Goal: Information Seeking & Learning: Learn about a topic

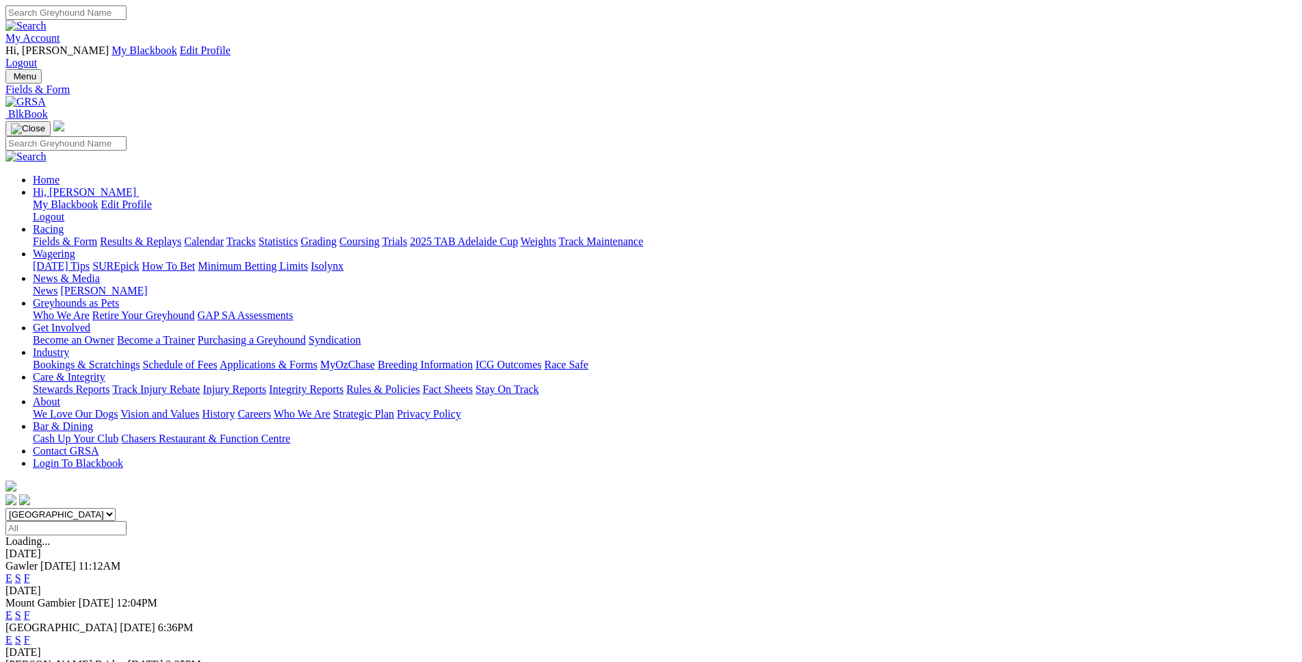
select select "WA"
click option "[GEOGRAPHIC_DATA]" at bounding box center [0, 0] width 0 height 0
click at [12, 572] on link "E" at bounding box center [8, 578] width 7 height 12
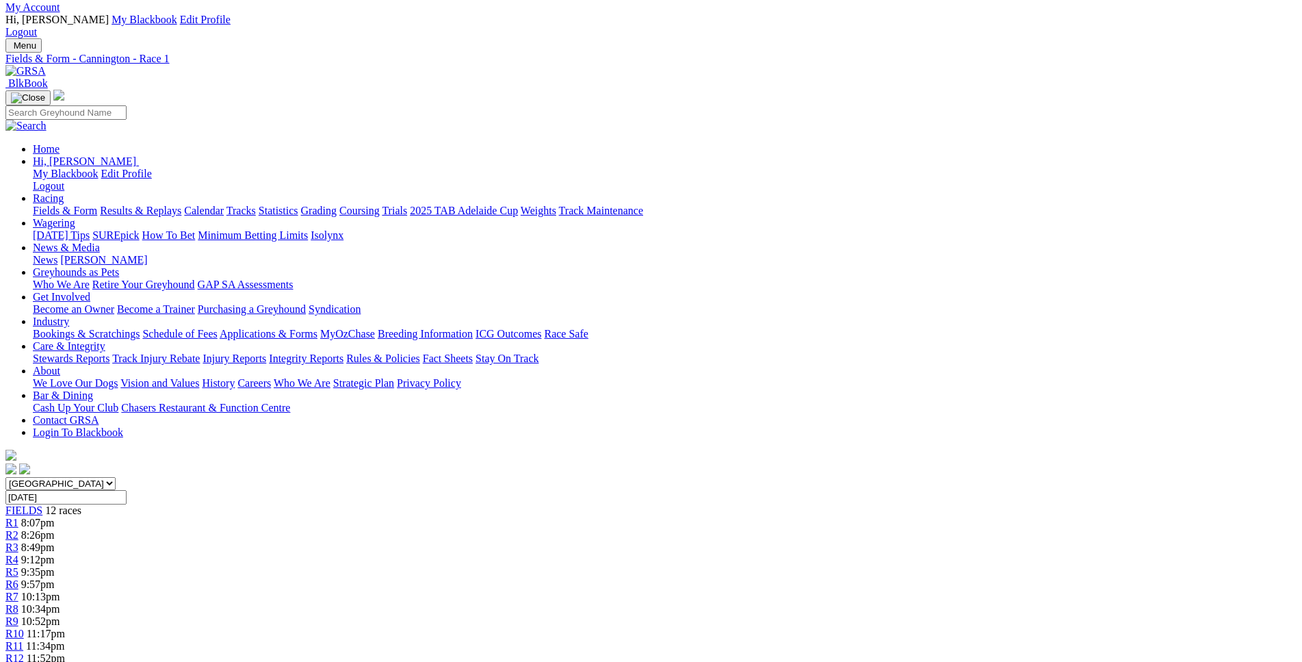
scroll to position [349, 0]
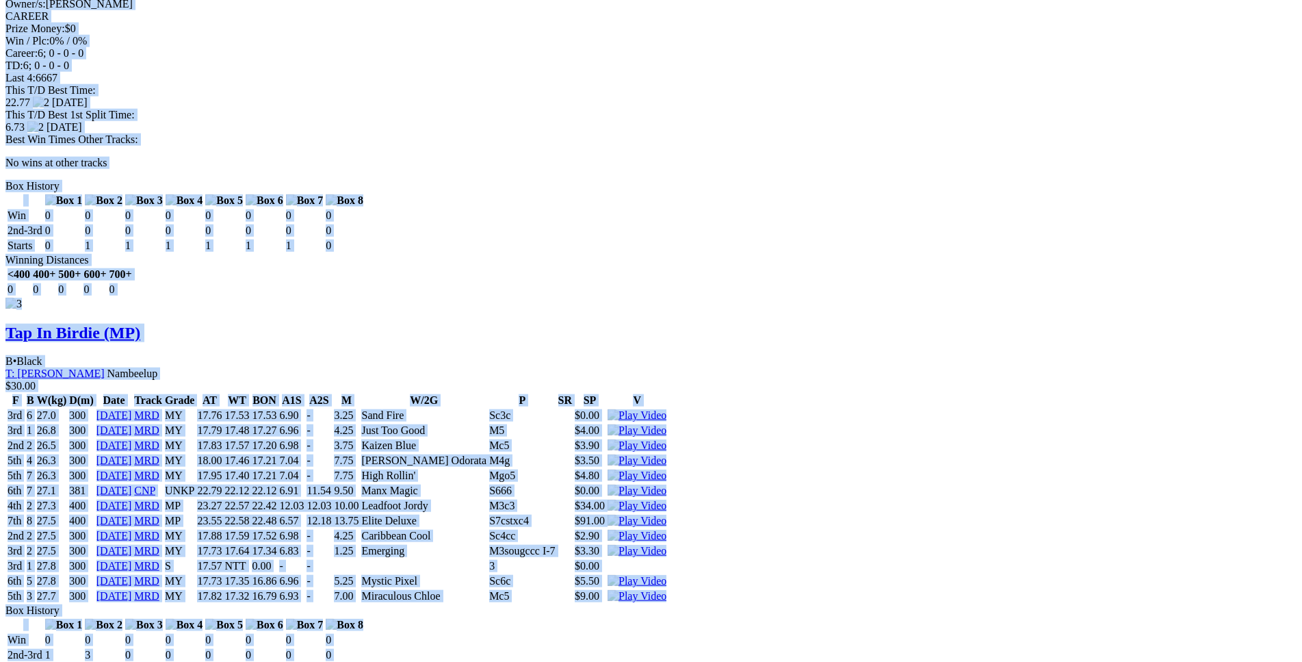
scroll to position [2581, 0]
drag, startPoint x: 194, startPoint y: 456, endPoint x: 1080, endPoint y: 449, distance: 885.3
copy div "Elite Arnott (MP) D • Fawn T: Michael Johnston Nambeelup $2.60 F B W(kg) D(m) D…"
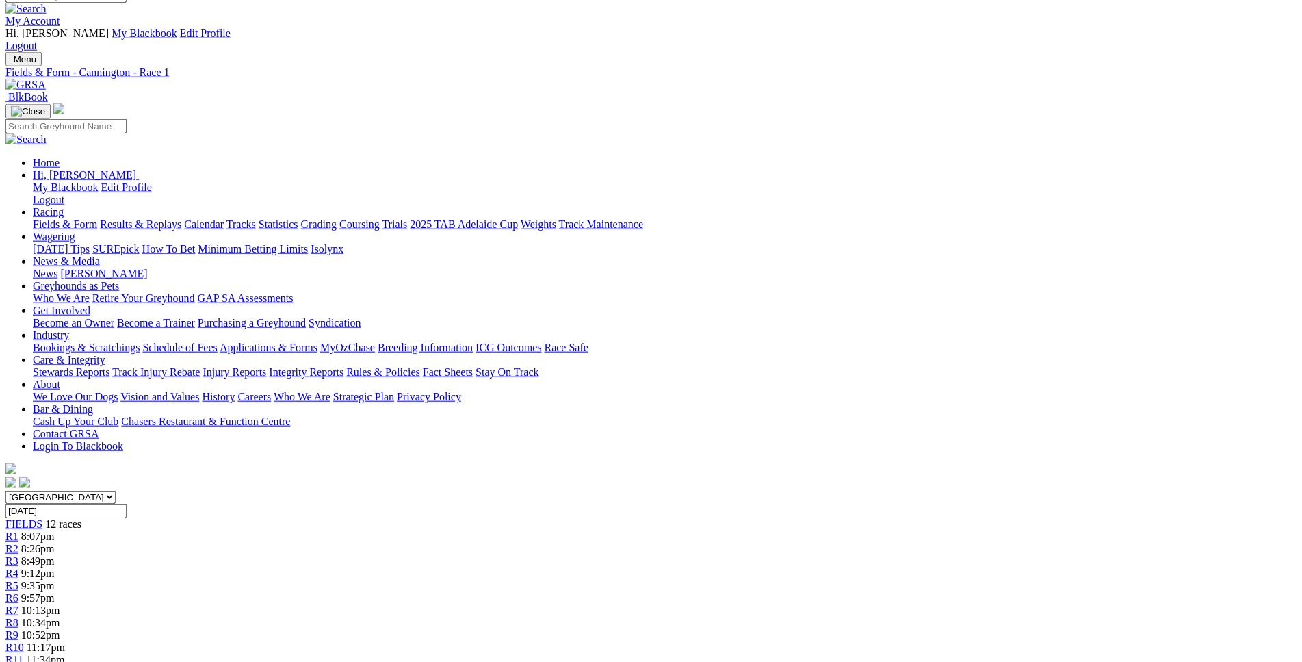
scroll to position [0, 0]
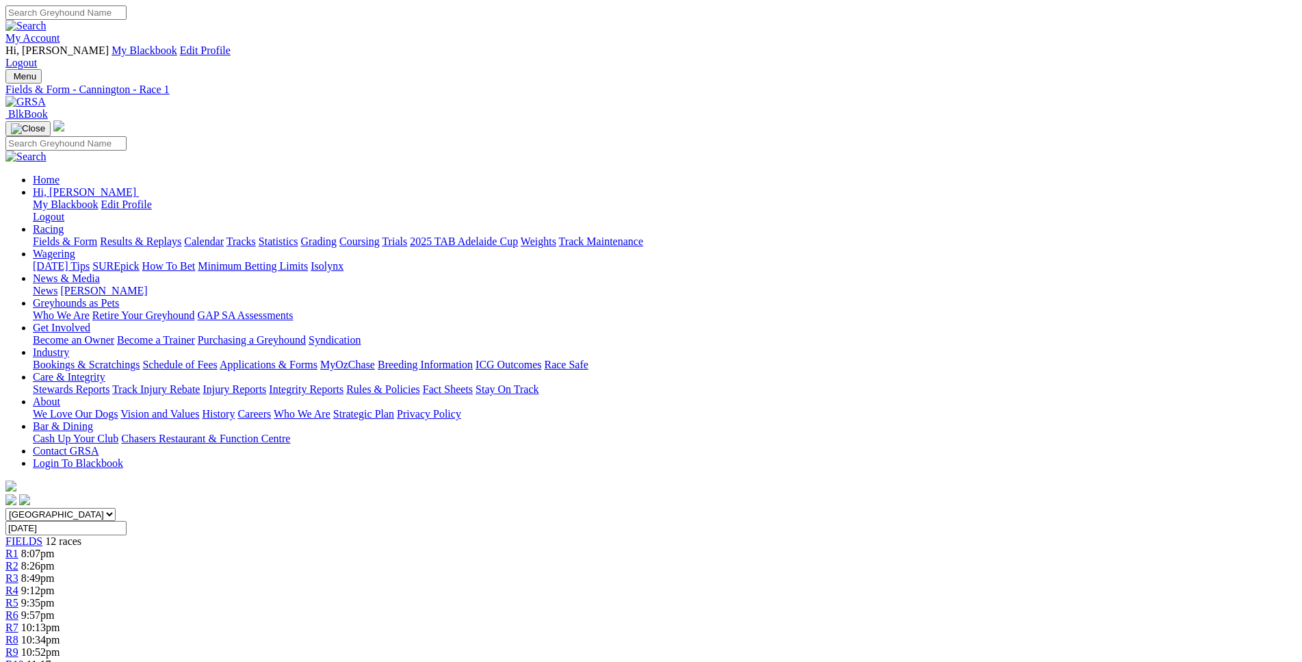
click at [398, 560] on div "R2 8:26pm" at bounding box center [650, 566] width 1291 height 12
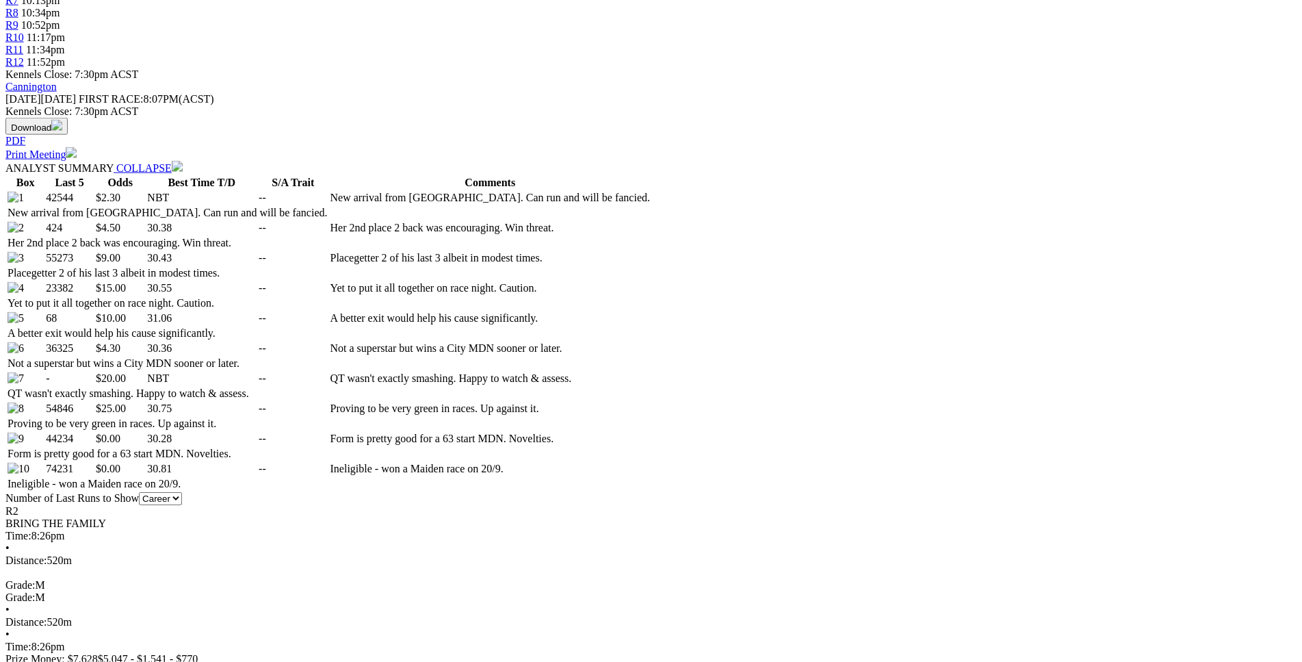
scroll to position [627, 0]
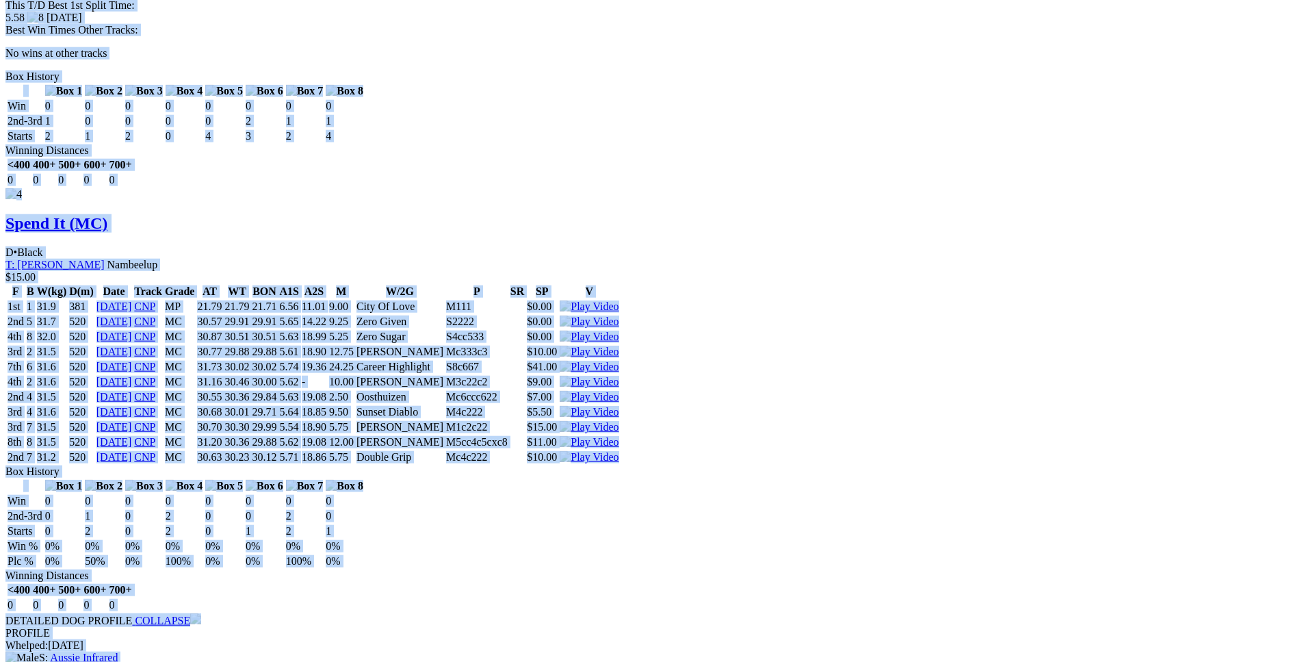
scroll to position [3628, 0]
drag, startPoint x: 198, startPoint y: 181, endPoint x: 1093, endPoint y: 96, distance: 898.2
copy div "Naughty Evie (MC) B • Black T: Shayne Williams Nambeelup $2.30 F B W(kg) D(m) D…"
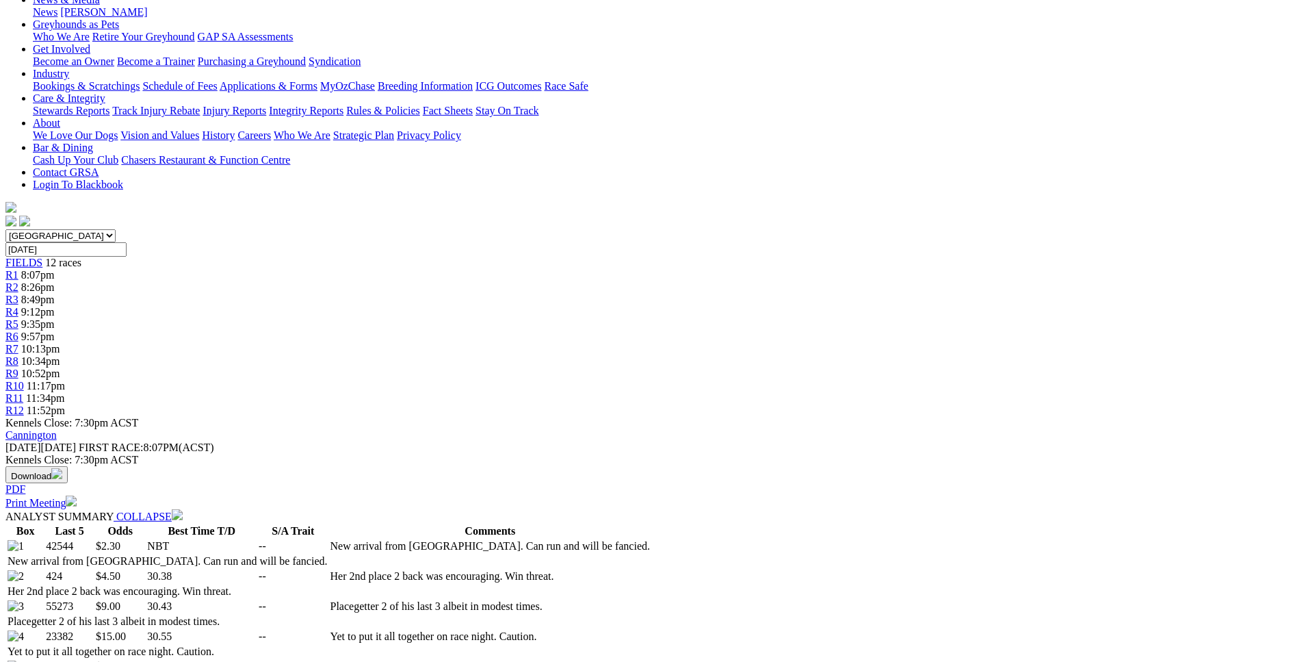
scroll to position [0, 0]
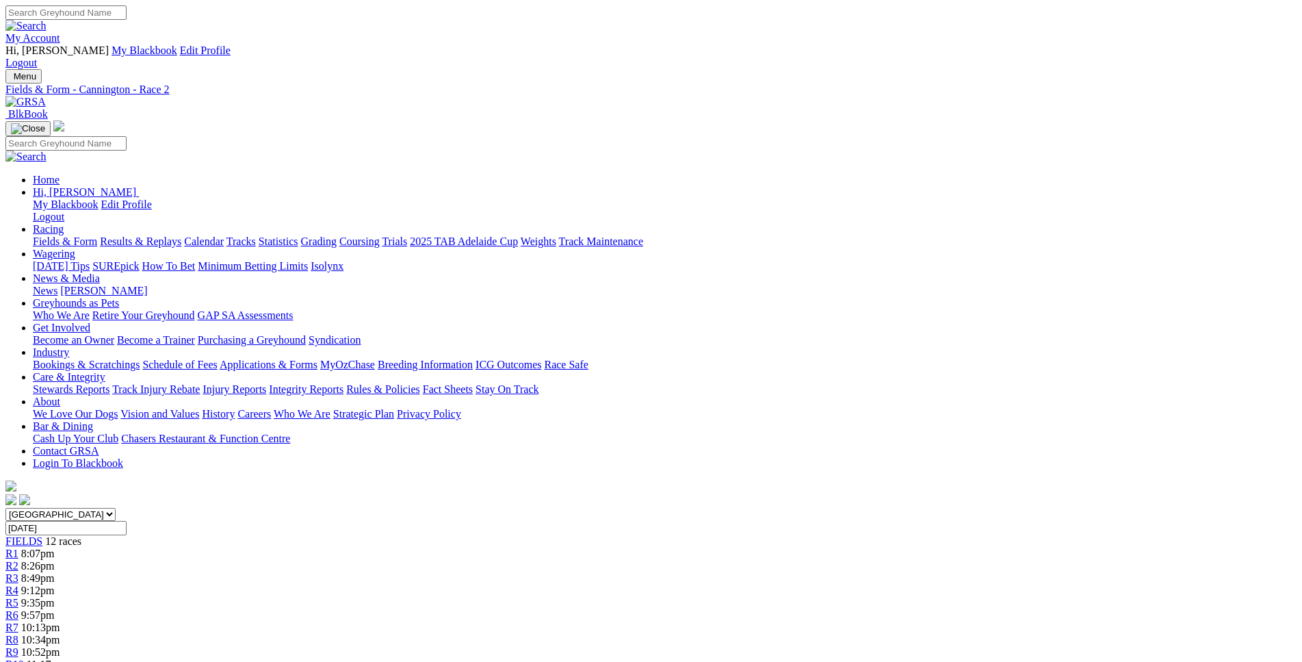
click at [18, 572] on link "R3" at bounding box center [11, 578] width 13 height 12
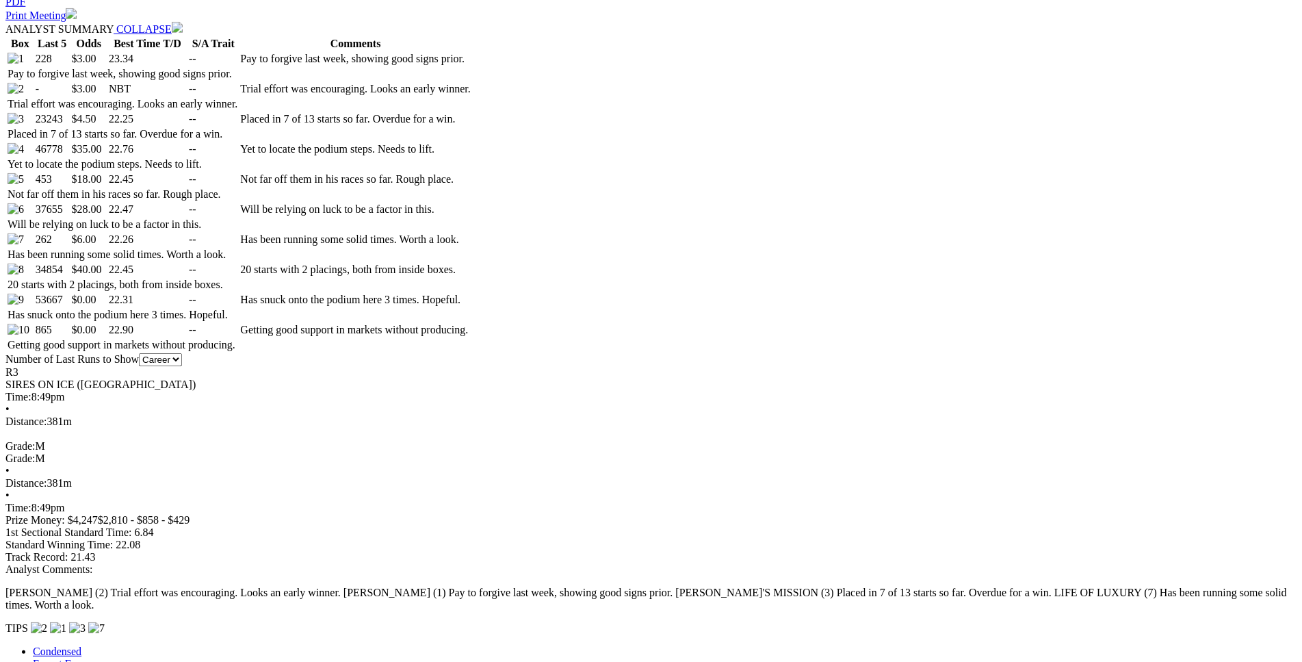
scroll to position [767, 0]
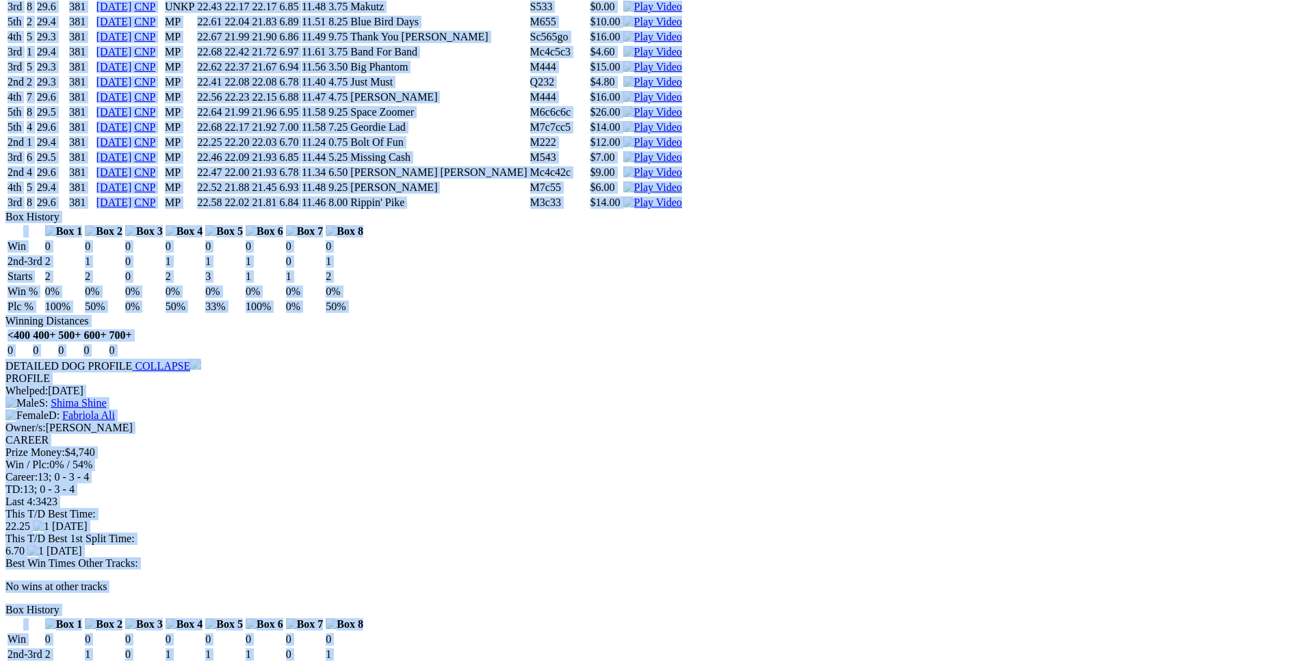
scroll to position [2930, 0]
drag, startPoint x: 201, startPoint y: 45, endPoint x: 1082, endPoint y: 293, distance: 914.8
copy div "Champagne Cathy (MP) B • Black T: Ben Maclean Southern River $3.00 F B W(kg) D(…"
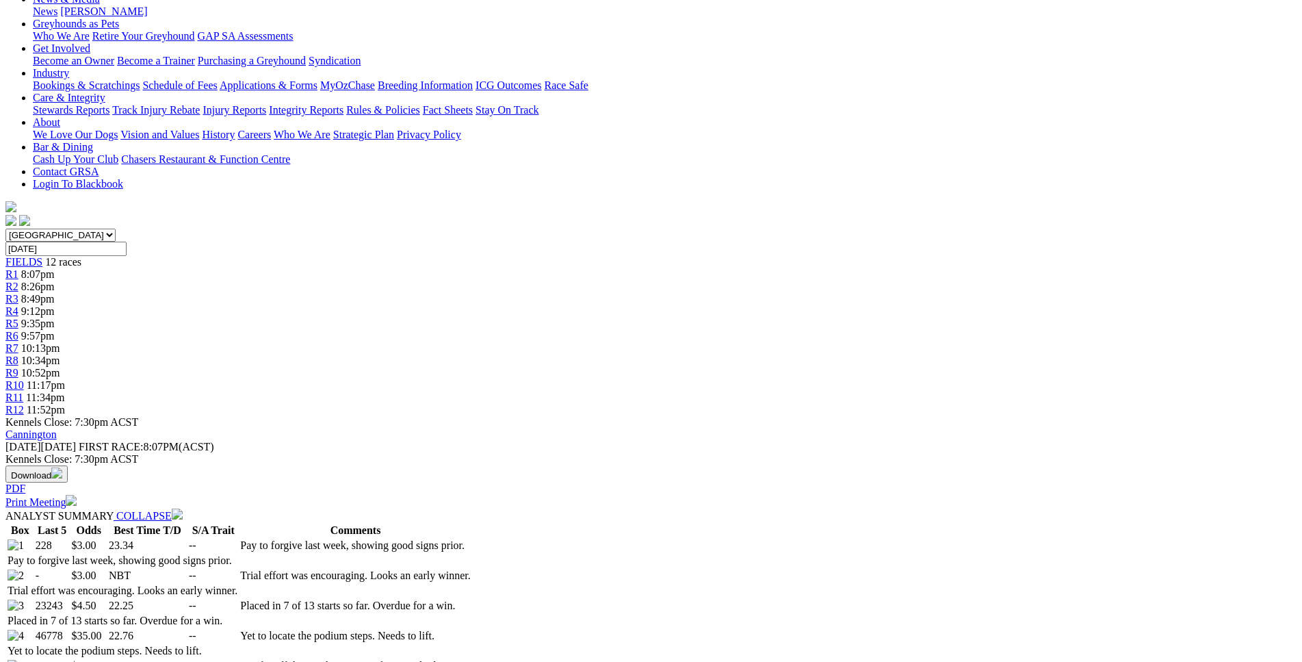
scroll to position [0, 0]
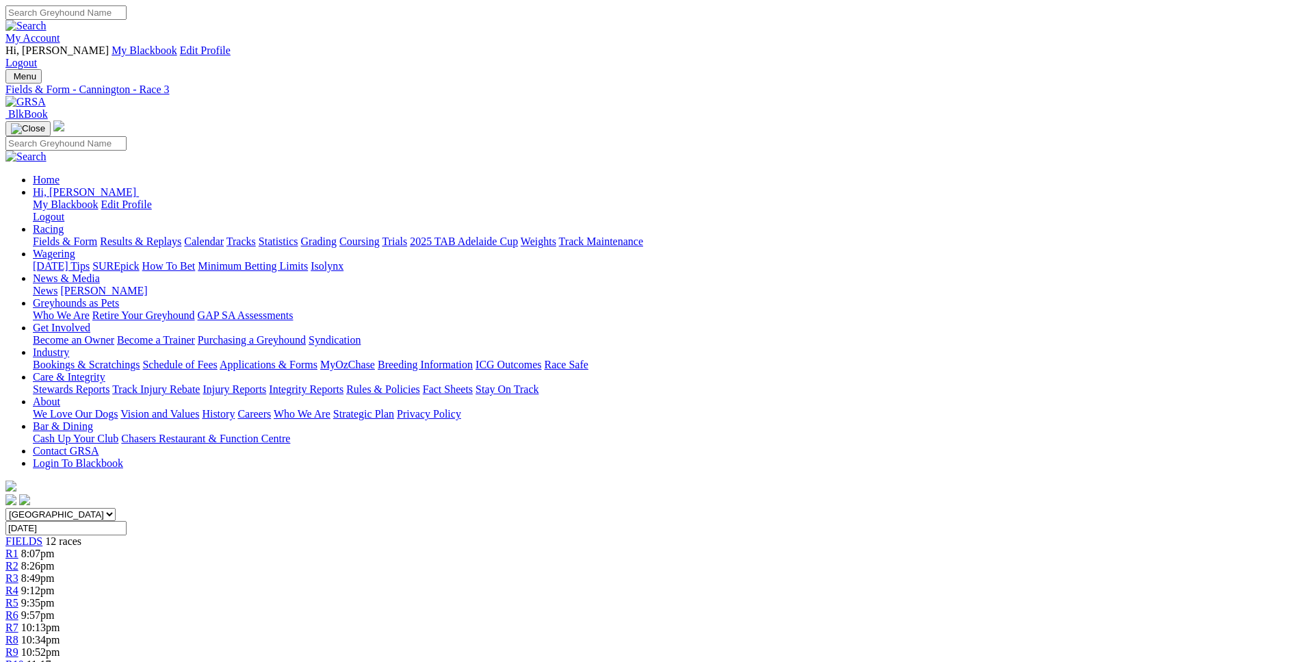
click at [530, 584] on div "R4 9:12pm" at bounding box center [650, 590] width 1291 height 12
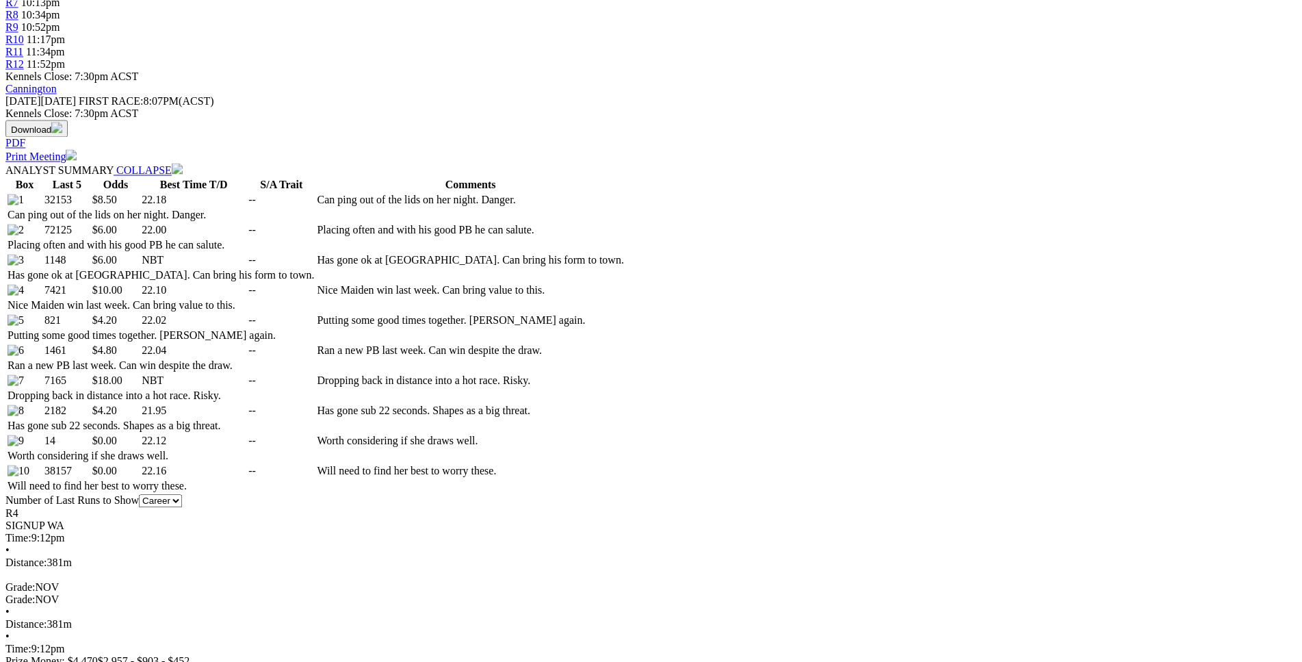
scroll to position [627, 0]
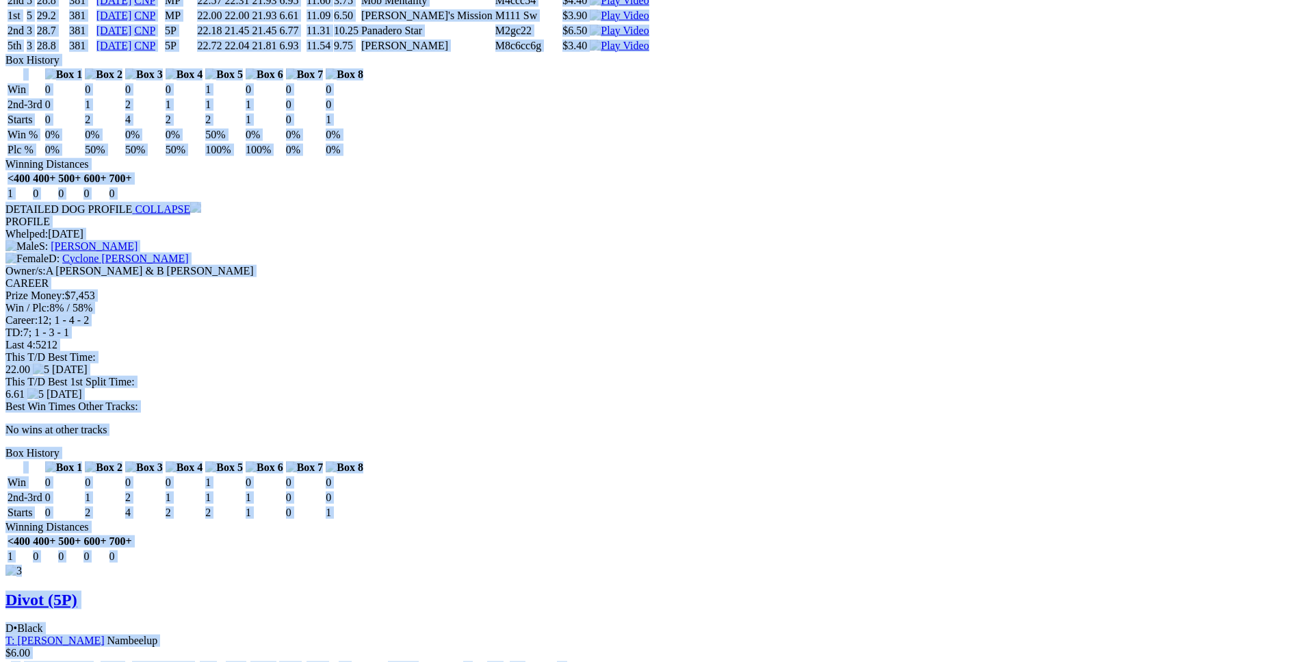
scroll to position [2442, 0]
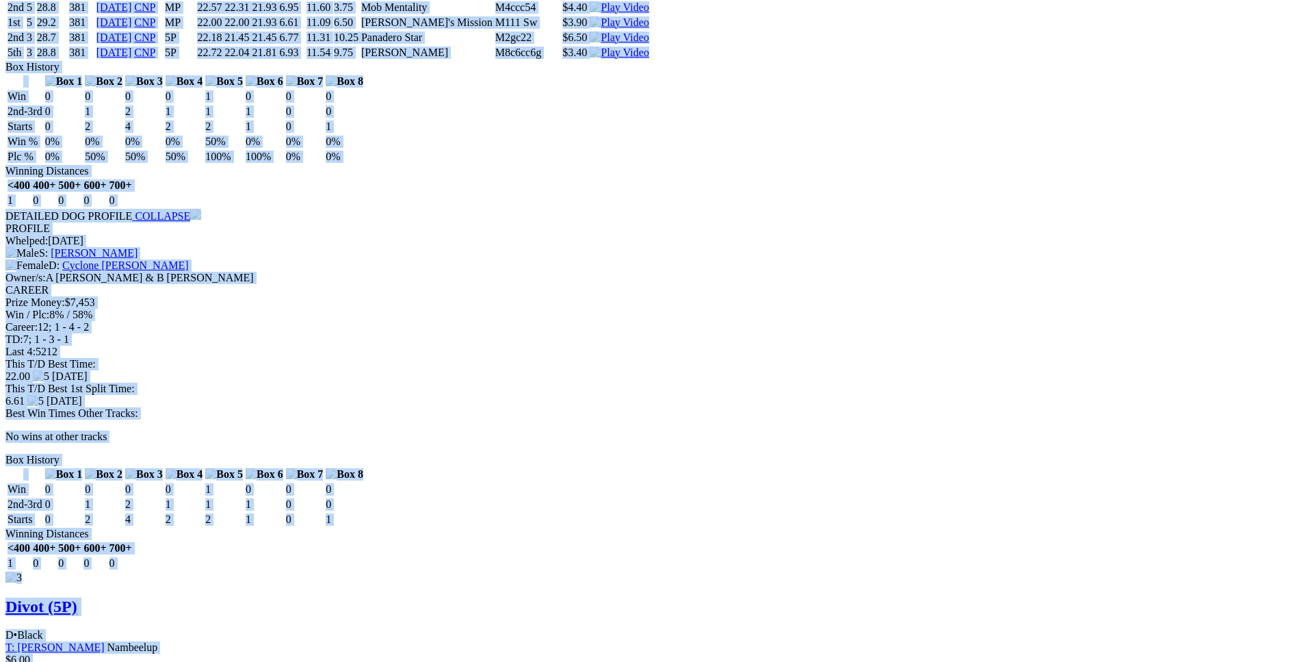
drag, startPoint x: 197, startPoint y: 181, endPoint x: 1086, endPoint y: 348, distance: 905.0
copy div "Bolt Of Fun (5P) B • Black T: Lexia Isaac Harrisdale $8.50 F B W(kg) D(m) Date …"
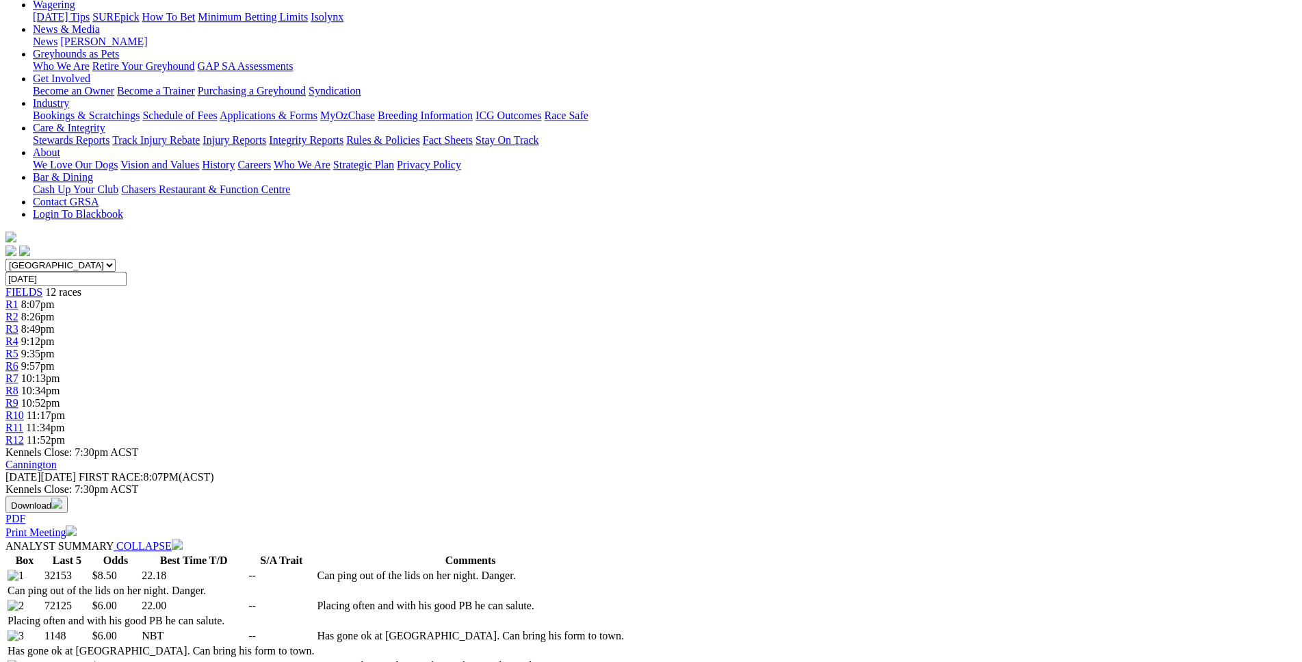
scroll to position [0, 0]
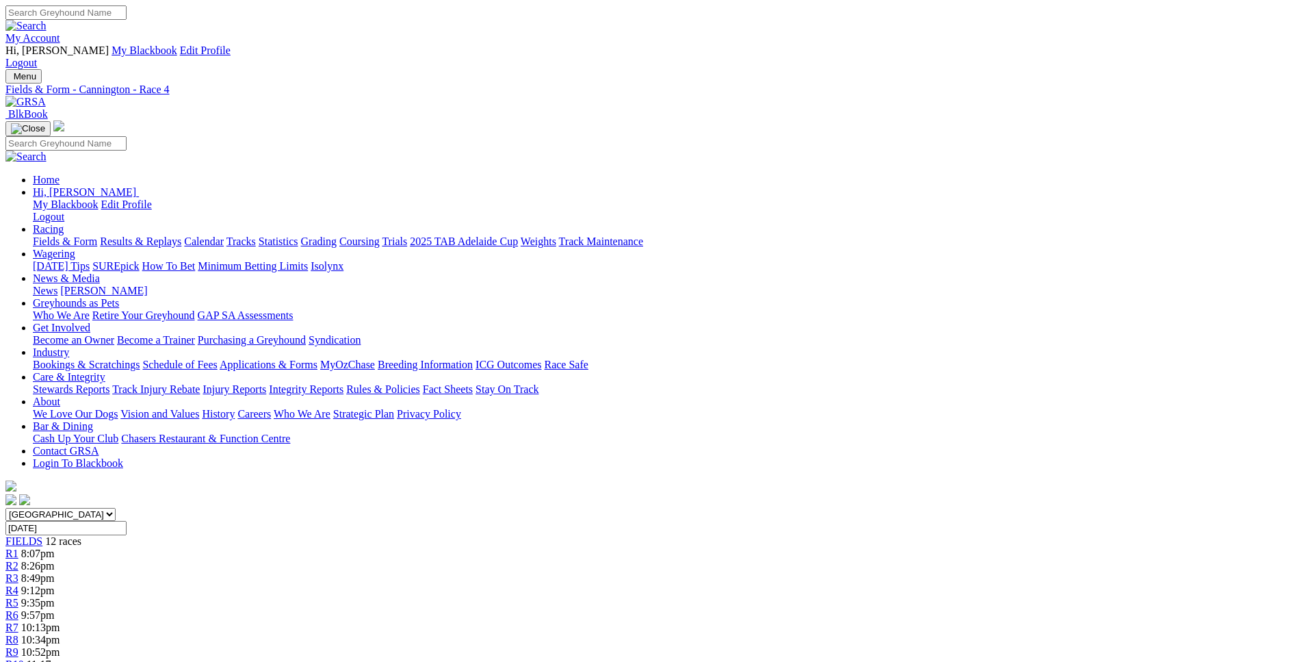
click at [18, 597] on link "R5" at bounding box center [11, 603] width 13 height 12
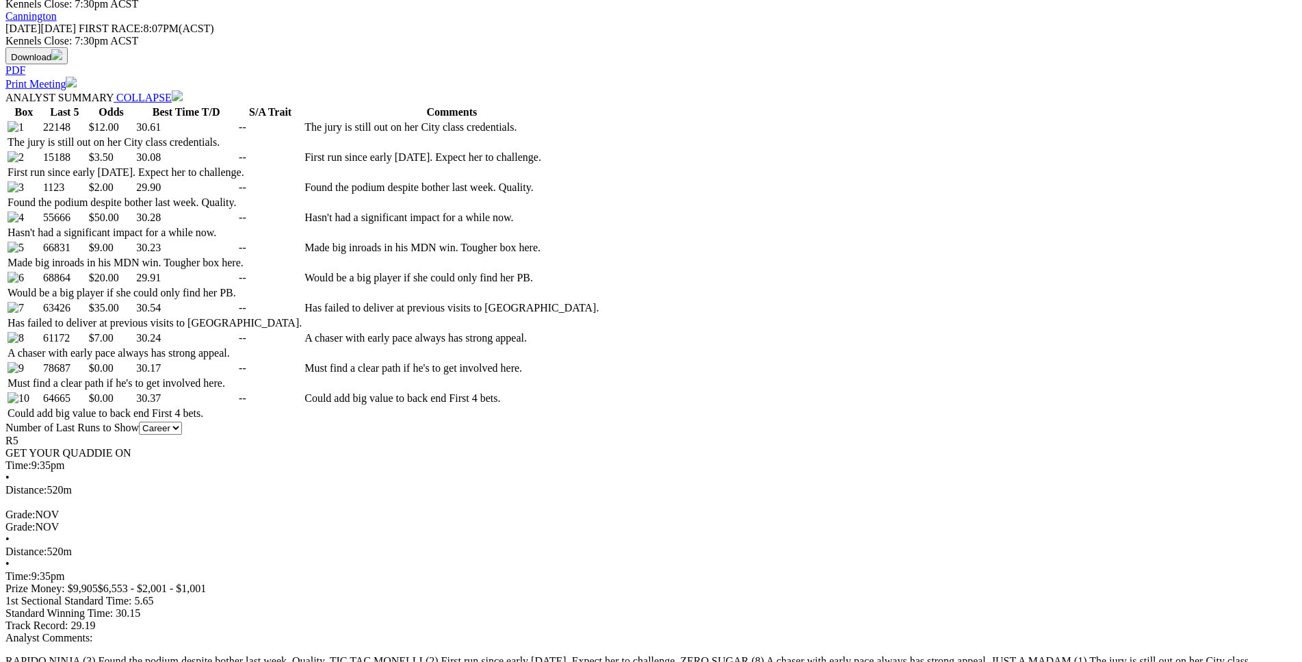
scroll to position [697, 0]
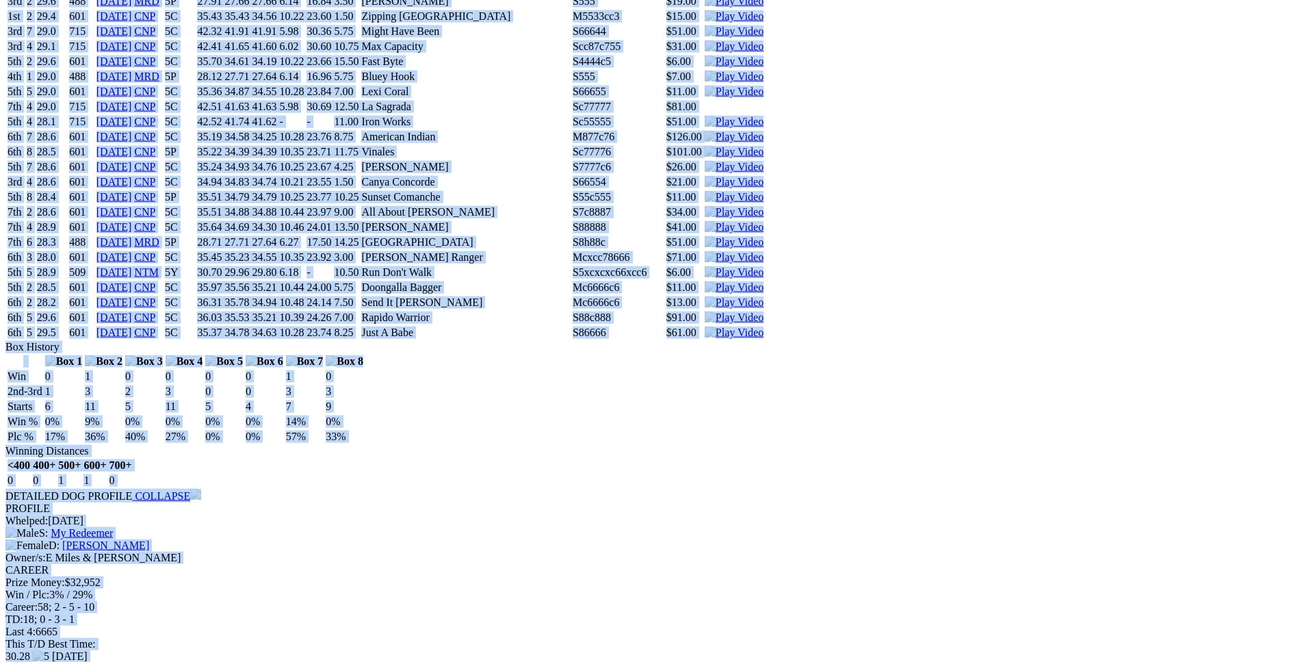
drag, startPoint x: 197, startPoint y: 112, endPoint x: 1078, endPoint y: 281, distance: 897.2
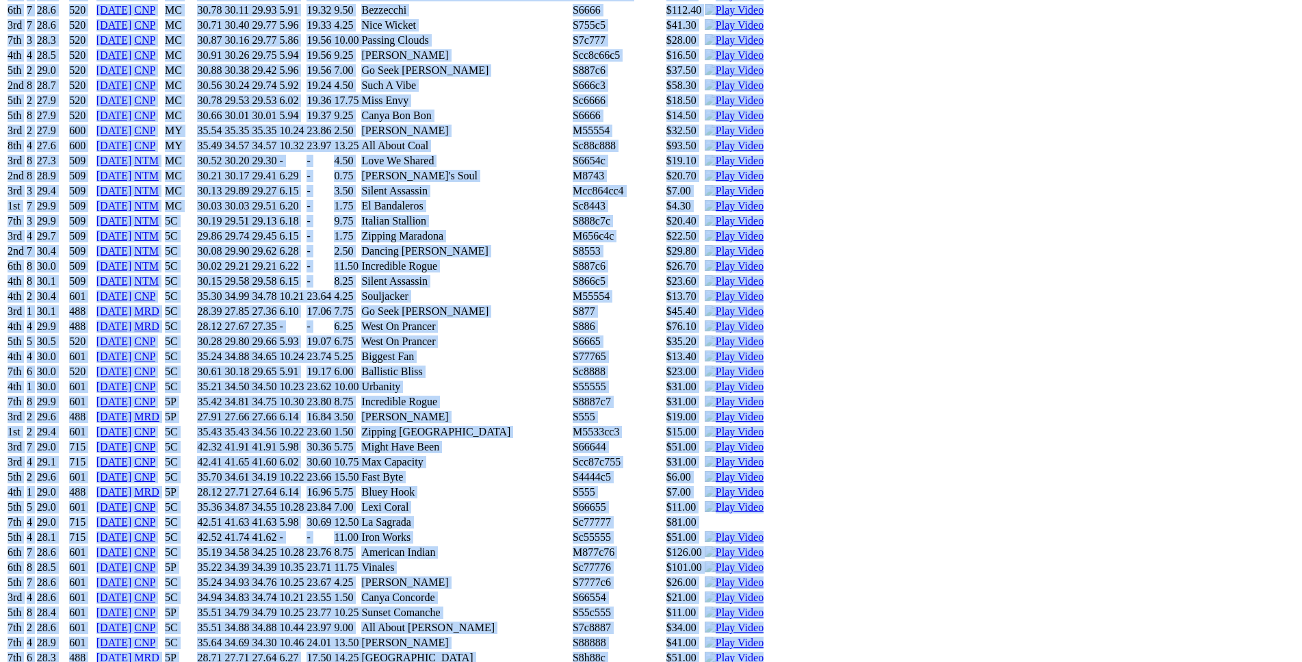
scroll to position [3908, 0]
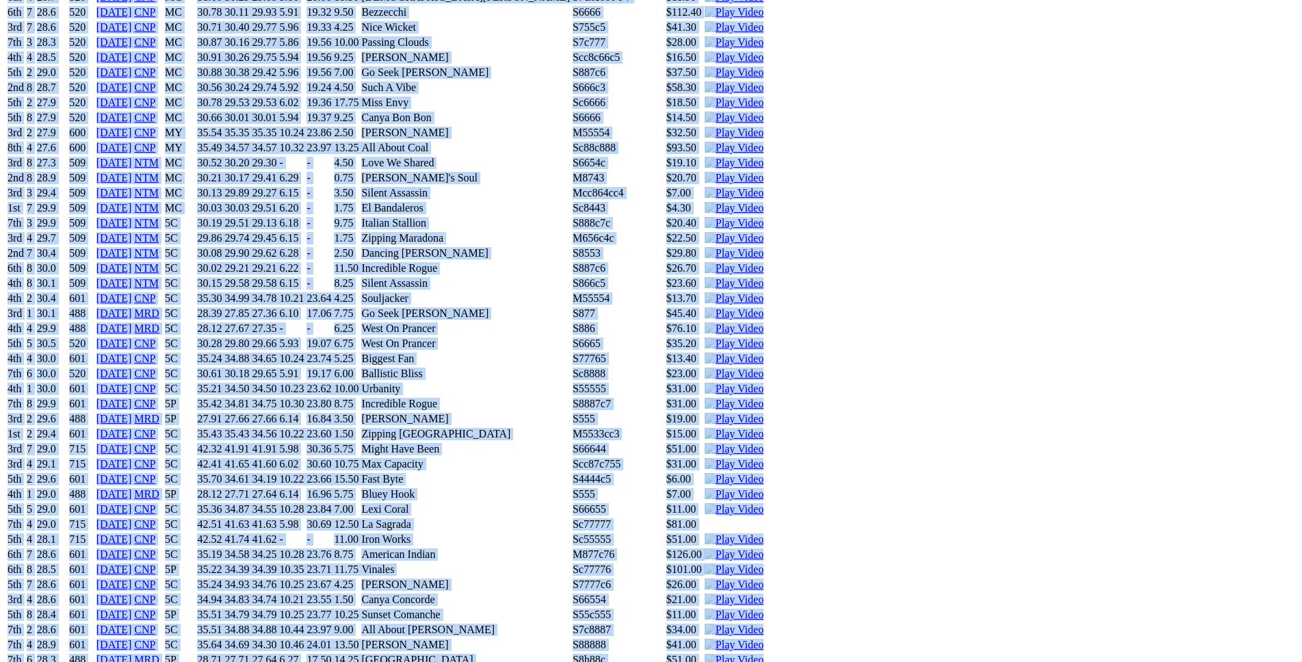
copy div "Just A Madam (5C) B • Black T: Christopher Halse $12.00 F B W(kg) D(m) Date Tra…"
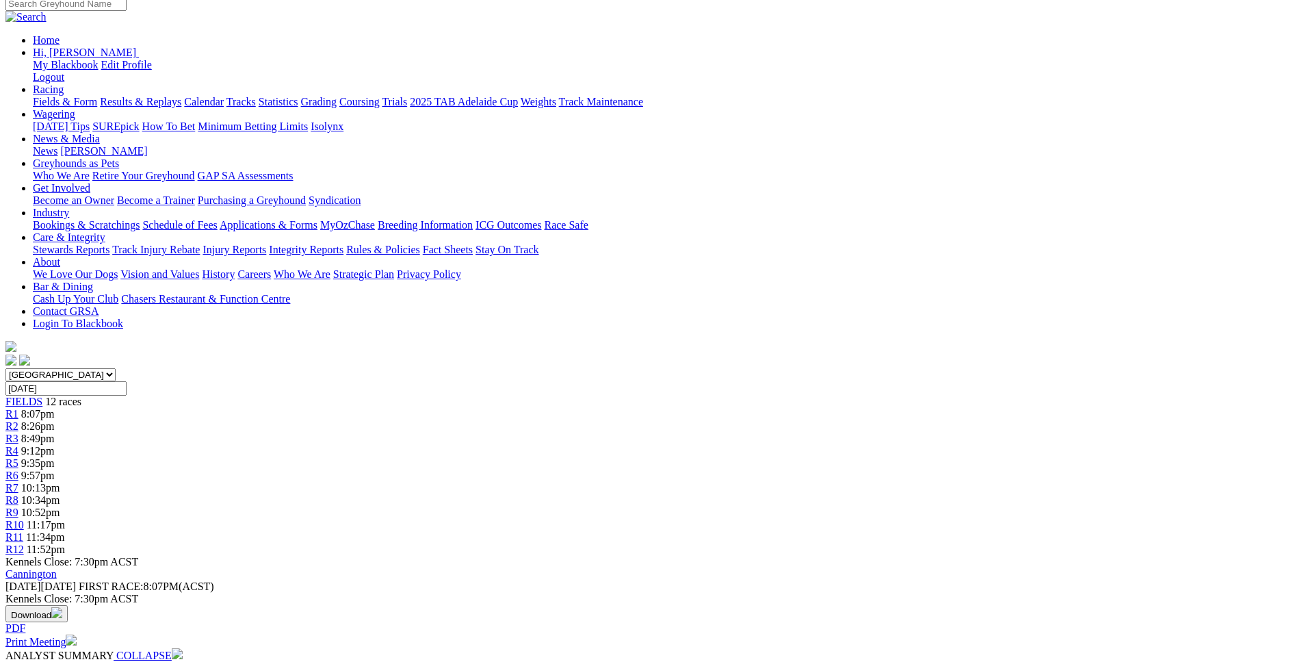
scroll to position [0, 0]
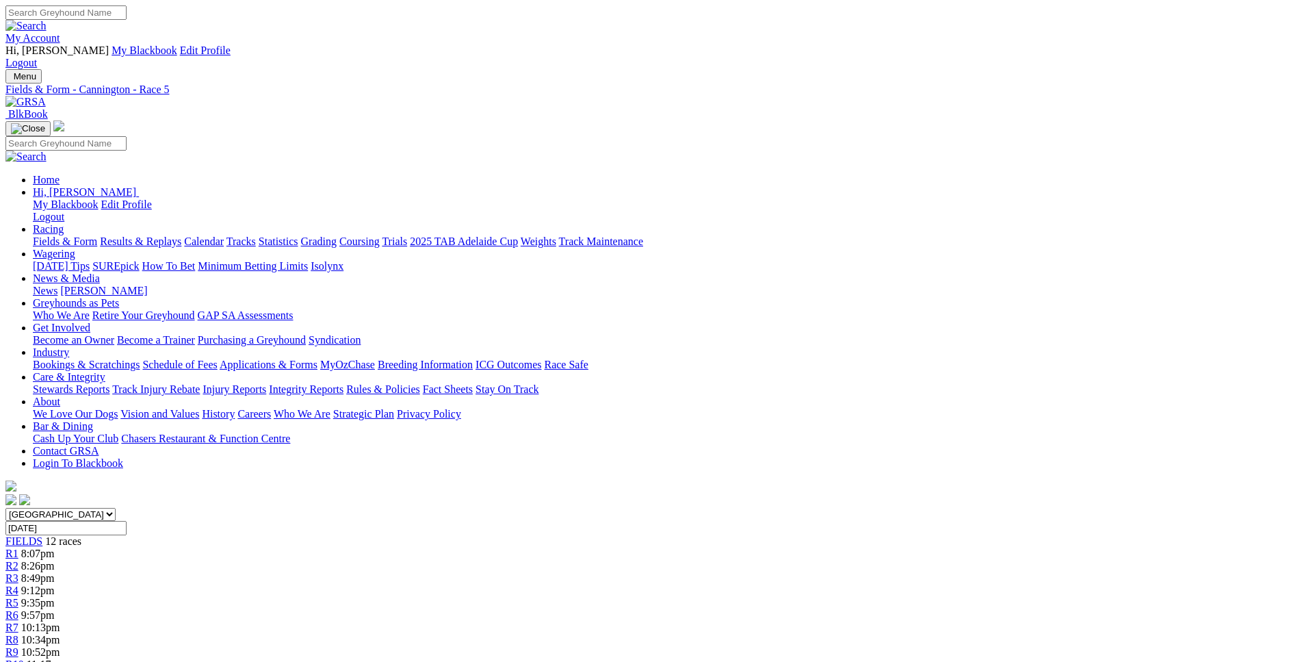
click at [18, 609] on link "R6" at bounding box center [11, 615] width 13 height 12
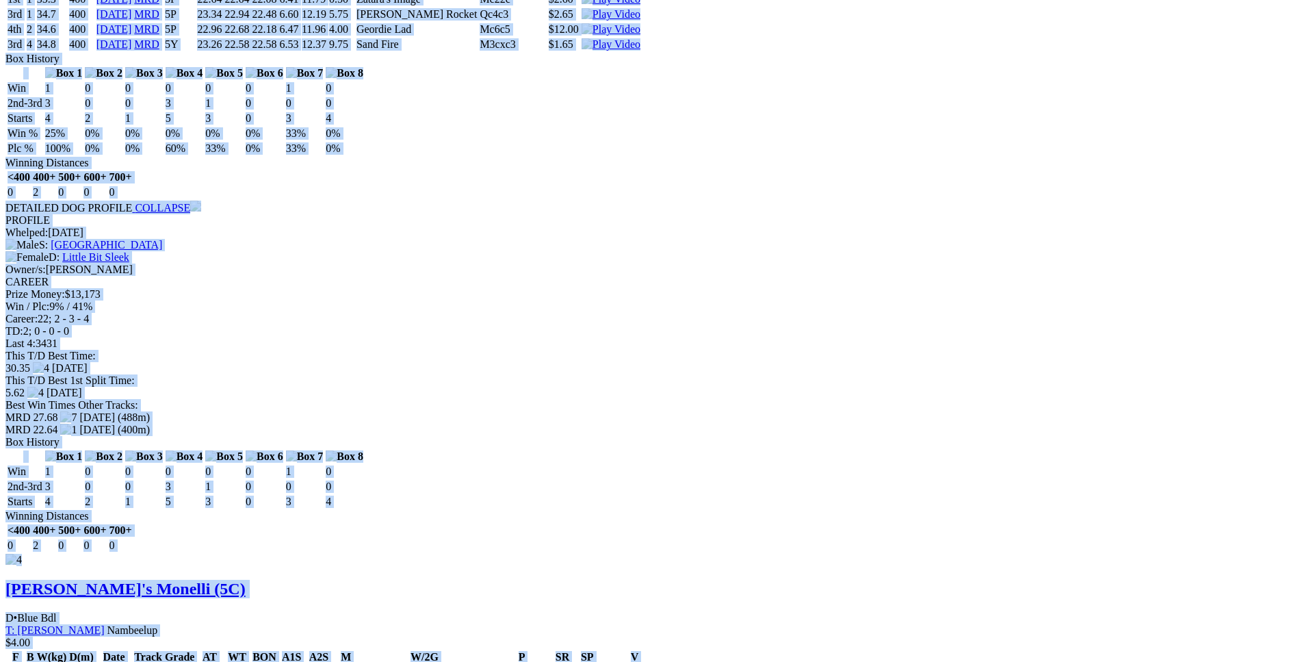
scroll to position [3419, 0]
drag, startPoint x: 197, startPoint y: 101, endPoint x: 1099, endPoint y: 495, distance: 984.0
copy div "Toby Keeping (5C) D • Brindle T: Shayne Williams Nambeelup $5.00 F B W(kg) D(m)…"
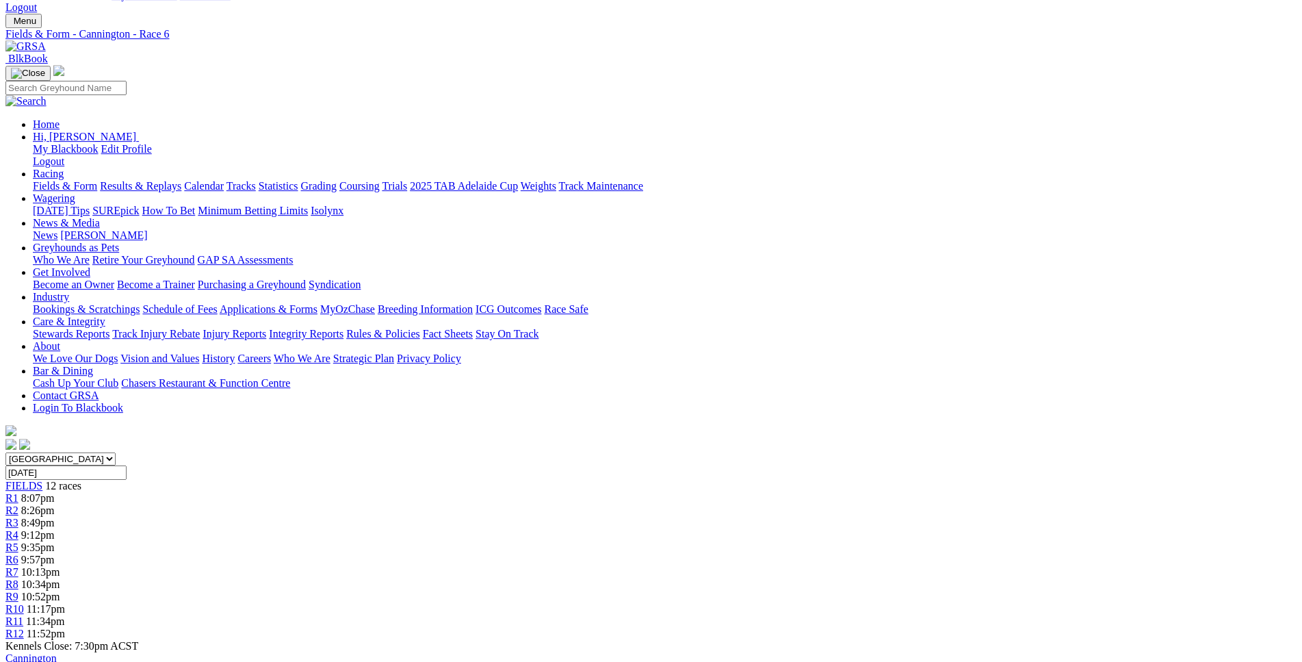
scroll to position [0, 0]
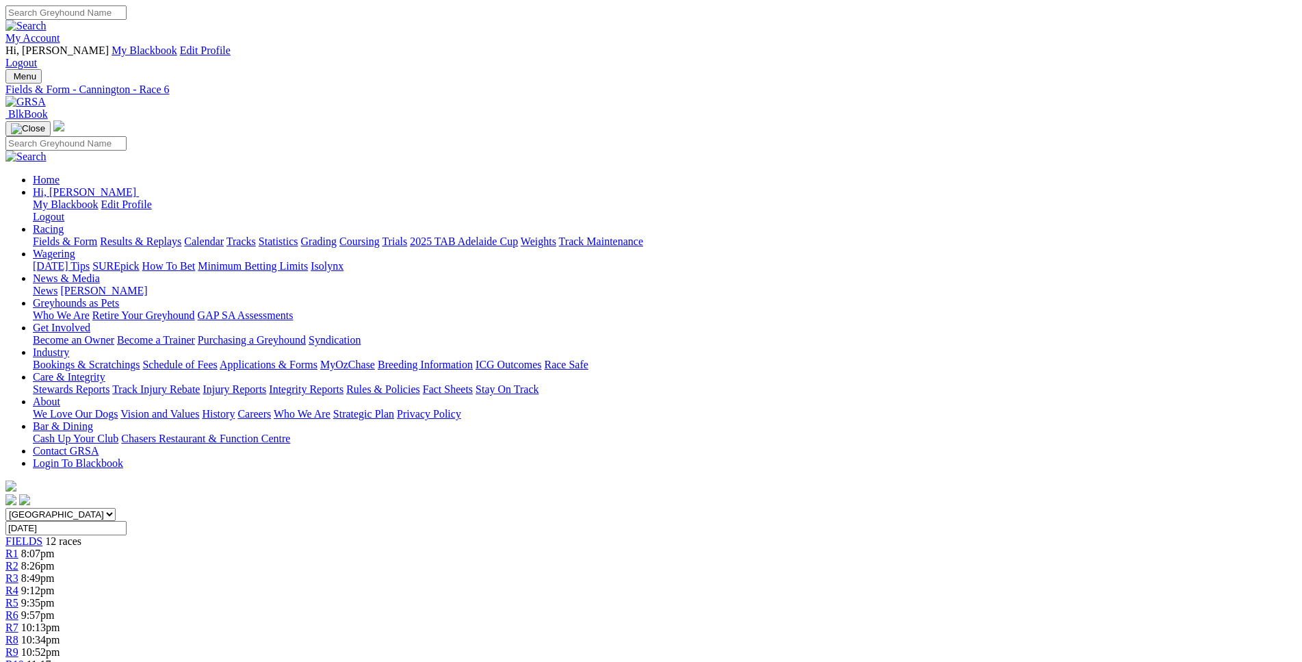
click at [55, 547] on span "8:07pm" at bounding box center [38, 553] width 34 height 12
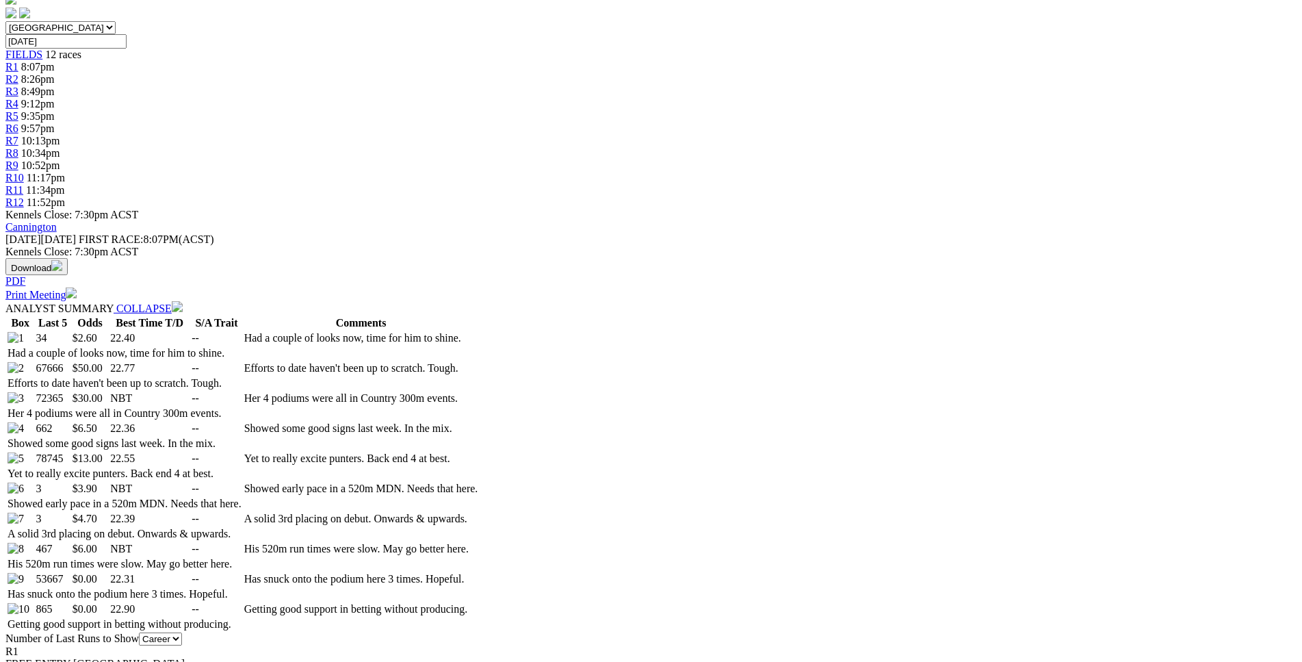
scroll to position [488, 0]
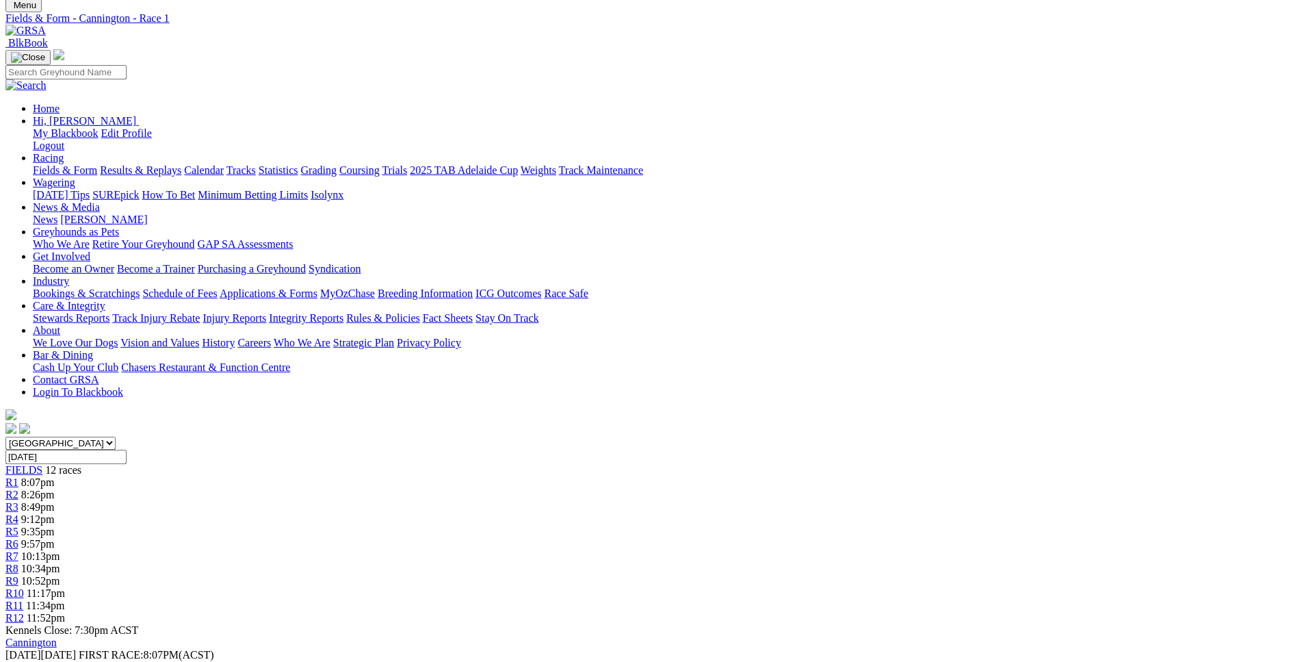
scroll to position [70, 0]
click at [387, 489] on div "R2 8:26pm" at bounding box center [650, 495] width 1291 height 12
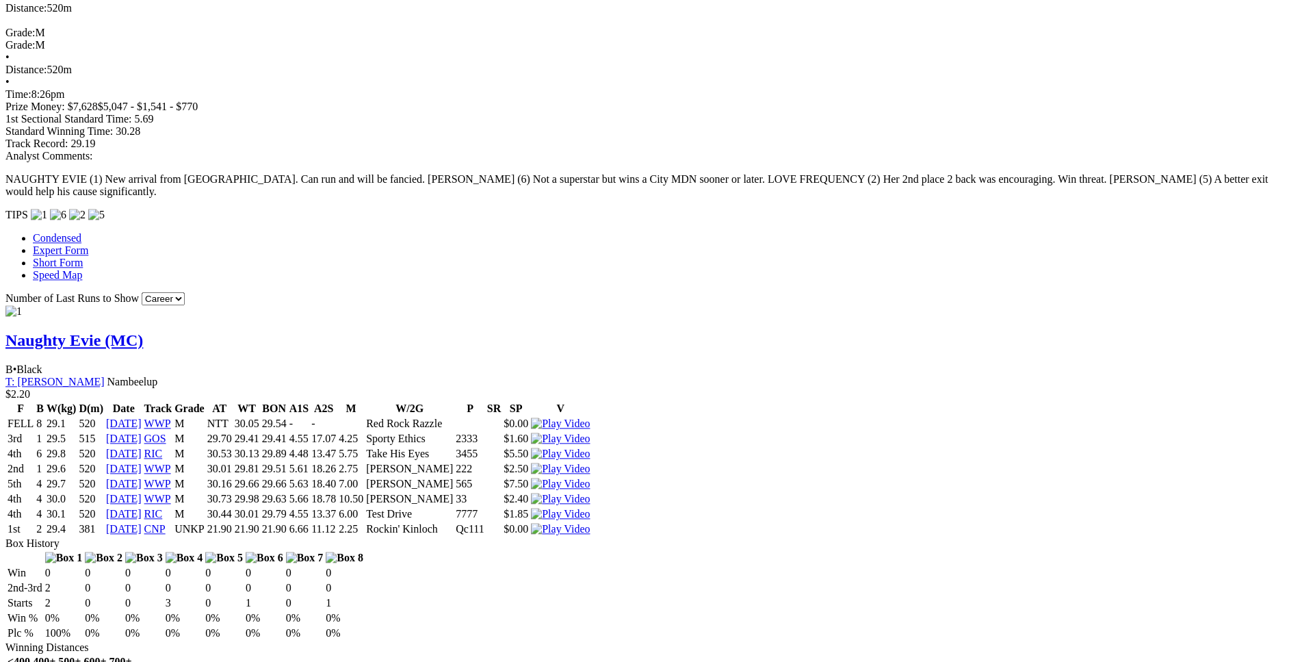
scroll to position [1186, 0]
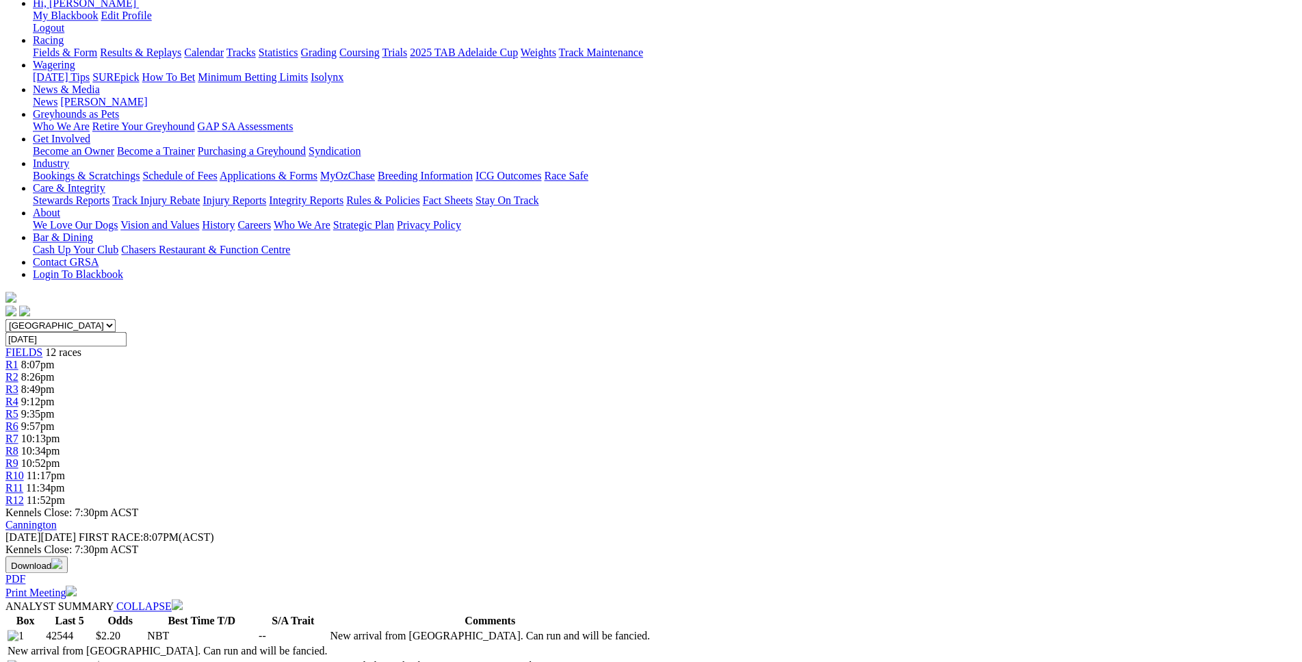
scroll to position [0, 0]
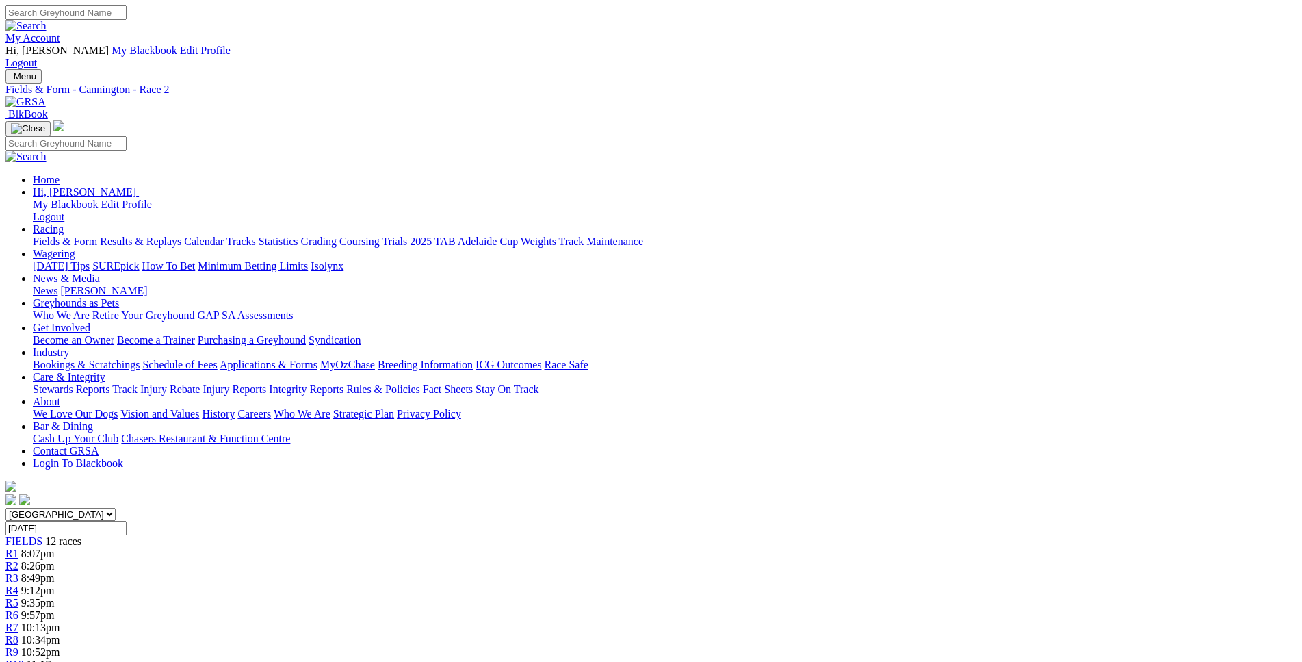
click at [18, 572] on link "R3" at bounding box center [11, 578] width 13 height 12
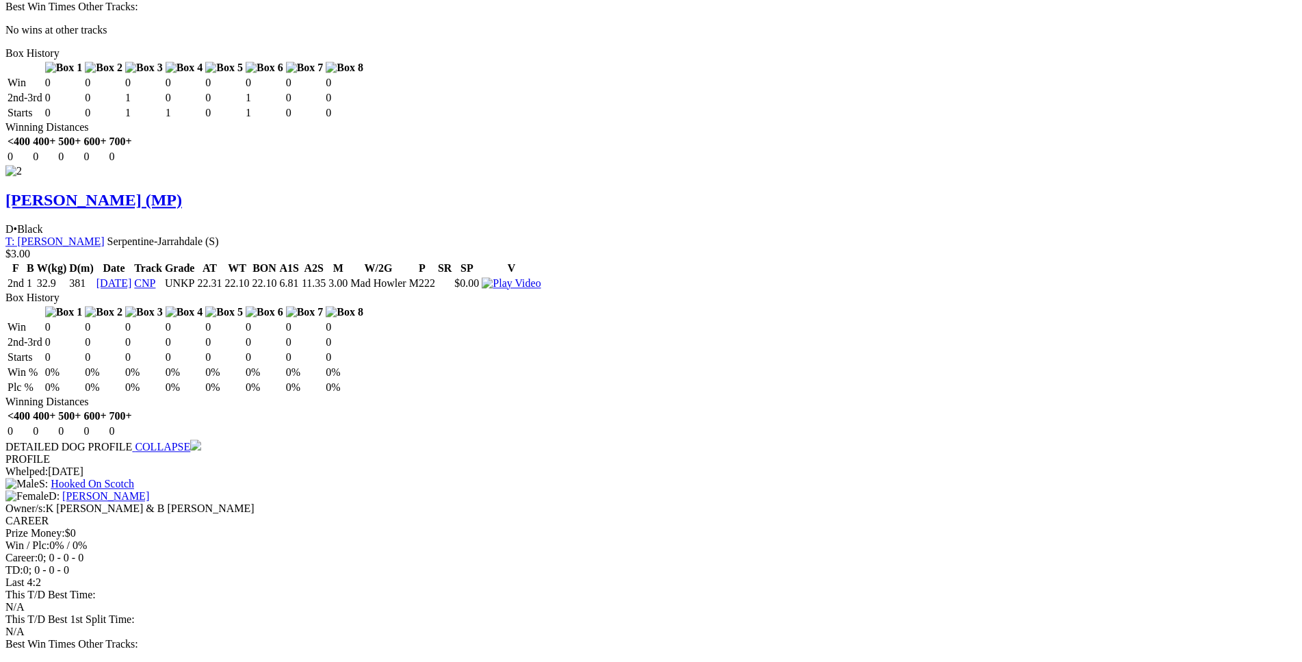
scroll to position [2017, 0]
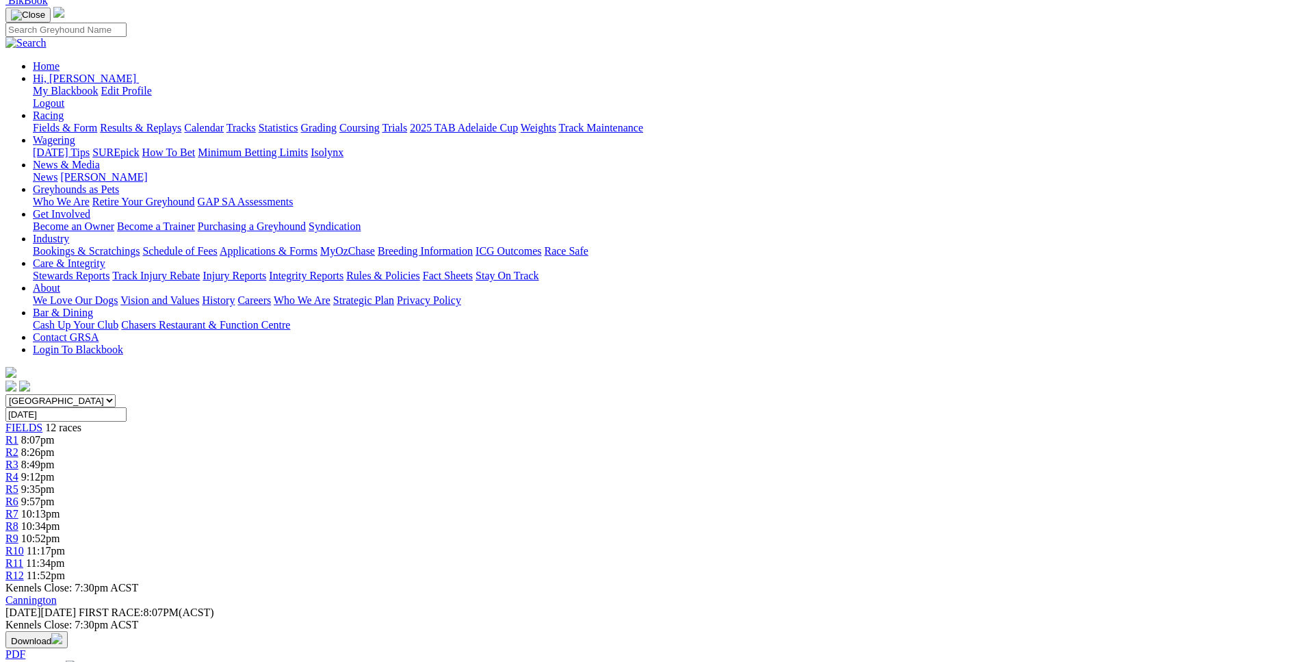
scroll to position [0, 0]
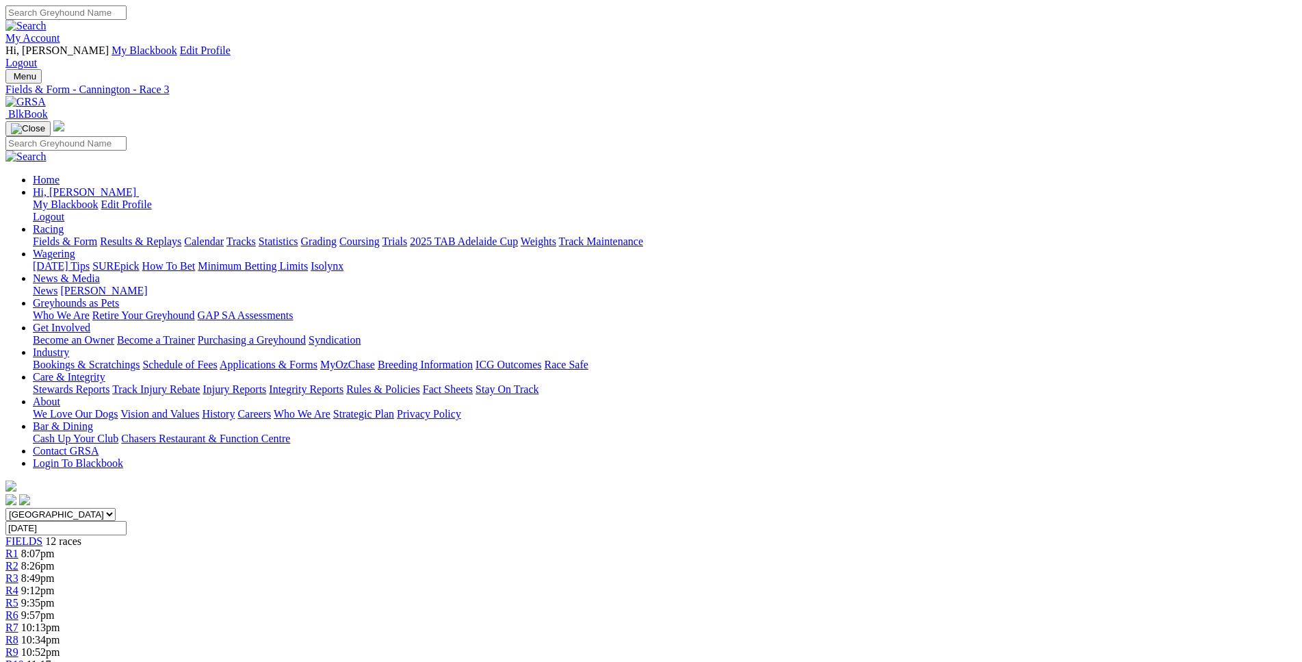
click at [18, 584] on link "R4" at bounding box center [11, 590] width 13 height 12
click at [18, 597] on span "R5" at bounding box center [11, 603] width 13 height 12
click at [653, 609] on div "R6 9:57pm" at bounding box center [650, 615] width 1291 height 12
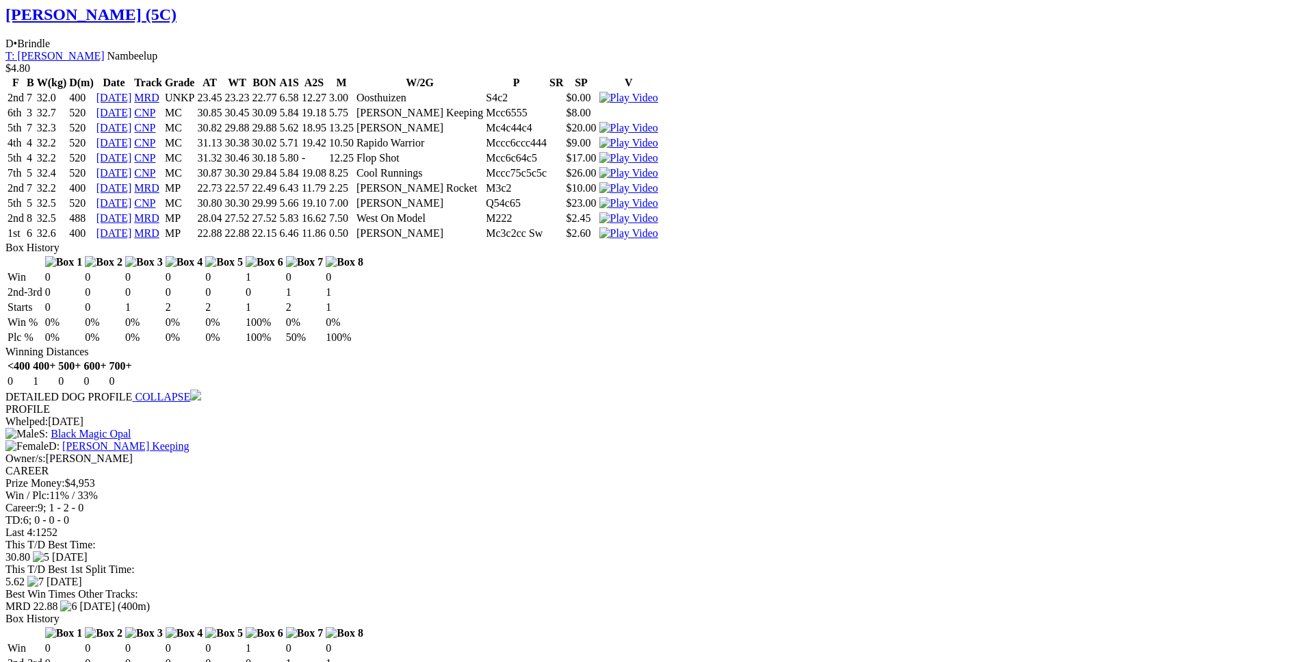
scroll to position [1534, 0]
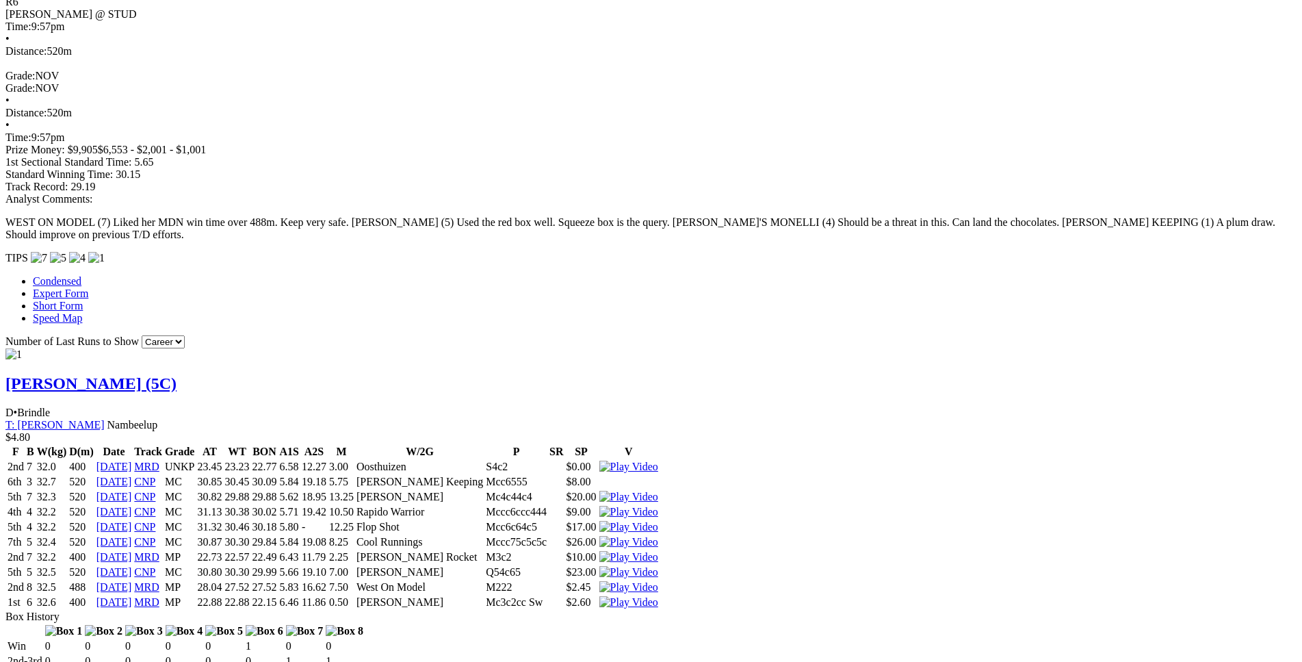
scroll to position [1396, 0]
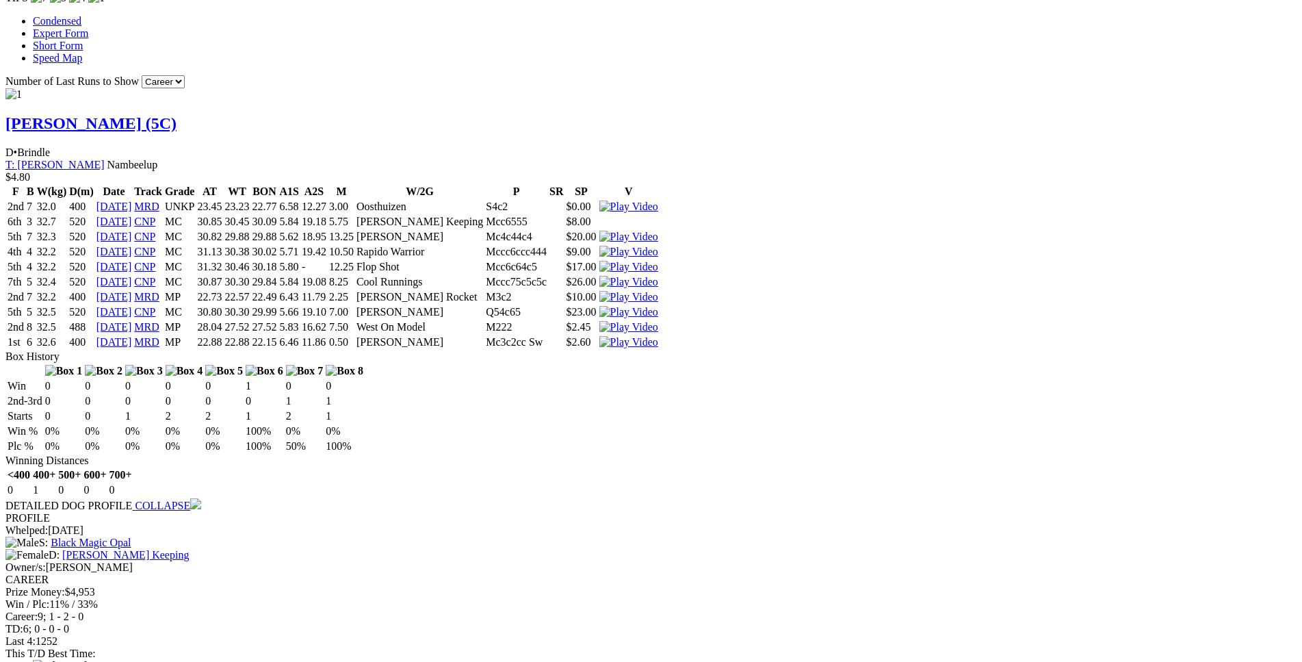
drag, startPoint x: 351, startPoint y: 436, endPoint x: 802, endPoint y: 436, distance: 451.5
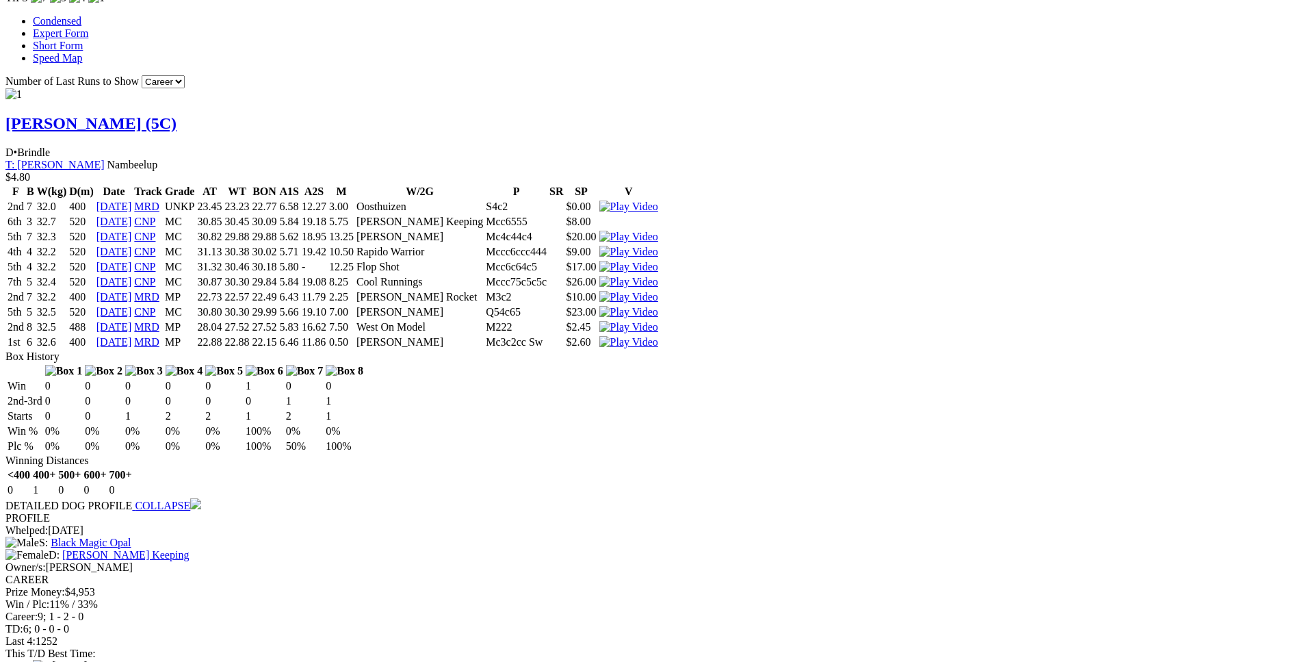
drag, startPoint x: 347, startPoint y: 421, endPoint x: 762, endPoint y: 423, distance: 415.3
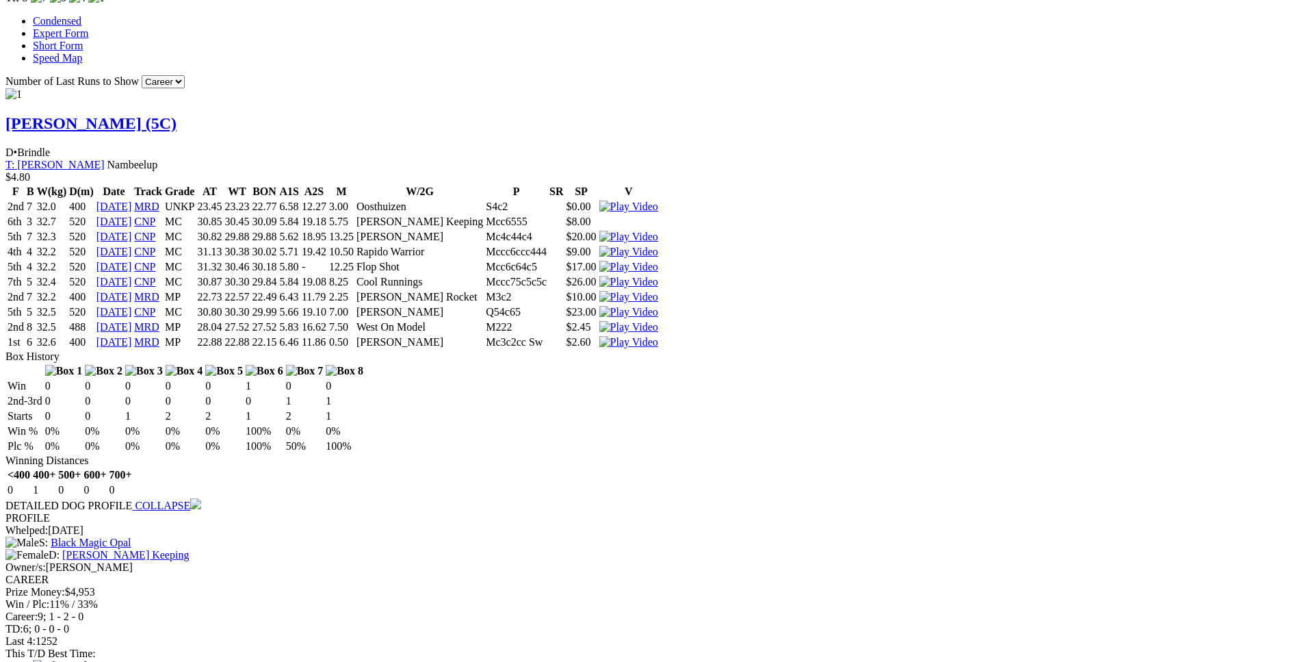
drag, startPoint x: 223, startPoint y: 411, endPoint x: 746, endPoint y: 406, distance: 522.7
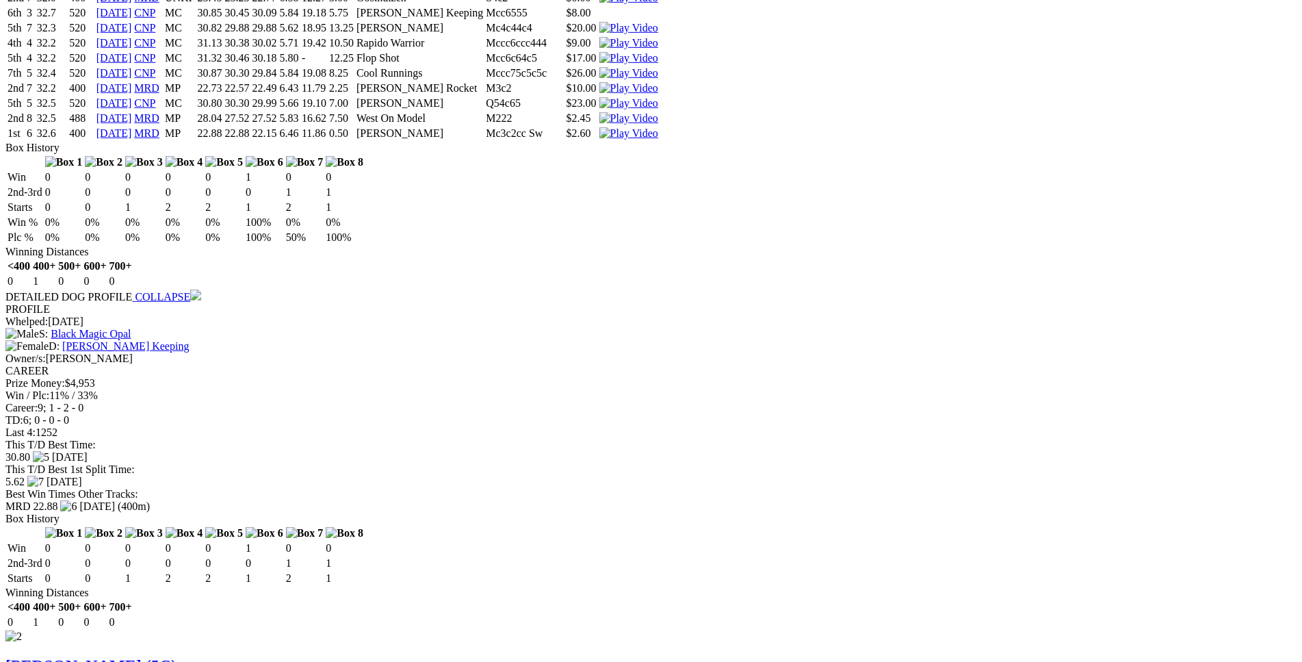
scroll to position [1605, 0]
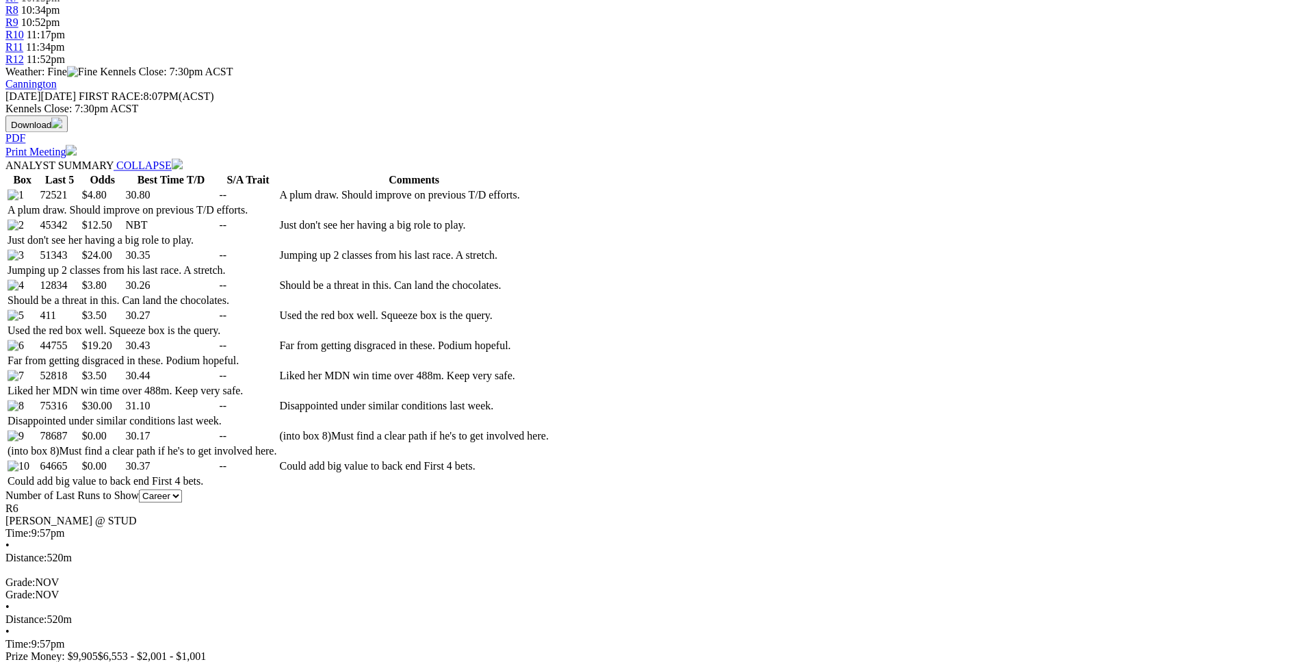
scroll to position [630, 0]
drag, startPoint x: 348, startPoint y: 256, endPoint x: 398, endPoint y: 257, distance: 49.9
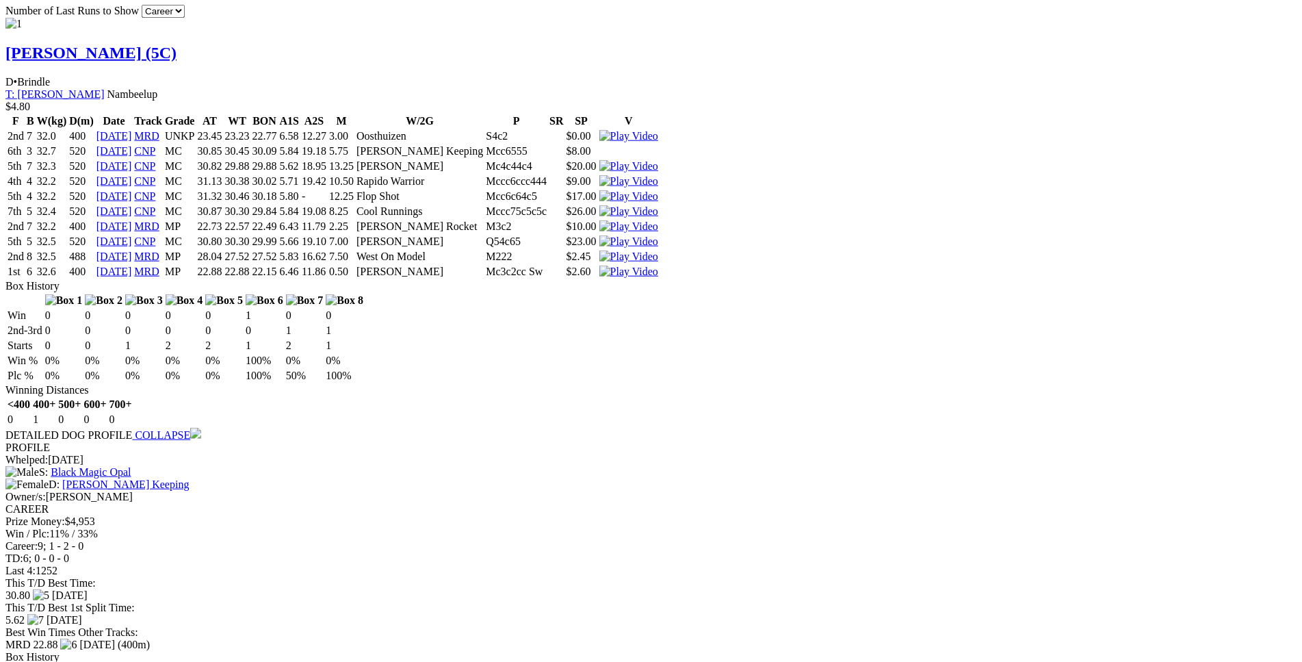
scroll to position [1467, 0]
drag, startPoint x: 344, startPoint y: 296, endPoint x: 784, endPoint y: 294, distance: 439.9
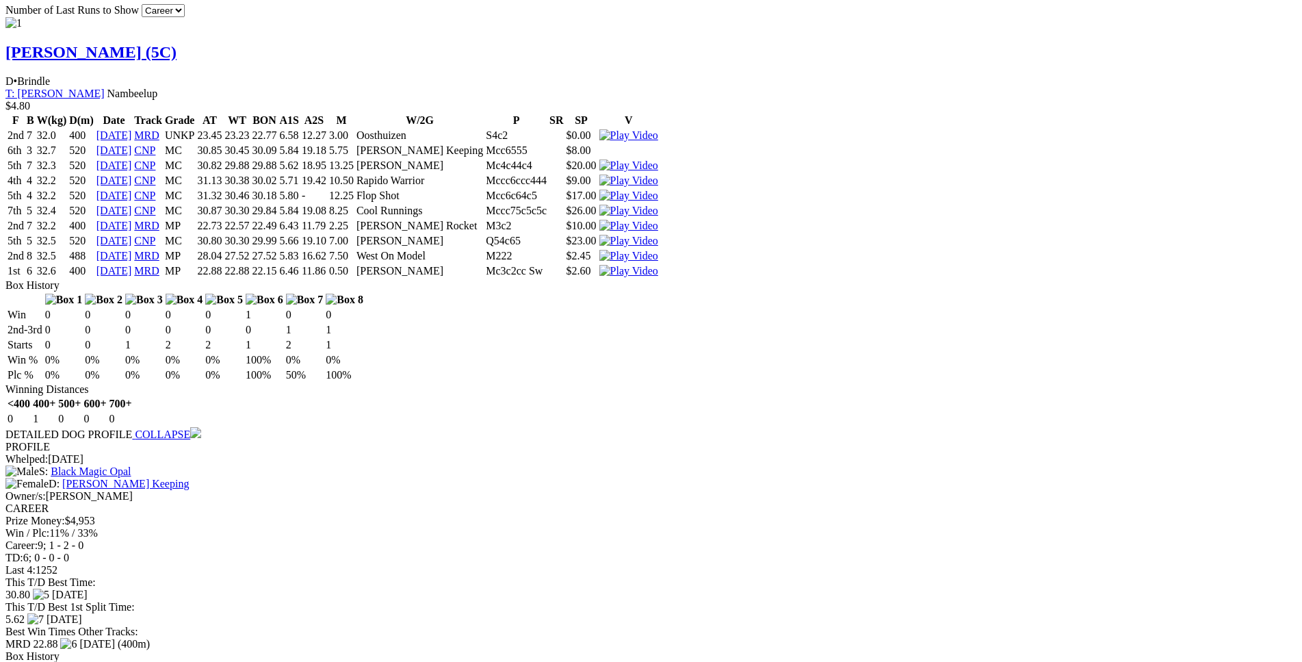
drag, startPoint x: 348, startPoint y: 271, endPoint x: 729, endPoint y: 268, distance: 381.1
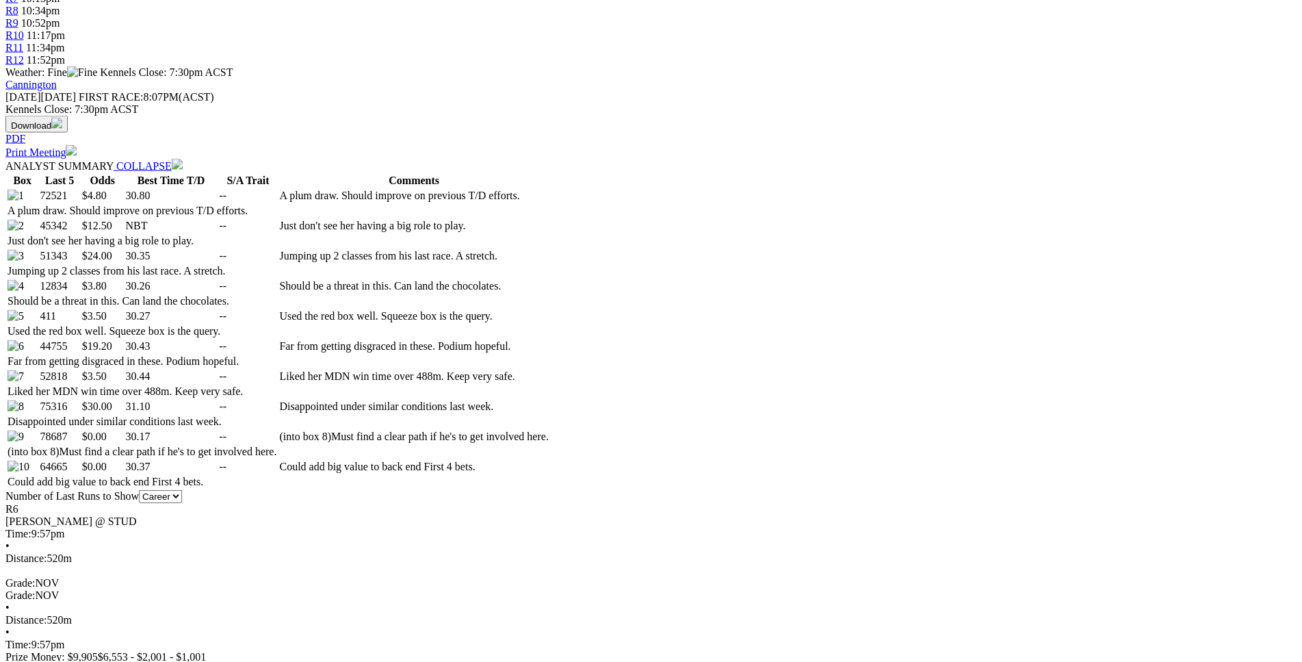
scroll to position [629, 0]
drag, startPoint x: 346, startPoint y: 231, endPoint x: 797, endPoint y: 233, distance: 450.8
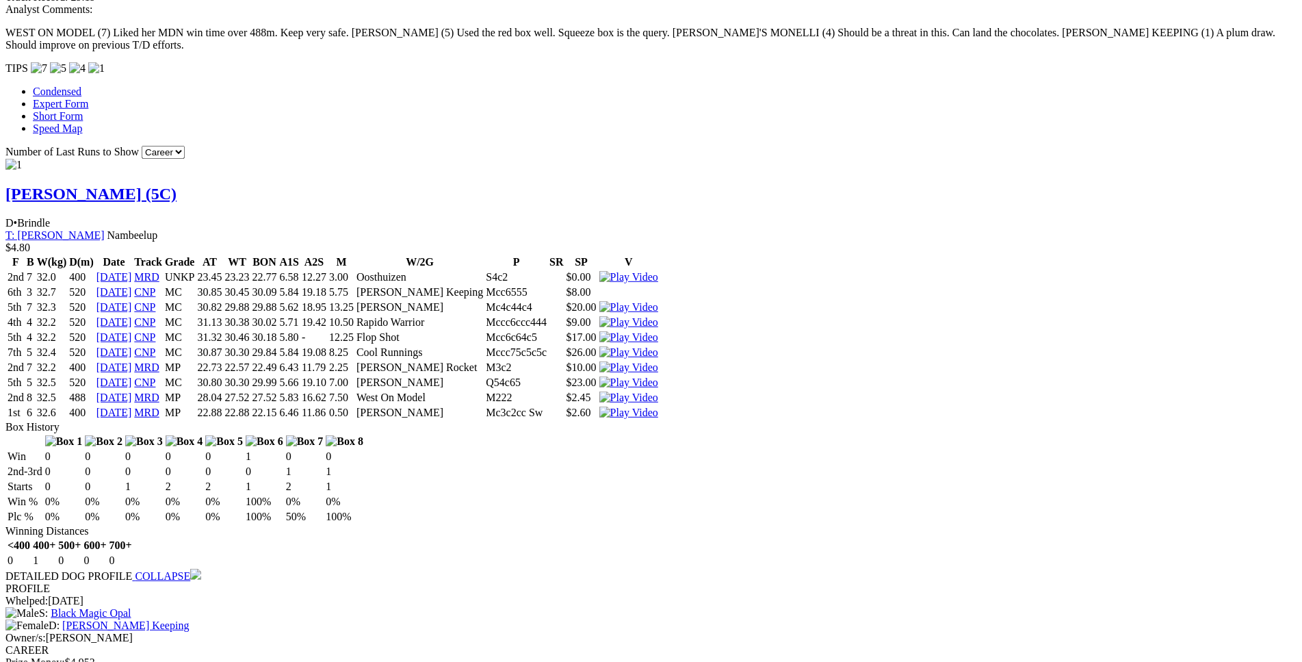
scroll to position [1327, 0]
drag, startPoint x: 356, startPoint y: 409, endPoint x: 789, endPoint y: 411, distance: 433.1
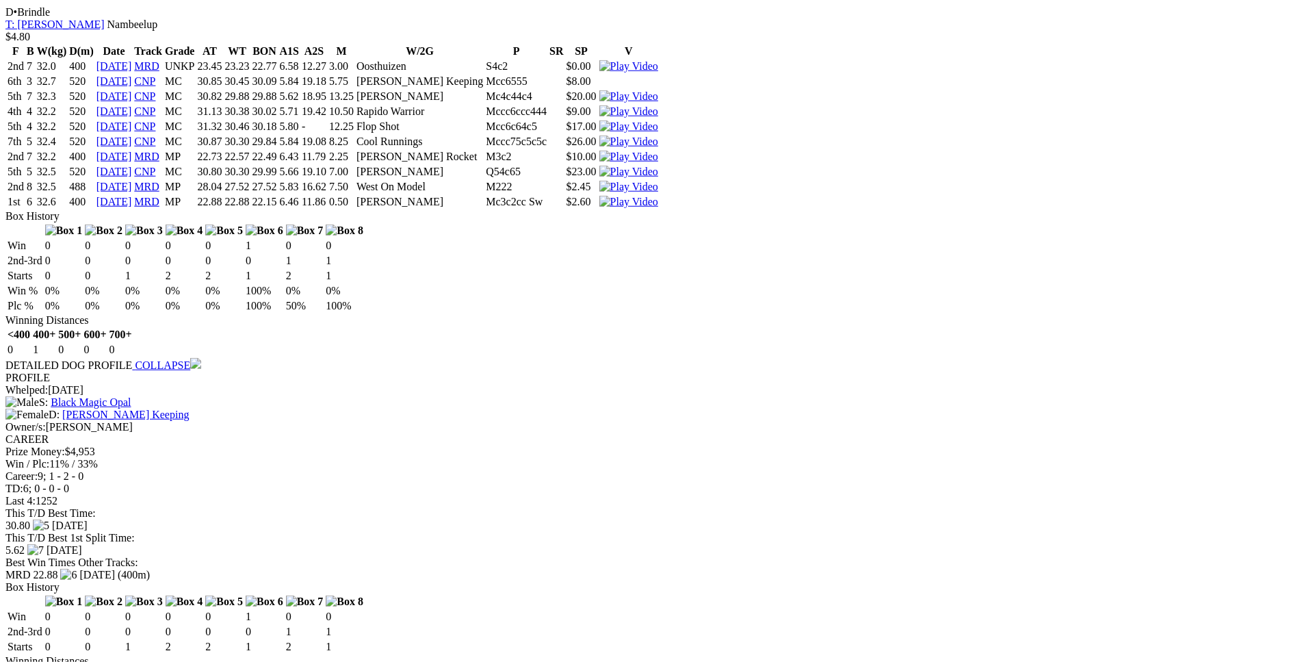
scroll to position [1537, 0]
drag, startPoint x: 350, startPoint y: 252, endPoint x: 787, endPoint y: 250, distance: 437.8
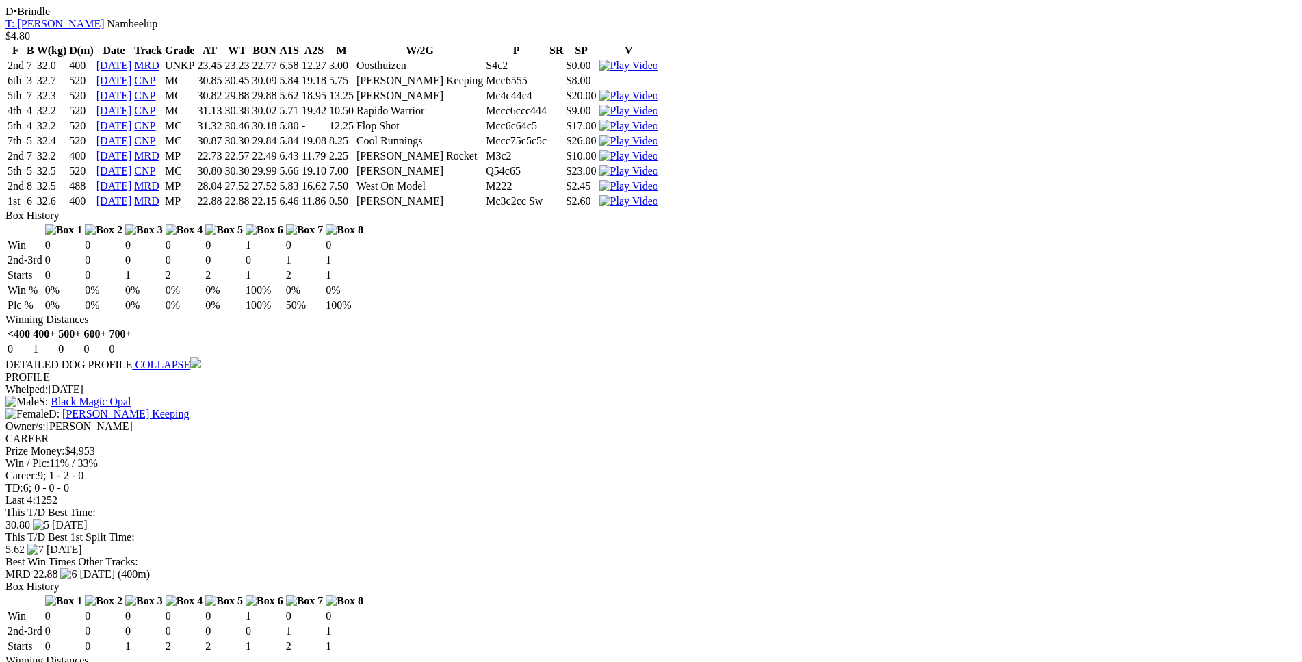
drag, startPoint x: 232, startPoint y: 268, endPoint x: 786, endPoint y: 269, distance: 554.1
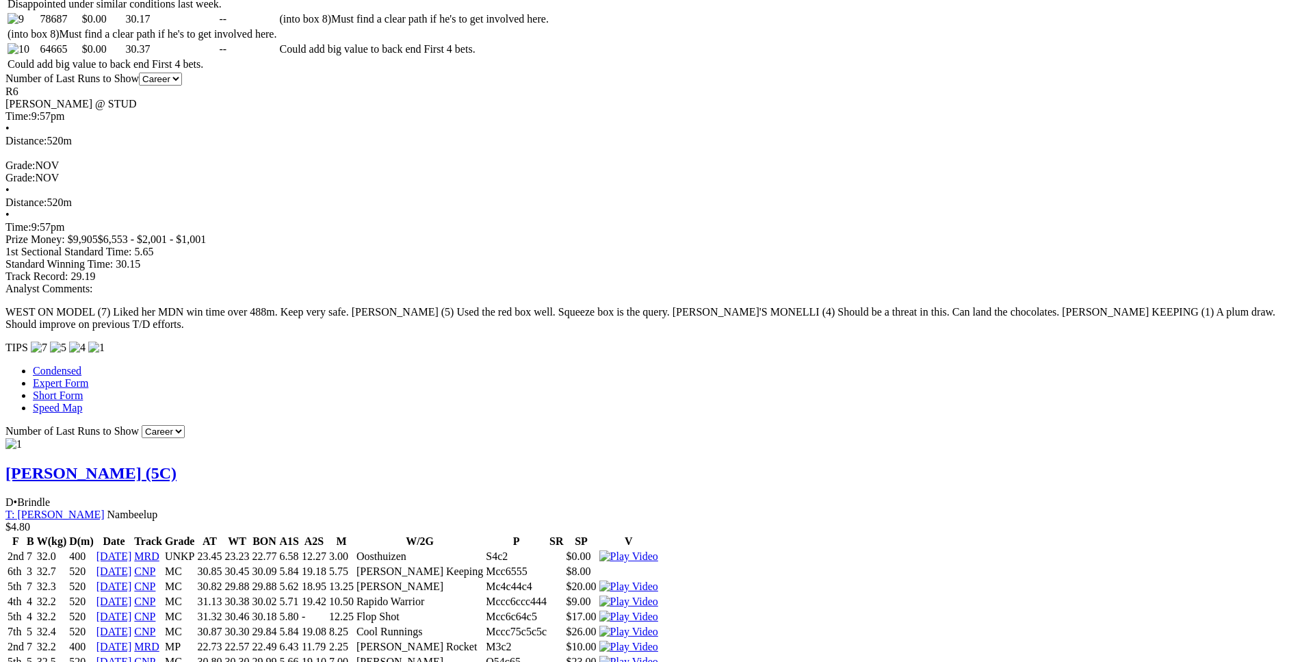
scroll to position [1047, 0]
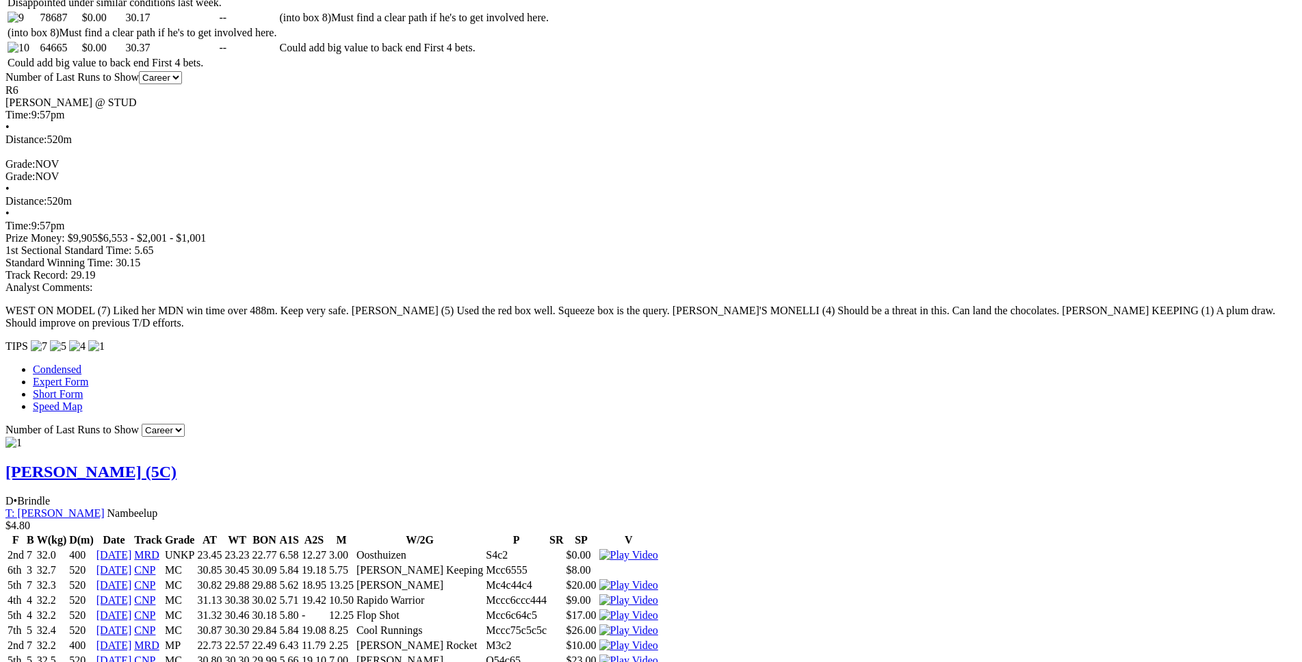
drag, startPoint x: 352, startPoint y: 288, endPoint x: 775, endPoint y: 288, distance: 422.8
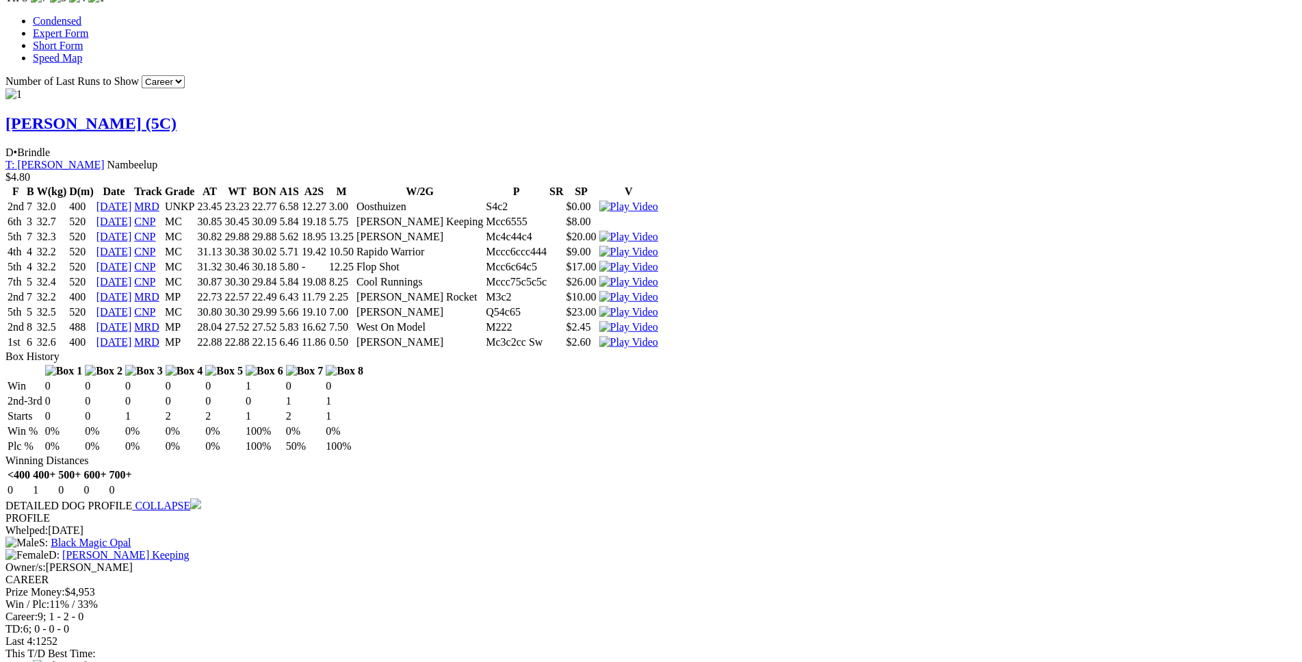
scroll to position [1396, 0]
drag, startPoint x: 341, startPoint y: 367, endPoint x: 795, endPoint y: 367, distance: 453.6
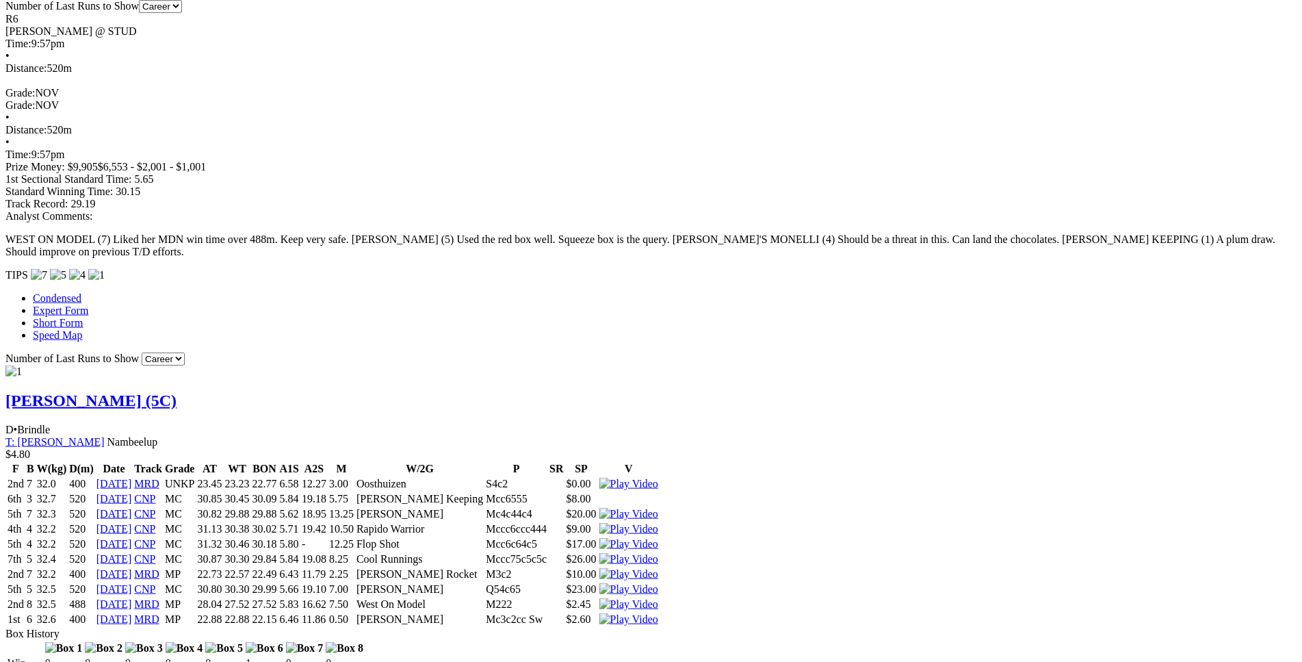
scroll to position [1118, 0]
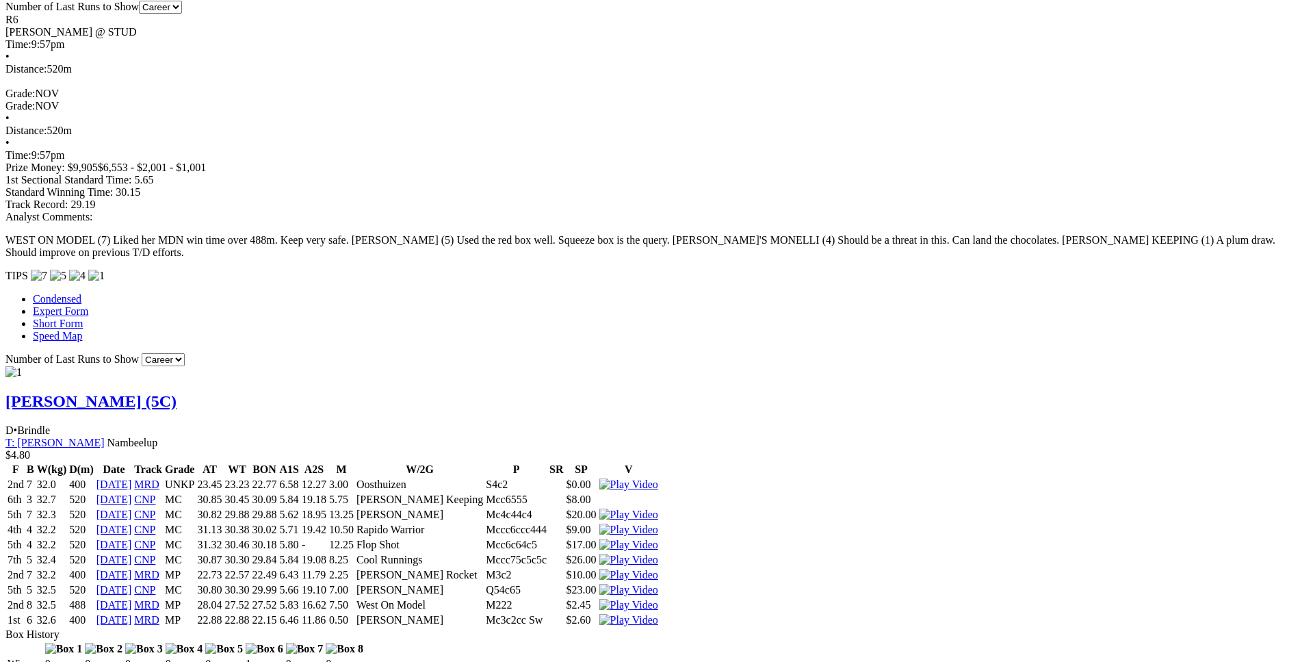
drag, startPoint x: 298, startPoint y: 205, endPoint x: 785, endPoint y: 205, distance: 487.1
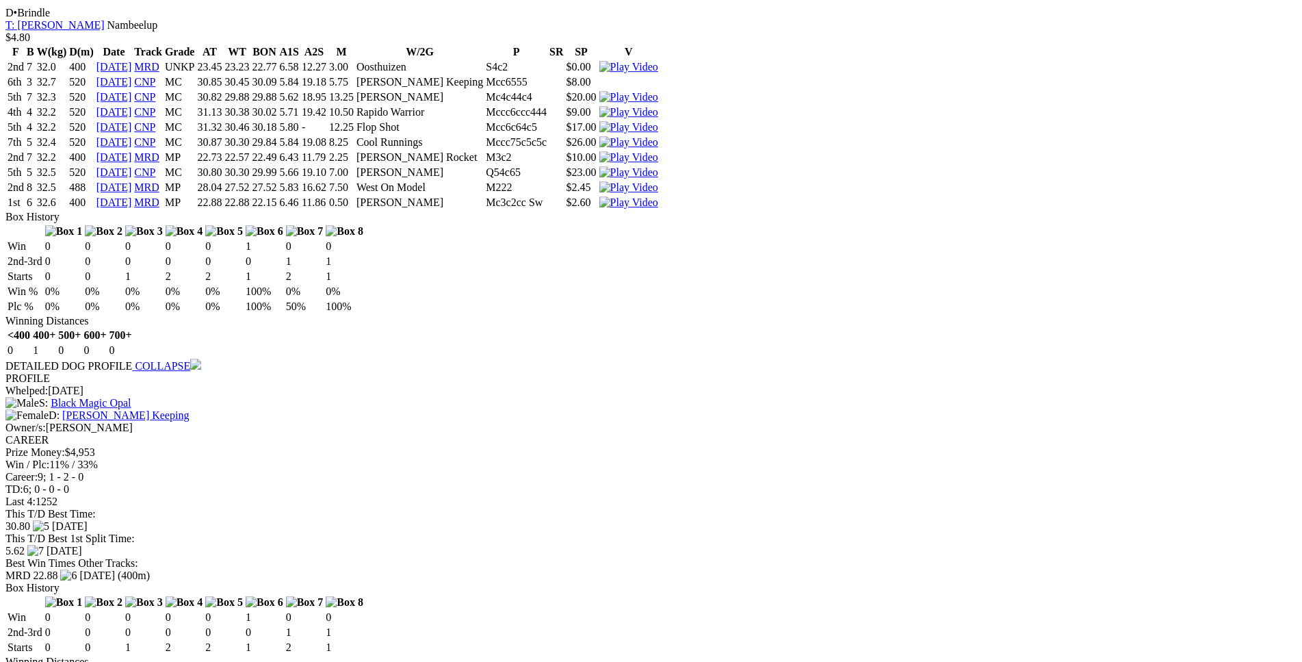
scroll to position [1536, 0]
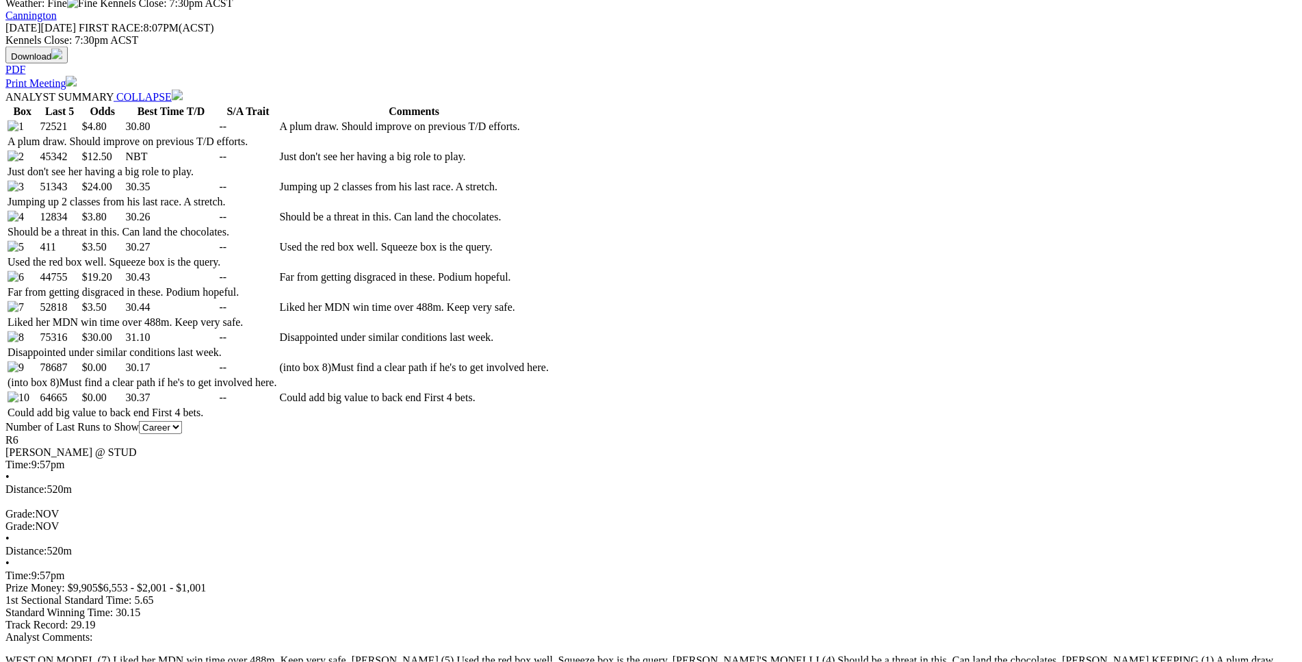
scroll to position [698, 0]
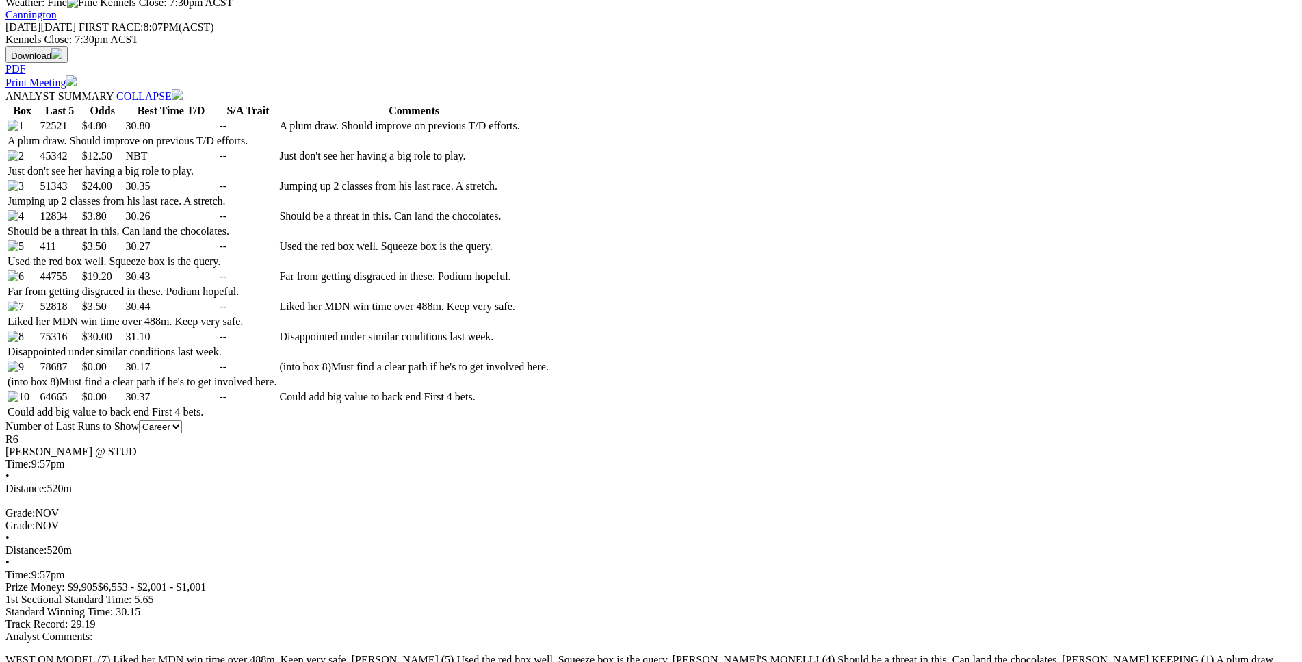
drag, startPoint x: 257, startPoint y: 215, endPoint x: 788, endPoint y: 215, distance: 531.6
drag, startPoint x: 274, startPoint y: 161, endPoint x: 611, endPoint y: 168, distance: 337.3
drag, startPoint x: 248, startPoint y: 187, endPoint x: 739, endPoint y: 194, distance: 491.3
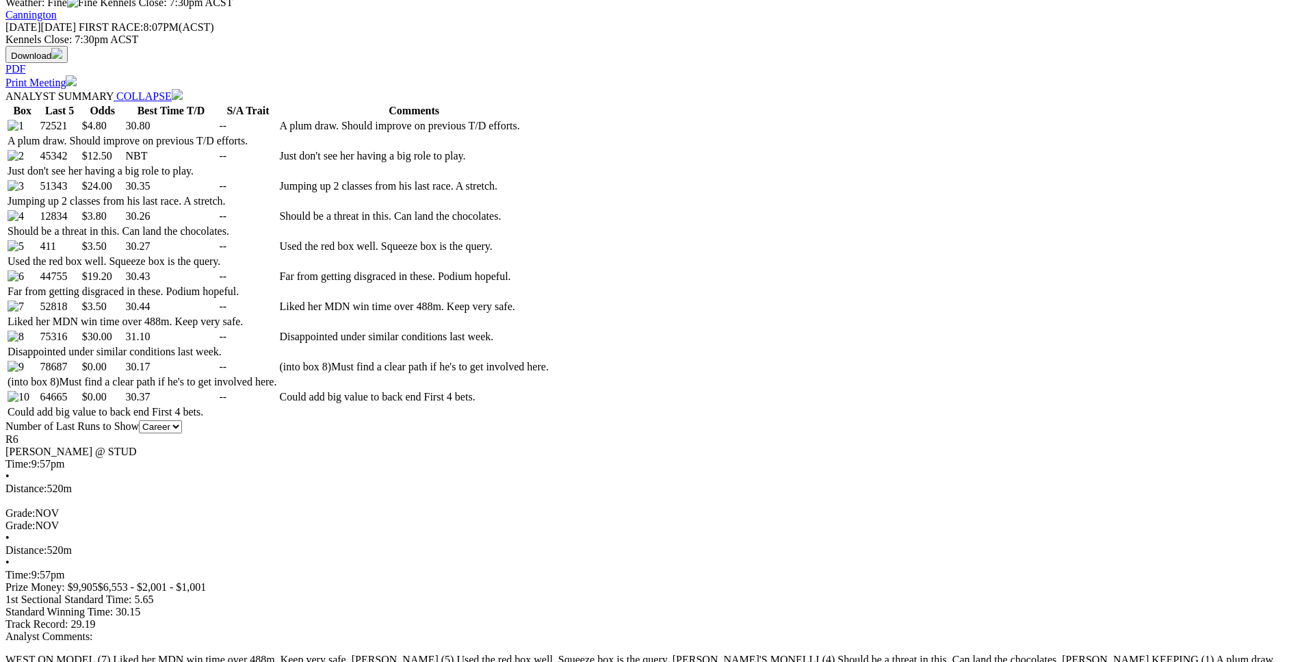
drag, startPoint x: 751, startPoint y: 203, endPoint x: 813, endPoint y: 203, distance: 61.6
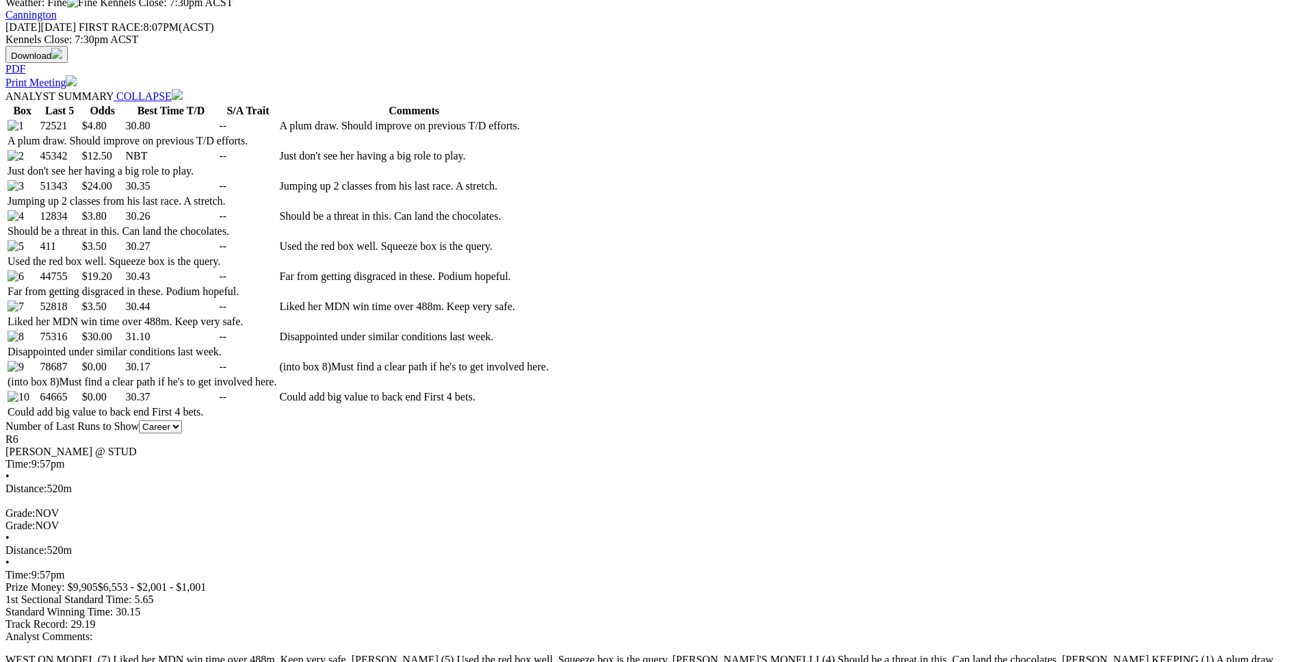
drag, startPoint x: 254, startPoint y: 190, endPoint x: 798, endPoint y: 192, distance: 544.6
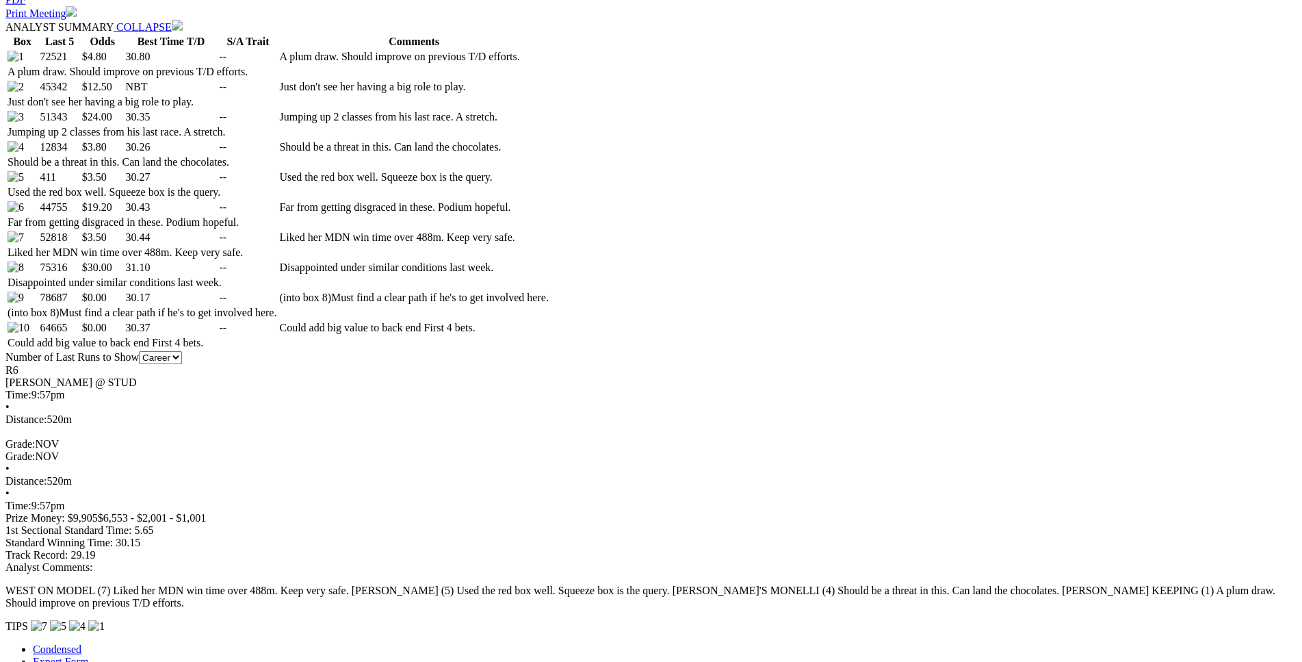
scroll to position [768, 0]
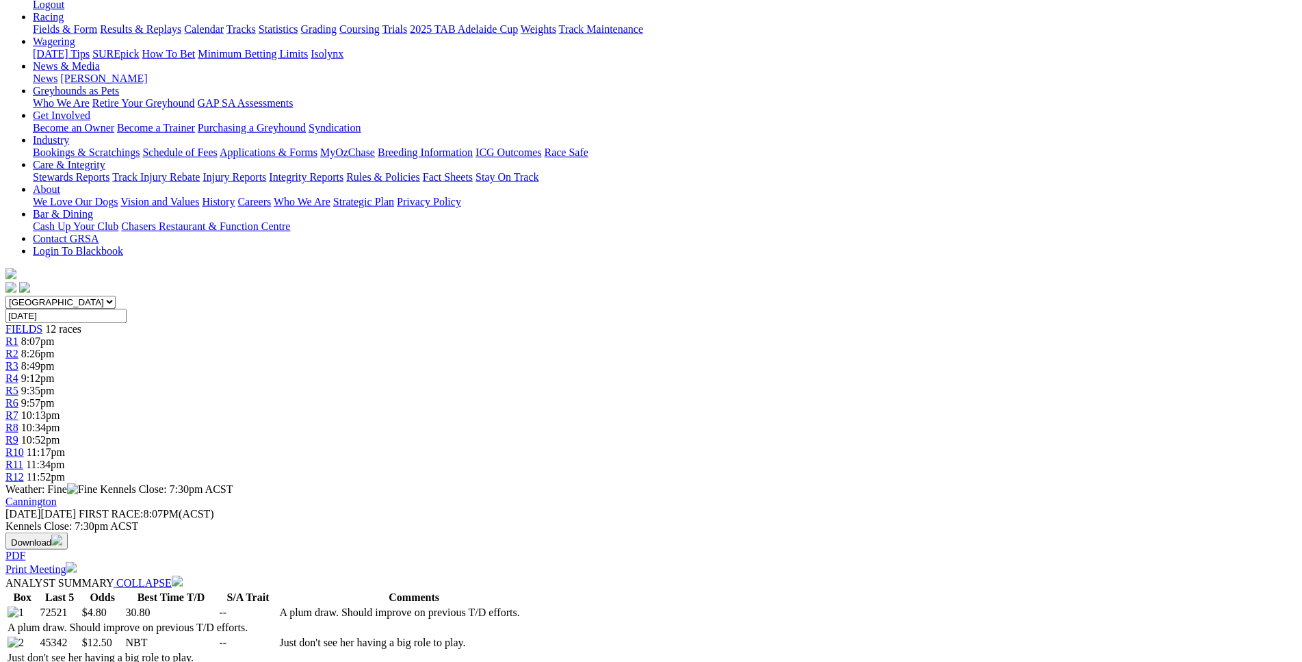
scroll to position [0, 0]
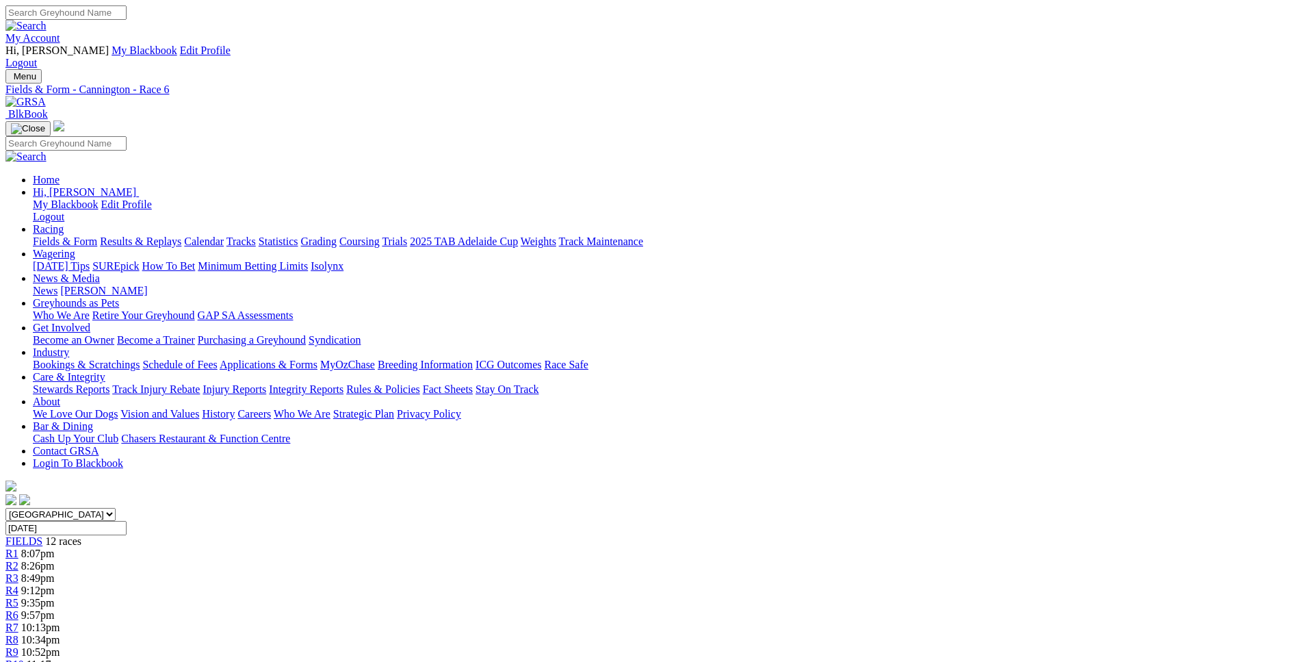
click at [18, 621] on span "R7" at bounding box center [11, 627] width 13 height 12
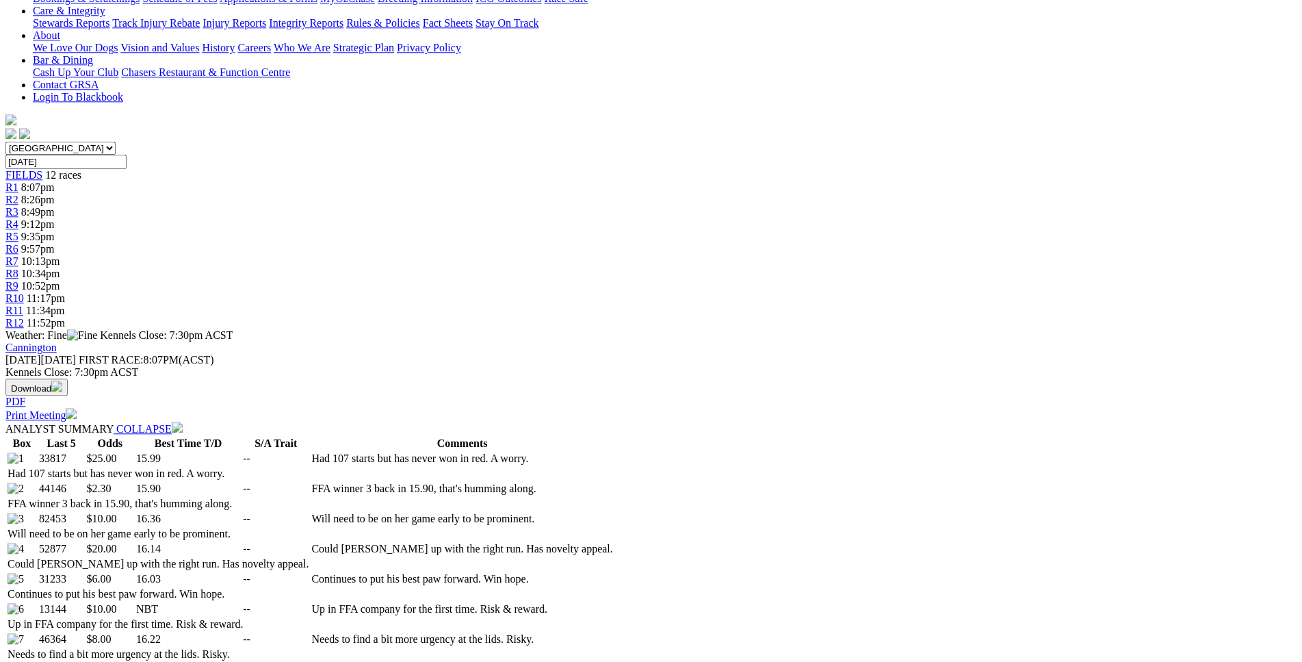
scroll to position [488, 0]
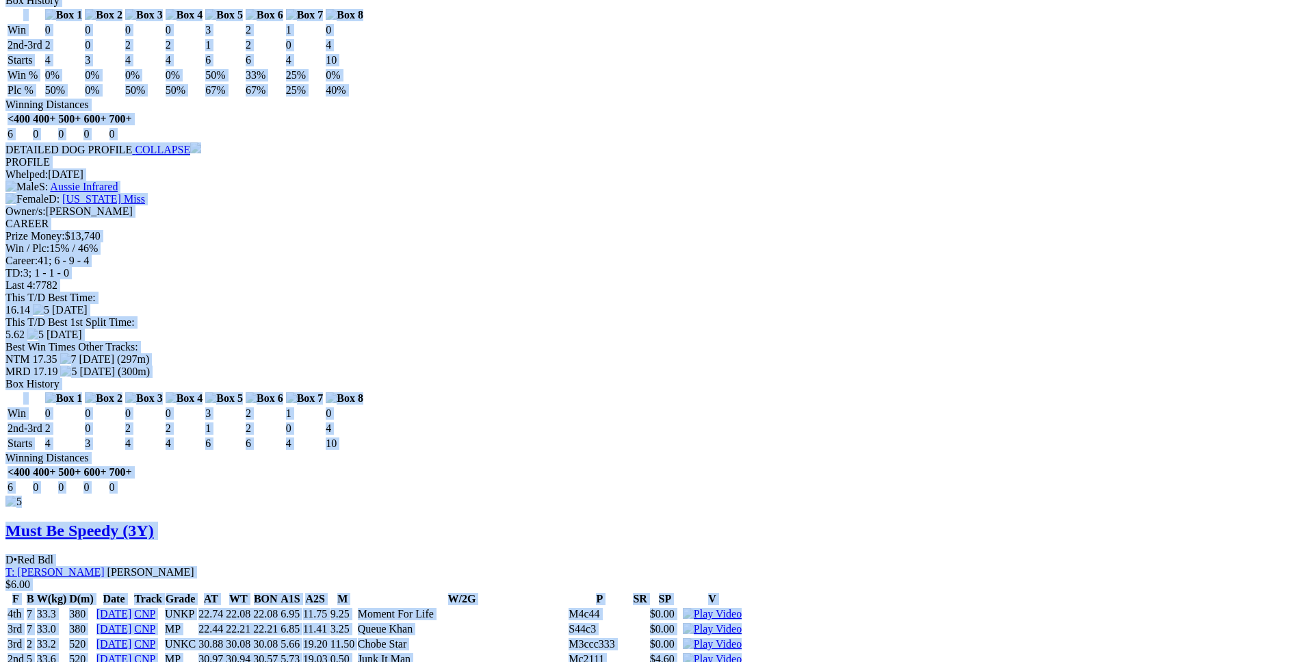
scroll to position [8024, 0]
drag, startPoint x: 198, startPoint y: 274, endPoint x: 1069, endPoint y: 522, distance: 905.0
copy div "Jonah Gundi (4Y) D • Black T: Geoff Reid Crossman $25.00 F B W(kg) D(m) Date Tr…"
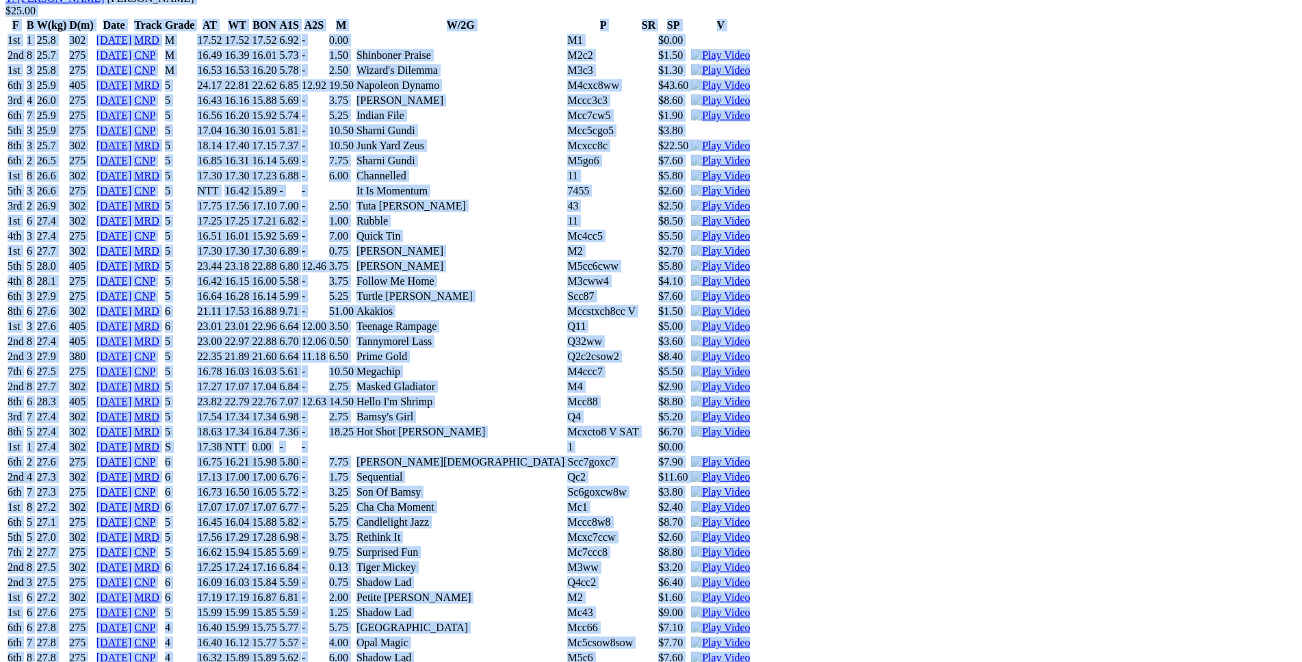
scroll to position [0, 0]
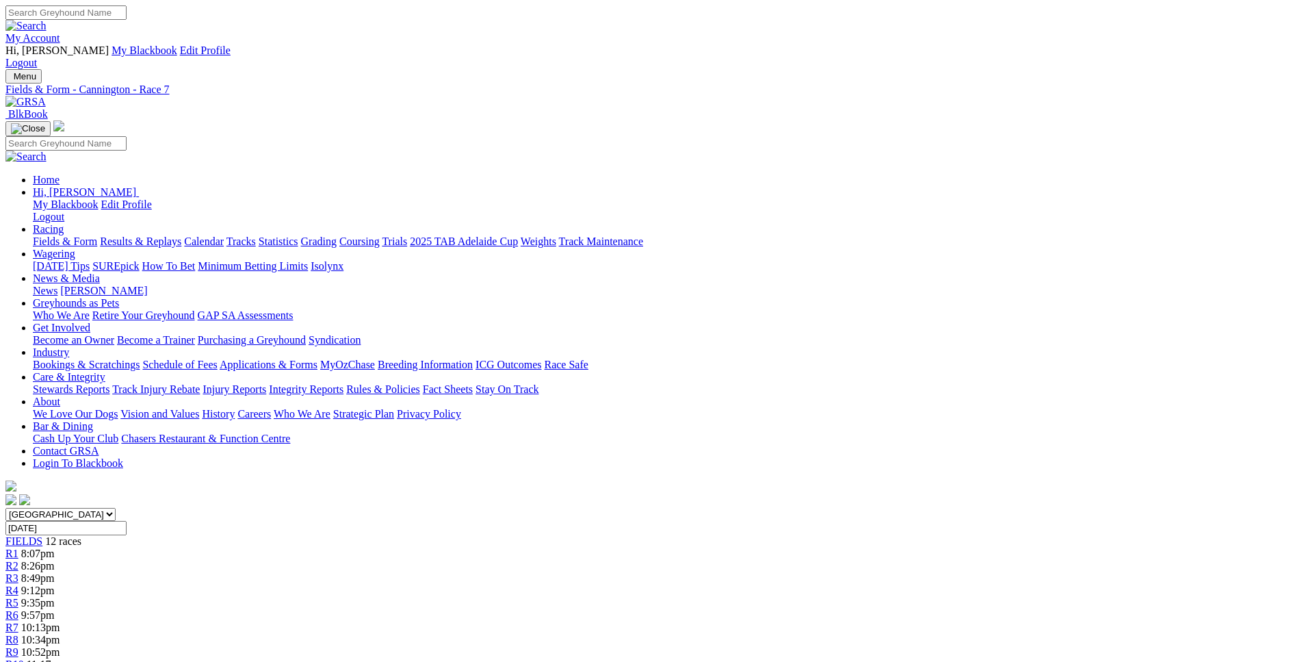
click at [773, 634] on div "R8 10:34pm" at bounding box center [650, 640] width 1291 height 12
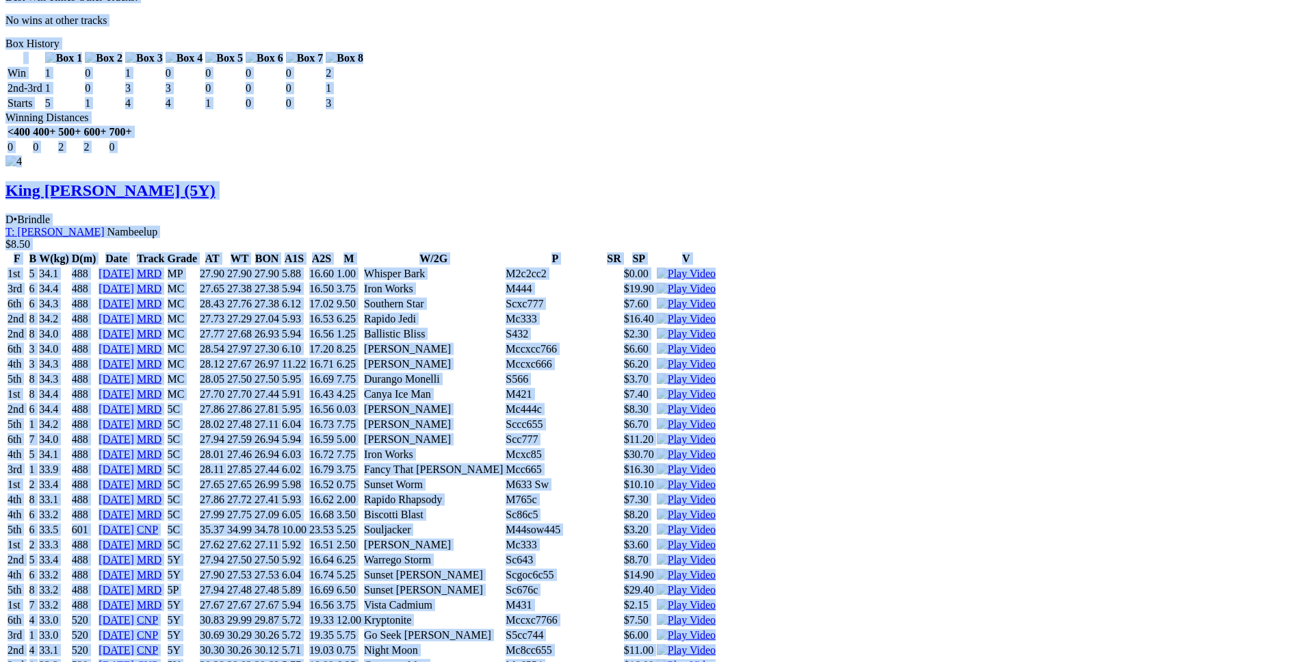
scroll to position [4814, 0]
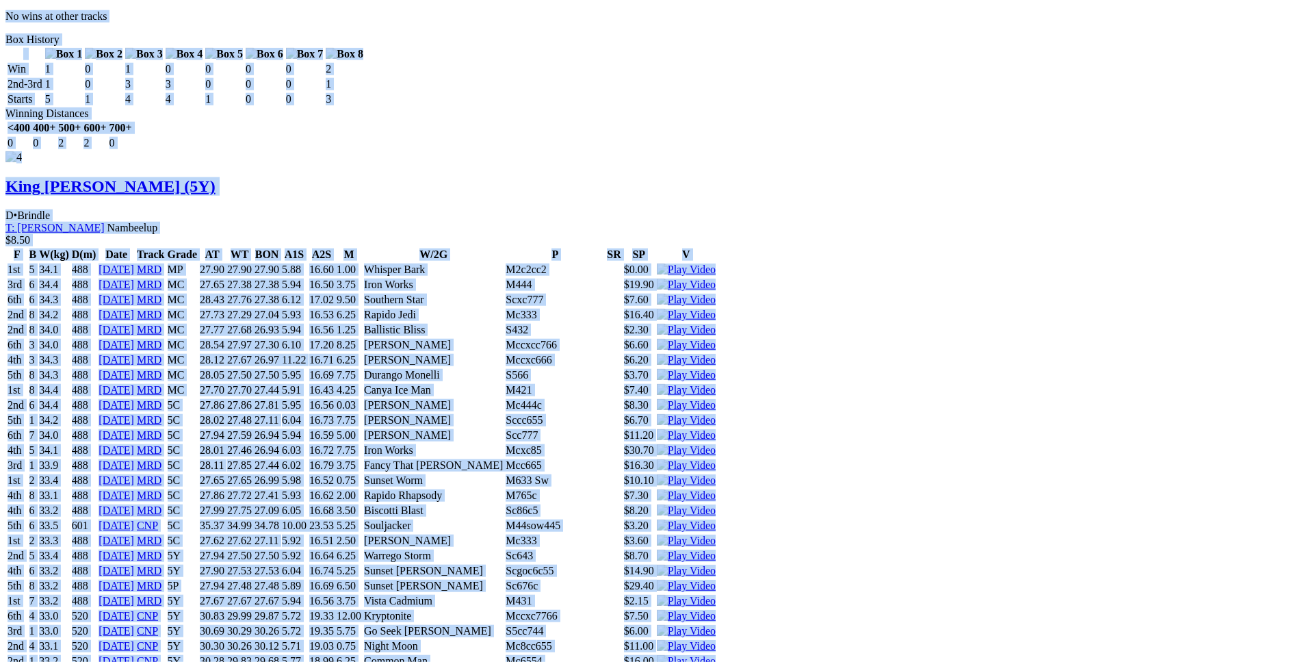
drag, startPoint x: 200, startPoint y: 257, endPoint x: 1090, endPoint y: 351, distance: 894.3
copy div "Mind Reader (5Y) D • Blue T: [PERSON_NAME] Canning Vale $50.00 F B W(kg) D(m) D…"
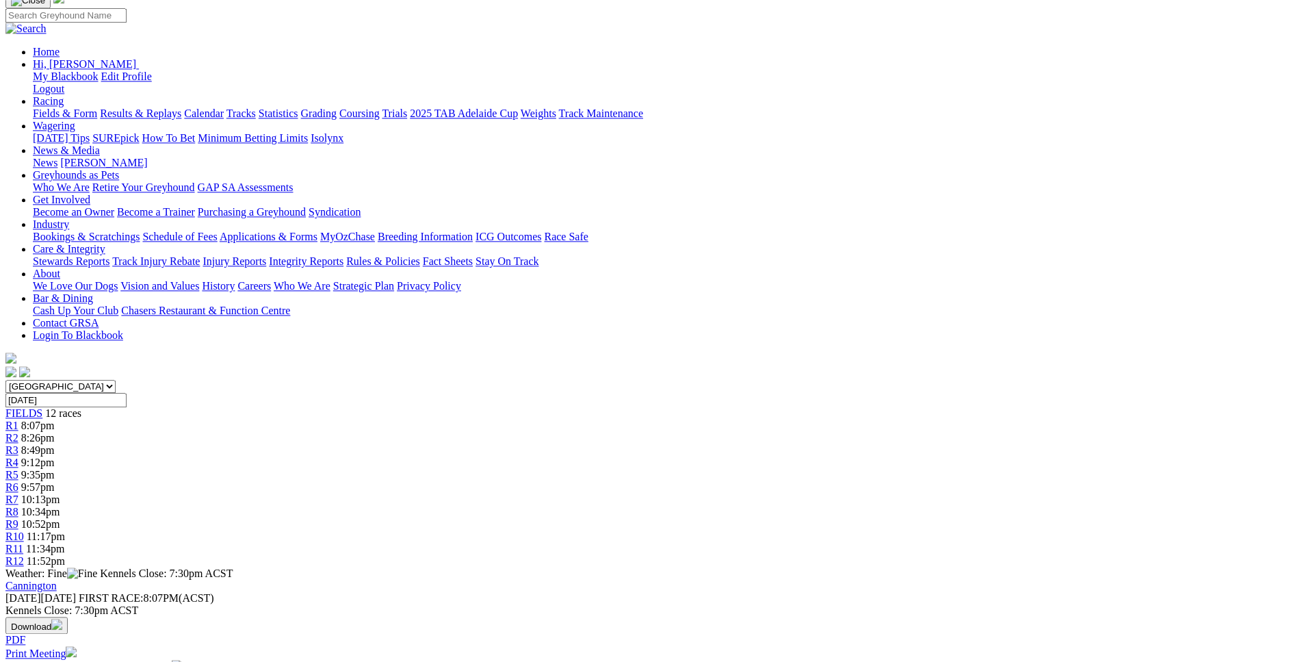
scroll to position [0, 0]
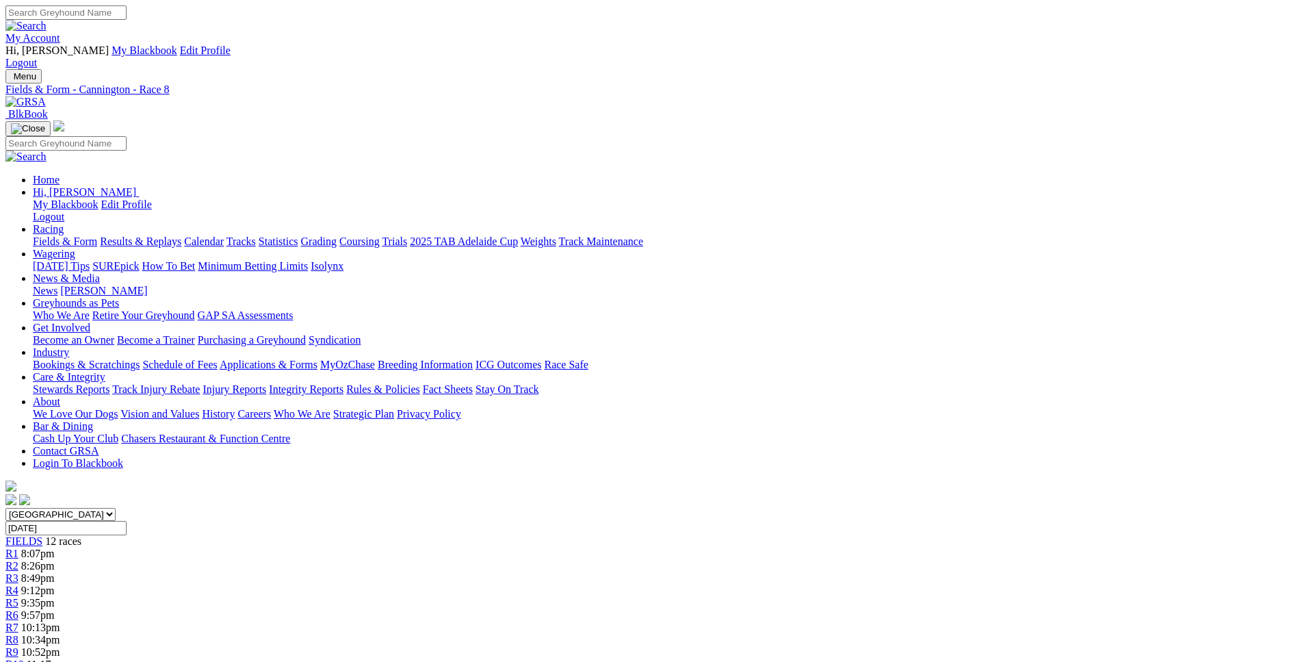
click at [18, 646] on link "R9" at bounding box center [11, 652] width 13 height 12
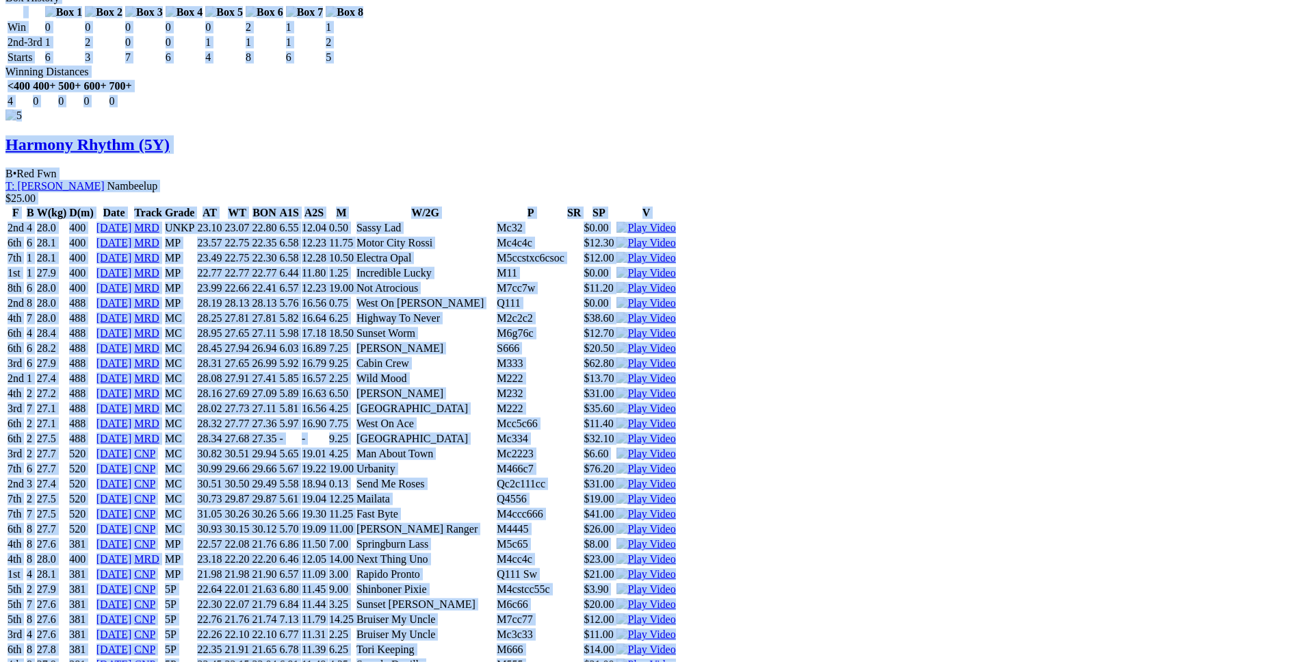
scroll to position [6001, 0]
drag, startPoint x: 200, startPoint y: 370, endPoint x: 1091, endPoint y: 434, distance: 893.1
copy div "Thank You Joe (5Y) B • Black T: Joe Dailly Oakford $2.50 F B W(kg) D(m) Date Tr…"
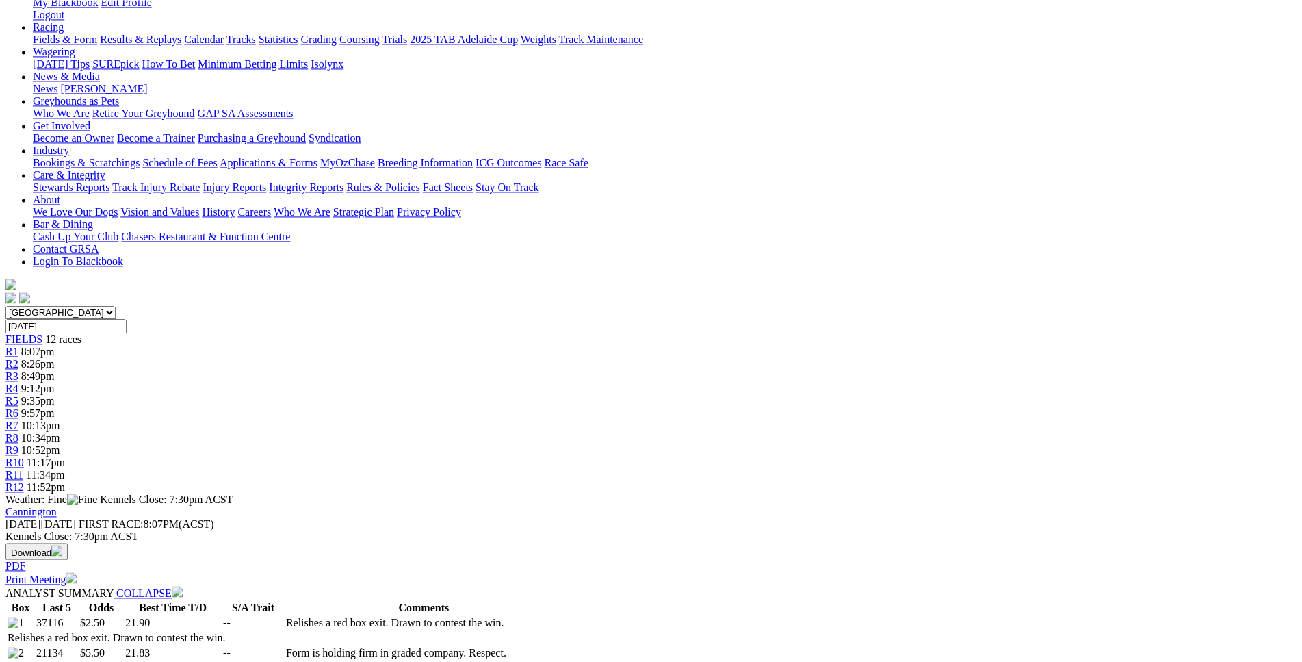
scroll to position [0, 0]
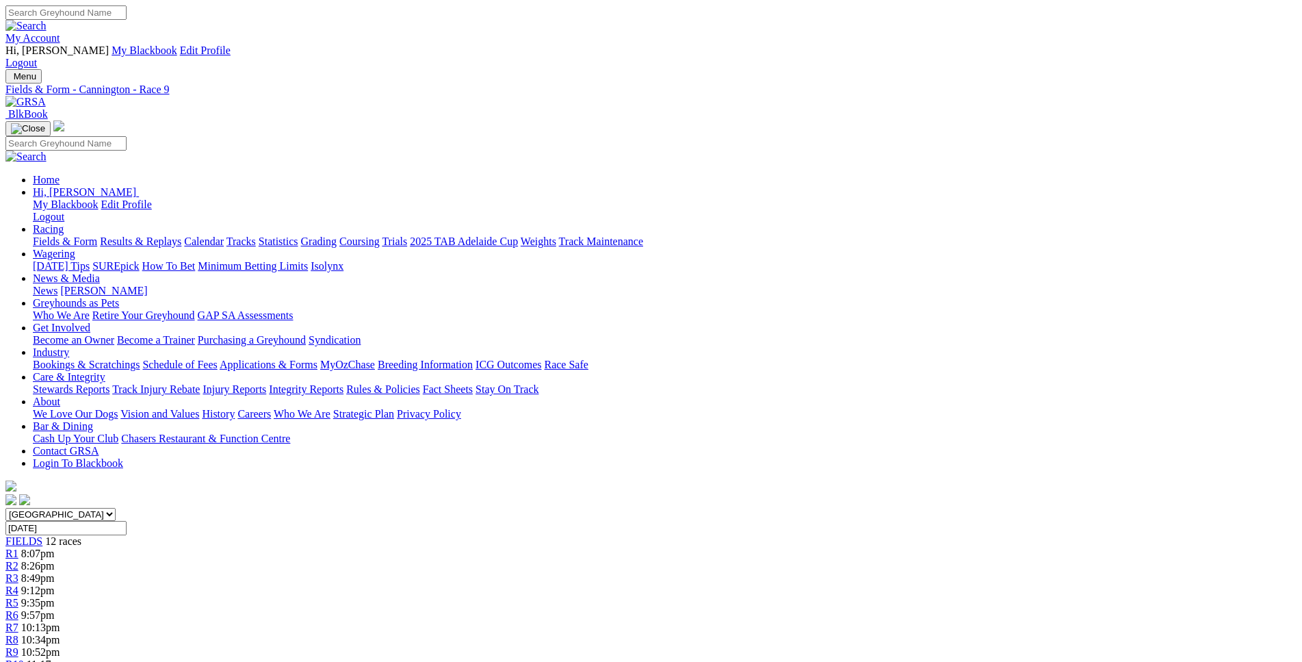
click at [928, 658] on div "R10 11:17pm" at bounding box center [650, 664] width 1291 height 12
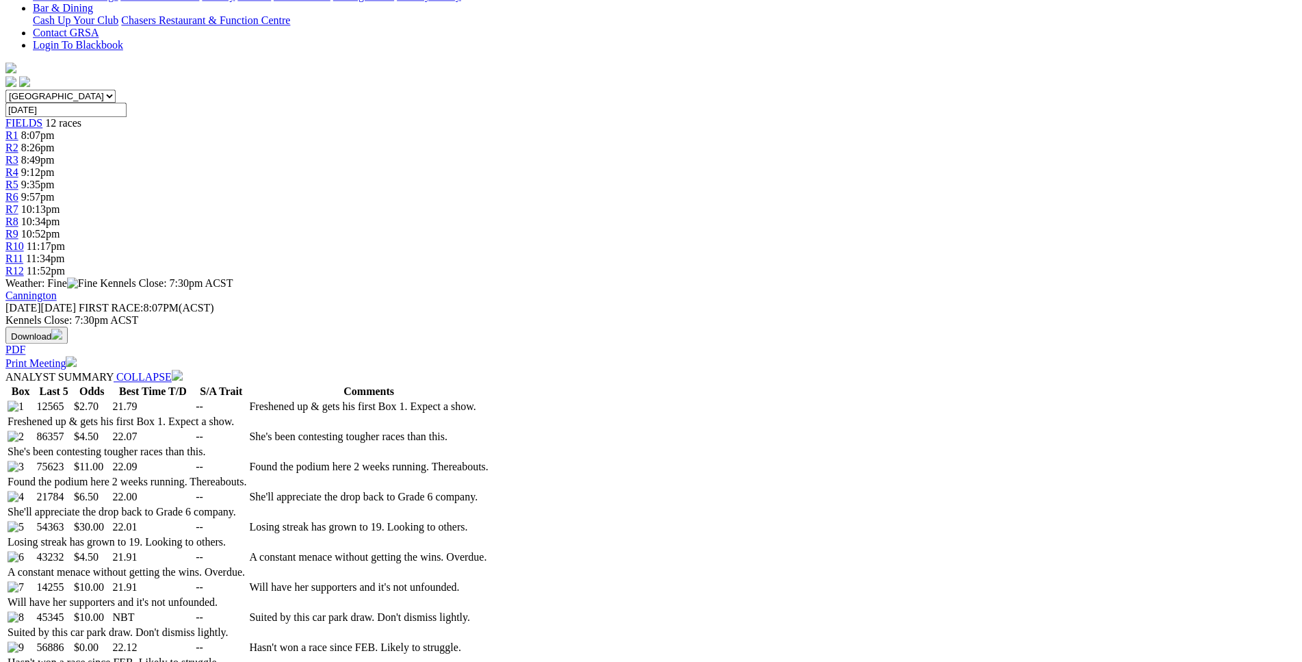
scroll to position [419, 0]
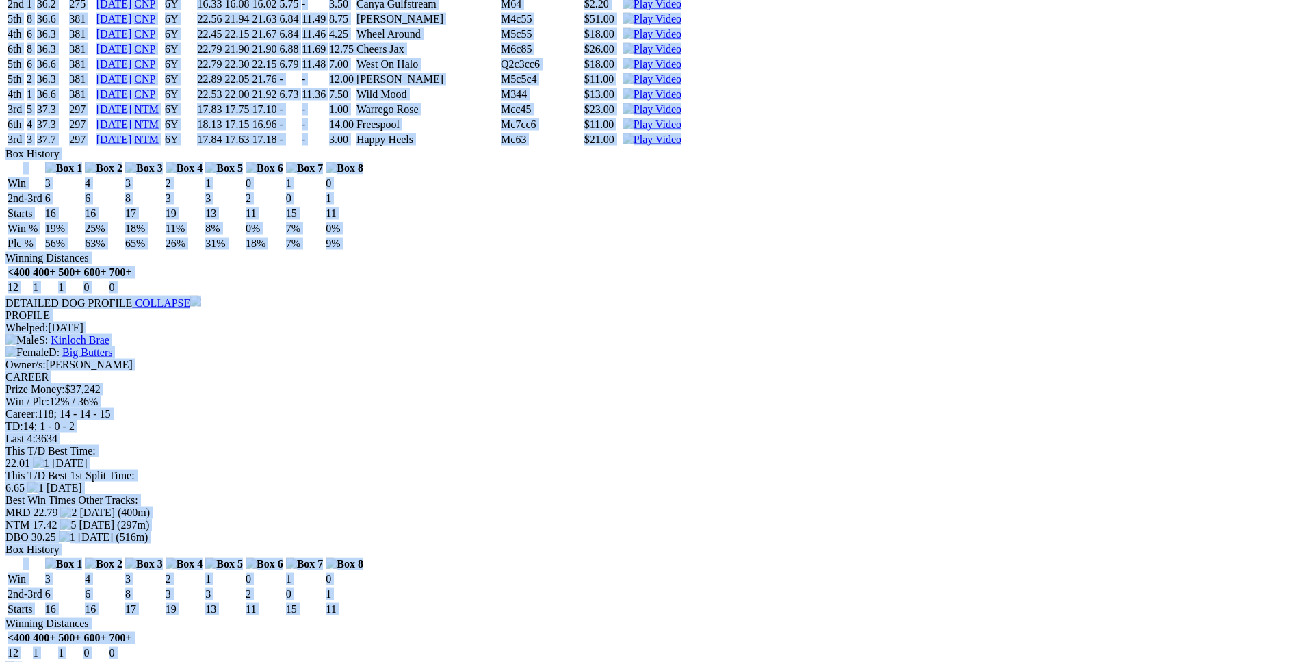
scroll to position [7326, 0]
drag, startPoint x: 199, startPoint y: 397, endPoint x: 1091, endPoint y: 448, distance: 893.6
copy div "Rapido Pronto (6Y) D • Black T: [PERSON_NAME] $2.70 F B W(kg) D(m) Date Track G…"
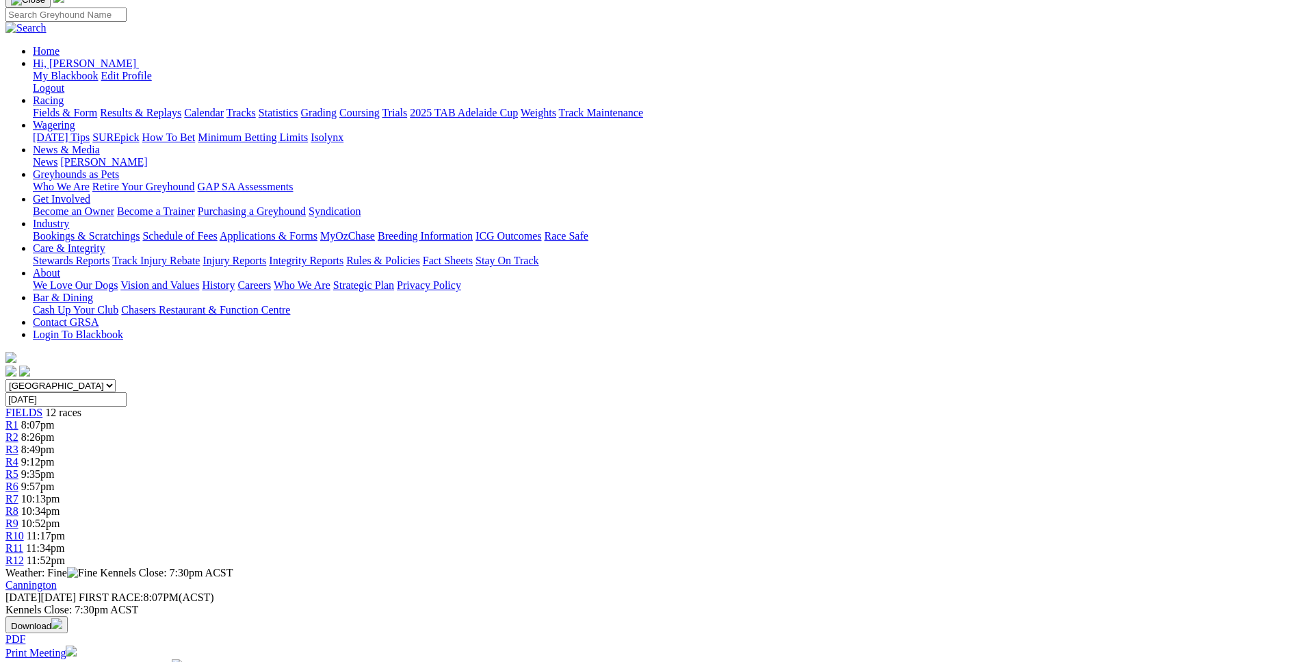
scroll to position [101, 0]
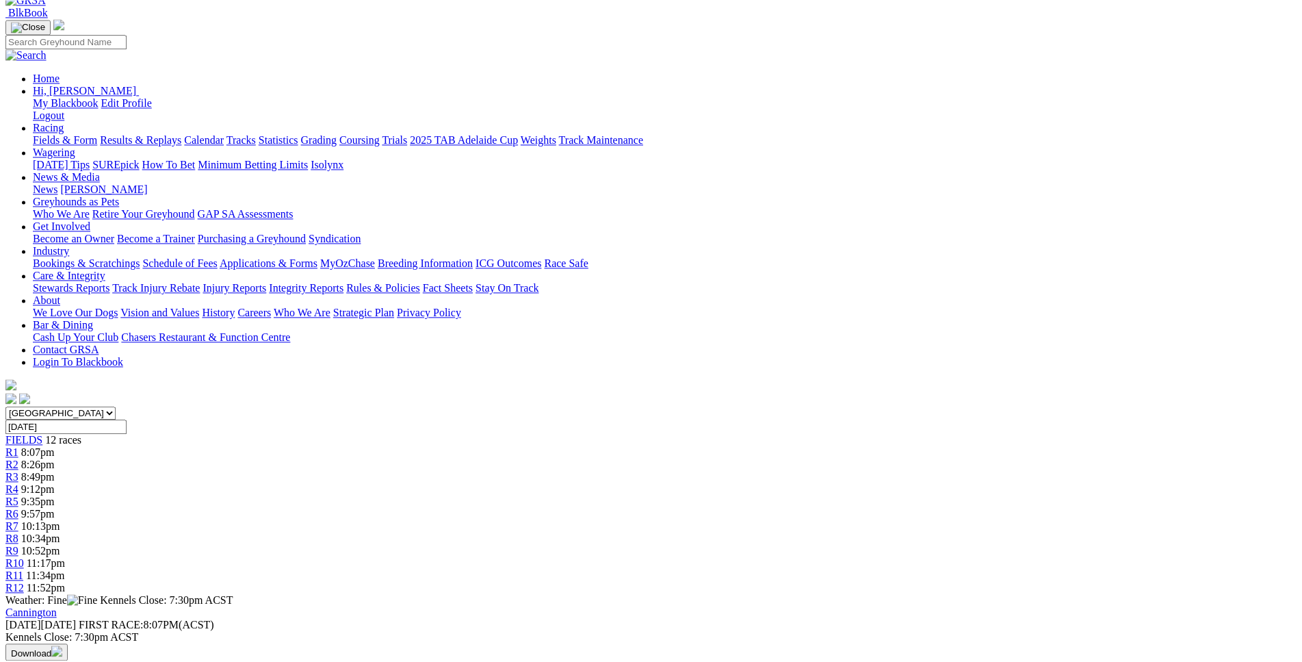
click at [23, 569] on link "R11" at bounding box center [14, 575] width 18 height 12
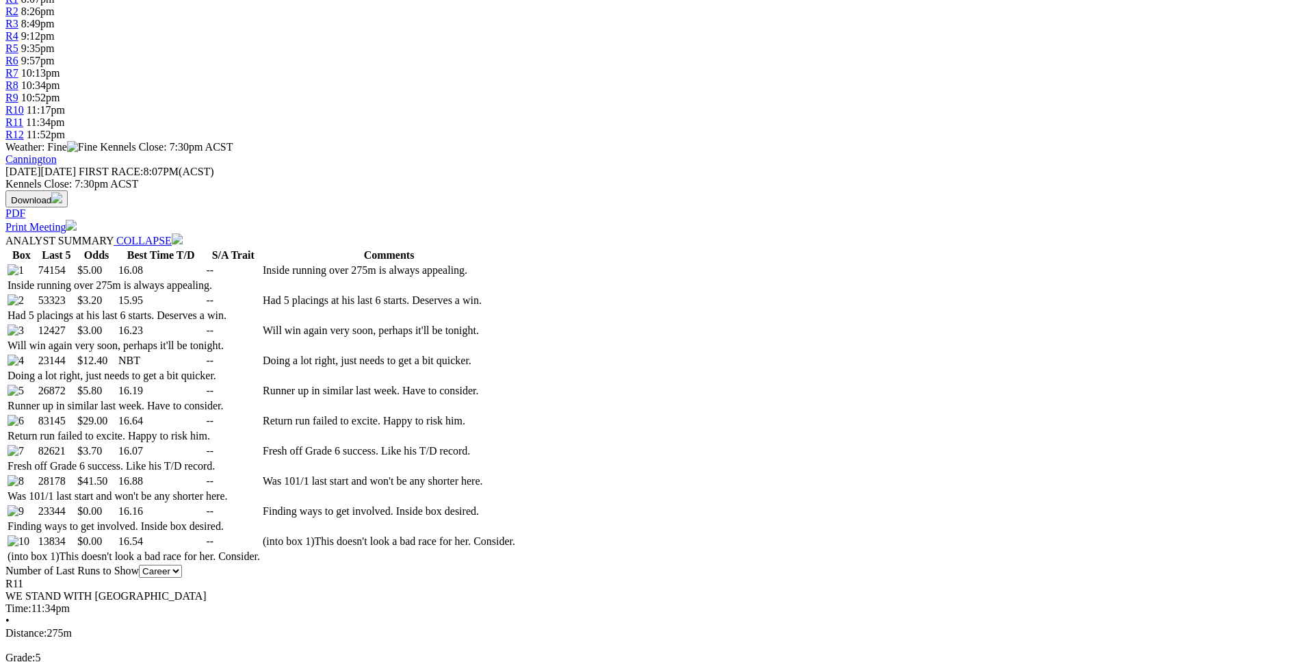
scroll to position [557, 0]
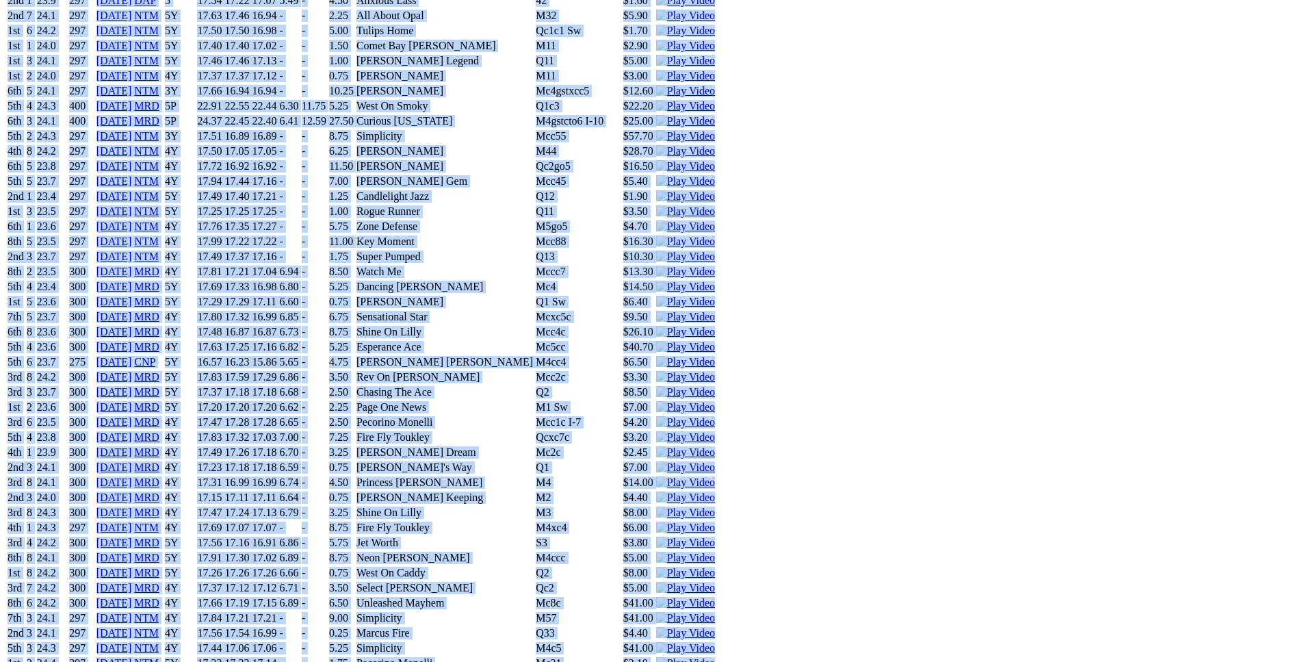
scroll to position [6209, 0]
drag, startPoint x: 198, startPoint y: 252, endPoint x: 1103, endPoint y: 391, distance: 915.0
copy div "Warrego Rose (5Y) B • Blue & Wh T: Tony Mallia Southern River $5.00 F B W(kg) D…"
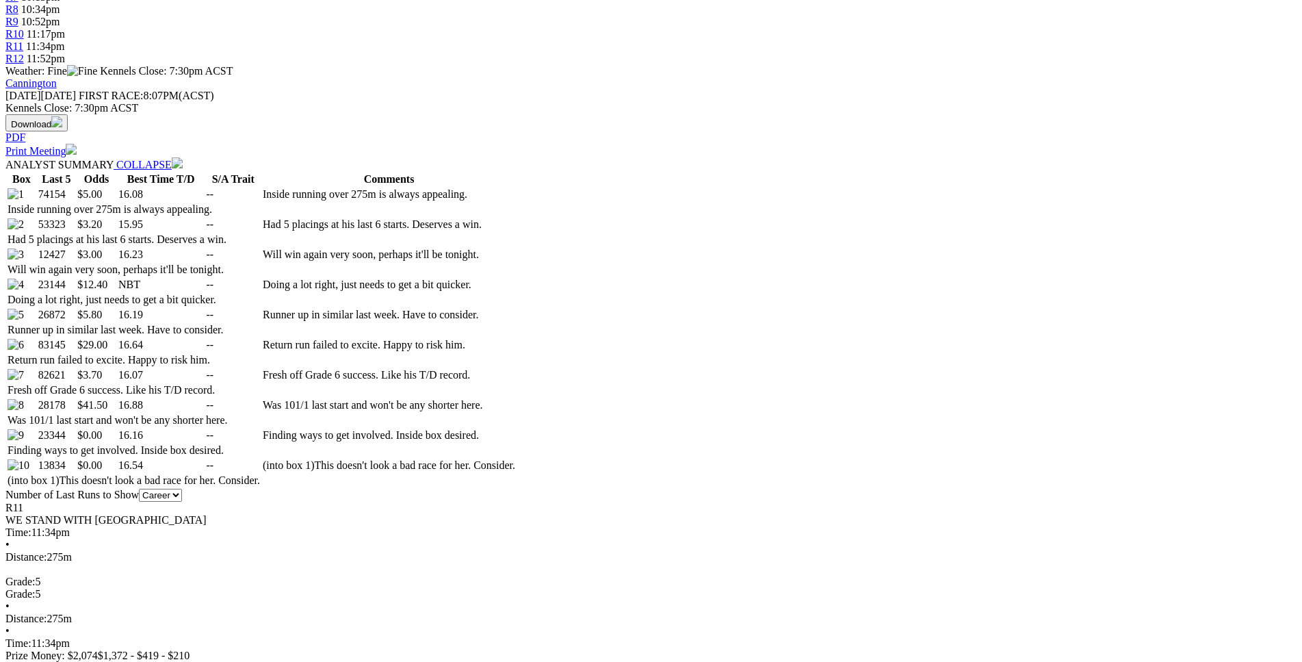
scroll to position [0, 0]
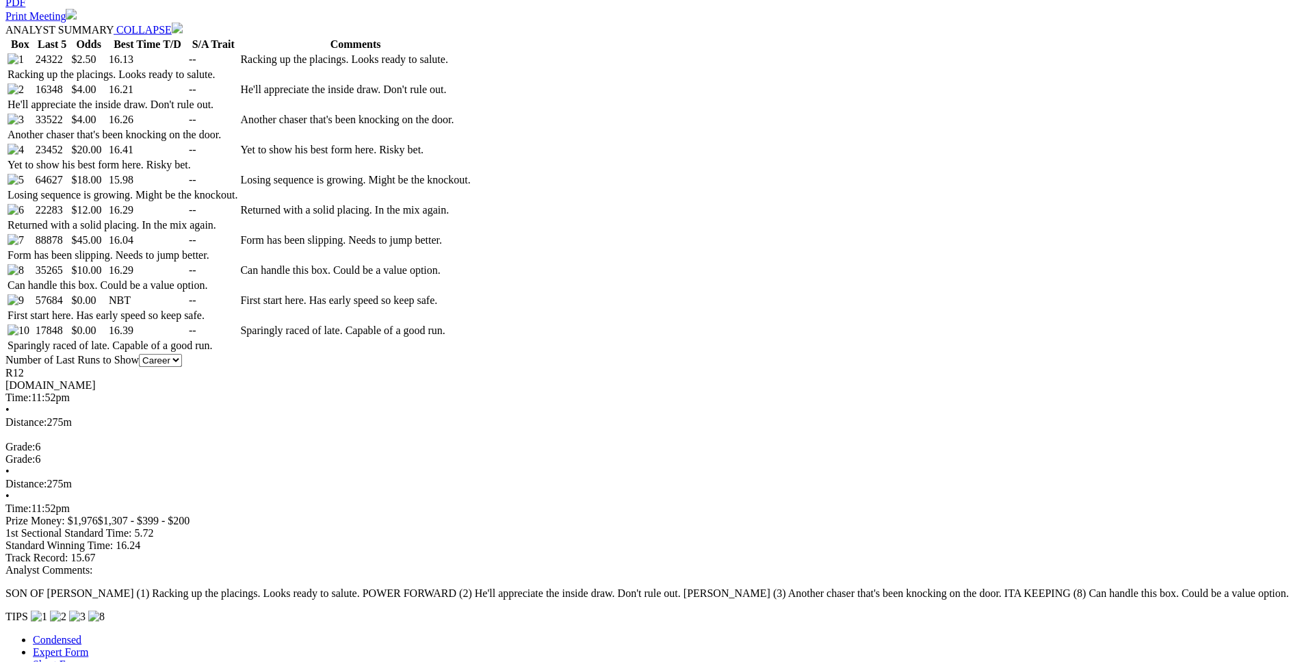
scroll to position [767, 0]
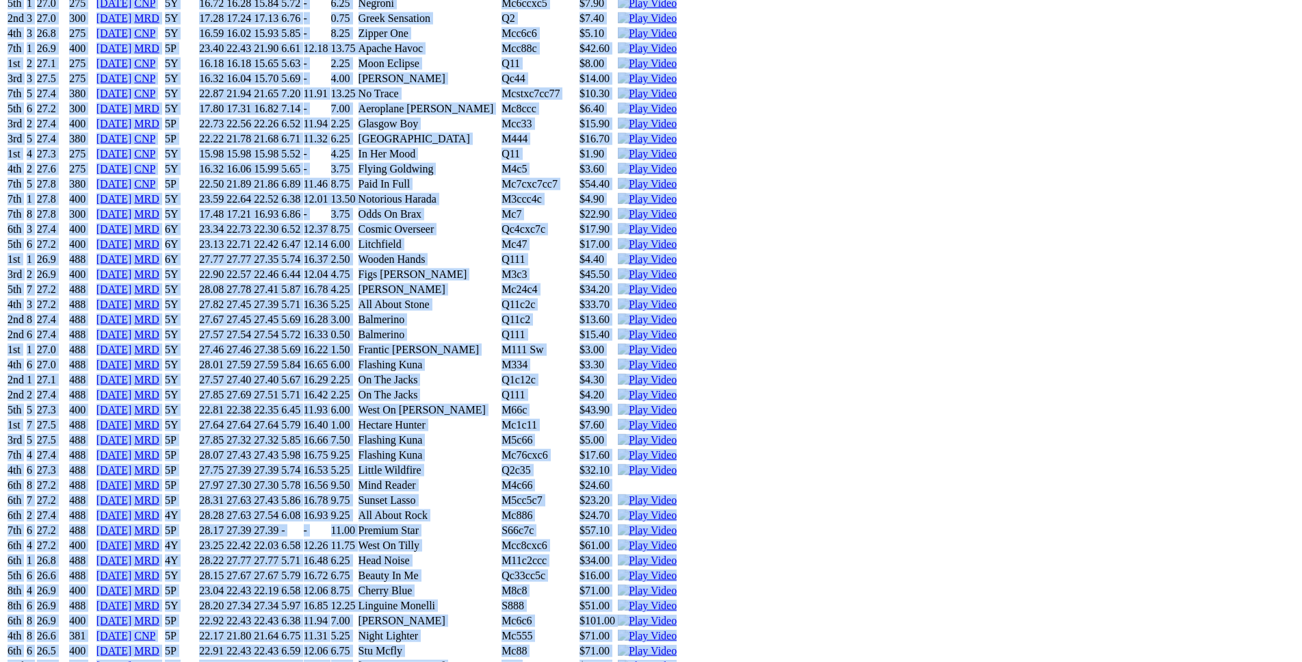
scroll to position [8443, 0]
drag, startPoint x: 198, startPoint y: 42, endPoint x: 1097, endPoint y: 338, distance: 945.8
copy div "Son Of Frankie (6Y) D • Brindle T: Pete Brown Southern River $2.50 F B W(kg) D(…"
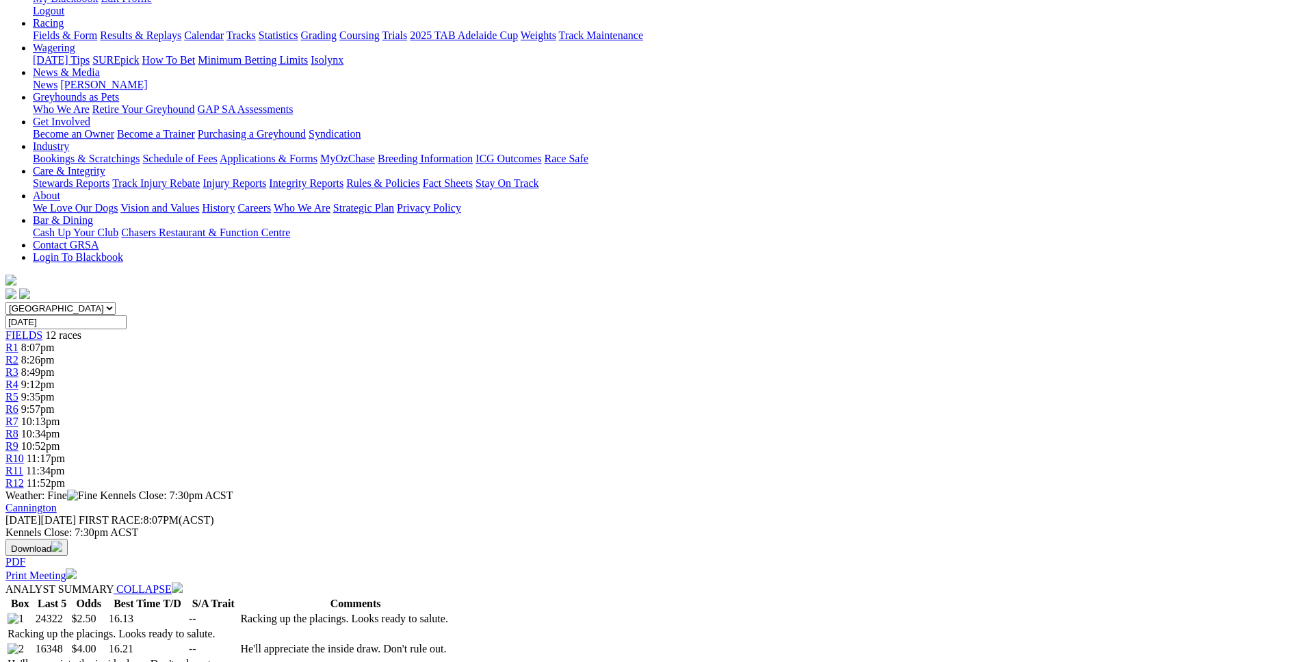
scroll to position [0, 0]
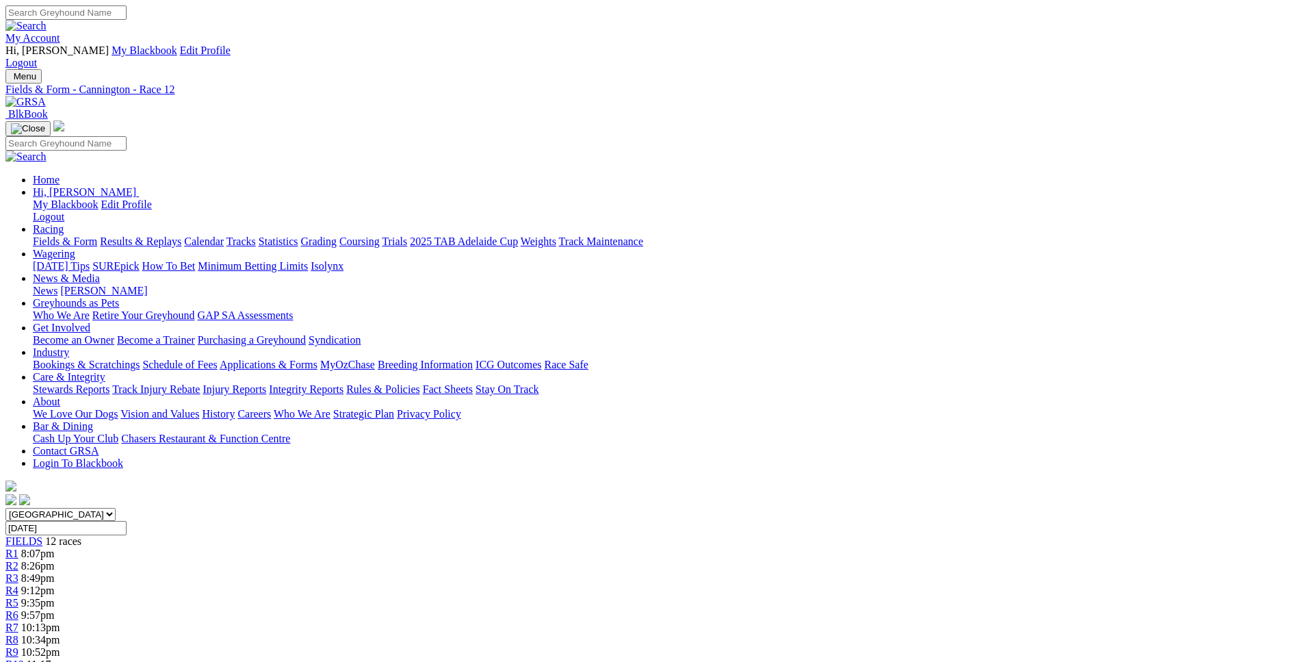
click at [60, 621] on span "10:13pm" at bounding box center [40, 627] width 39 height 12
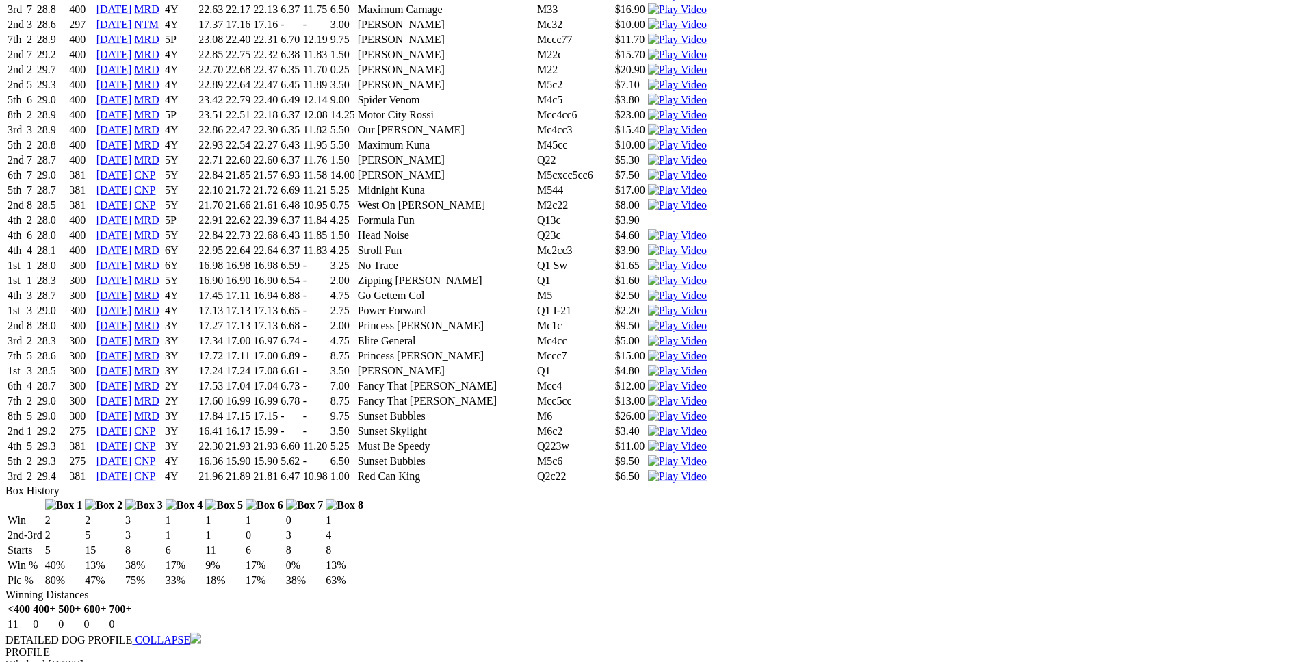
scroll to position [6136, 0]
